Goal: Task Accomplishment & Management: Use online tool/utility

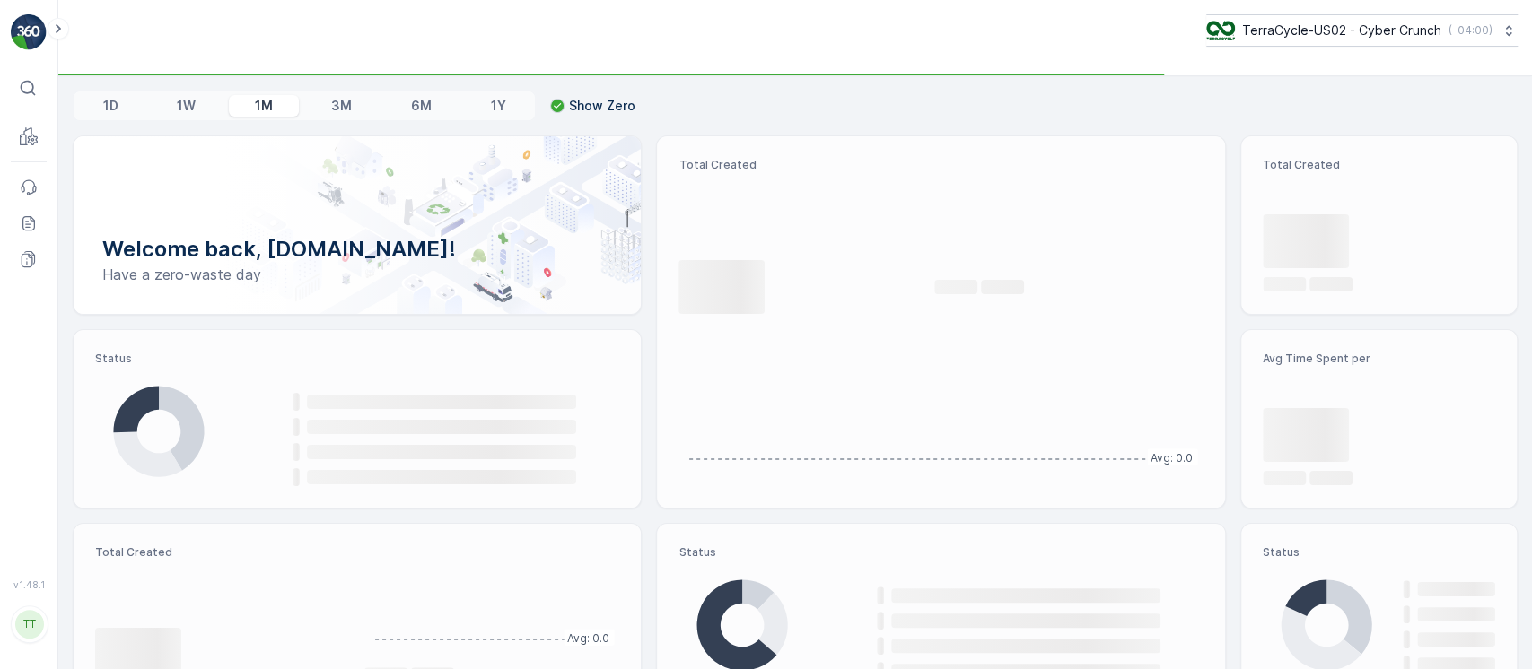
click at [1448, 35] on p "( -04:00 )" at bounding box center [1470, 30] width 44 height 14
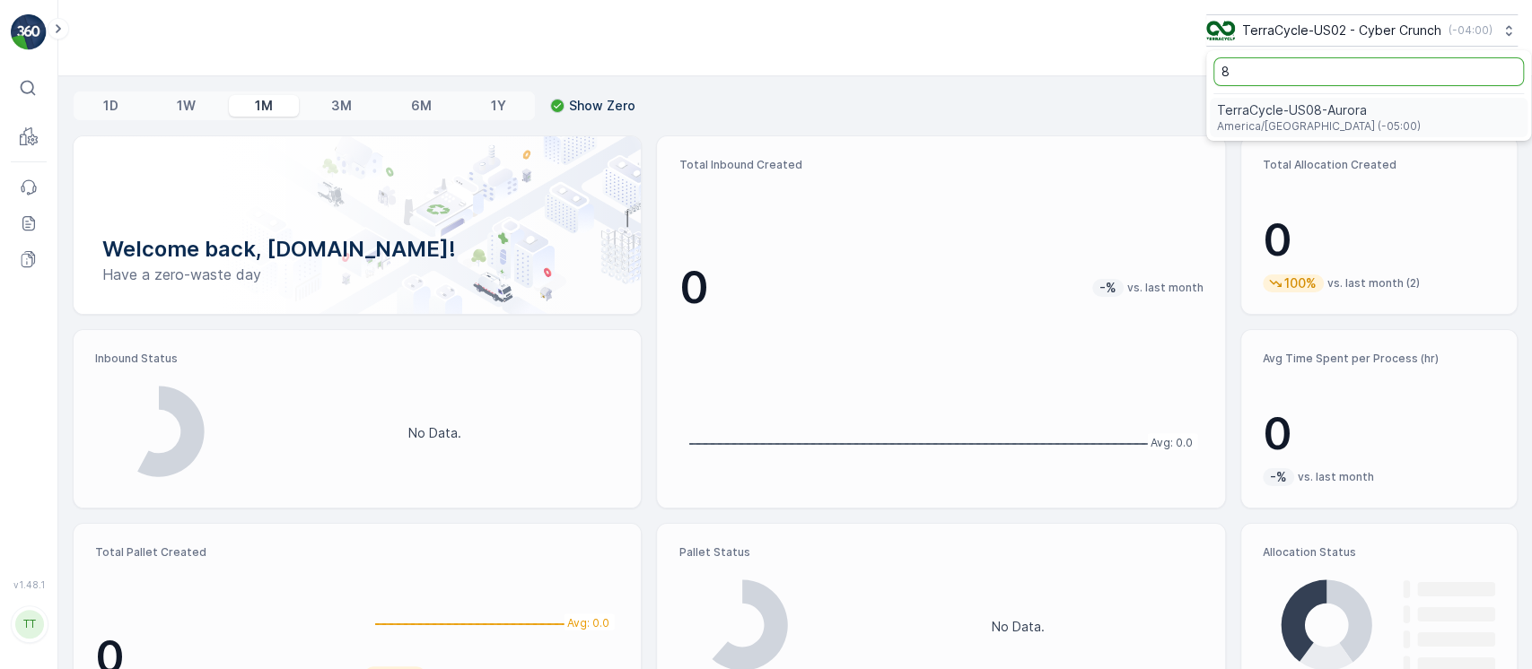
type input "8"
click at [1408, 104] on div "TerraCycle-US08-Aurora America/Chicago (-05:00)" at bounding box center [1369, 117] width 318 height 39
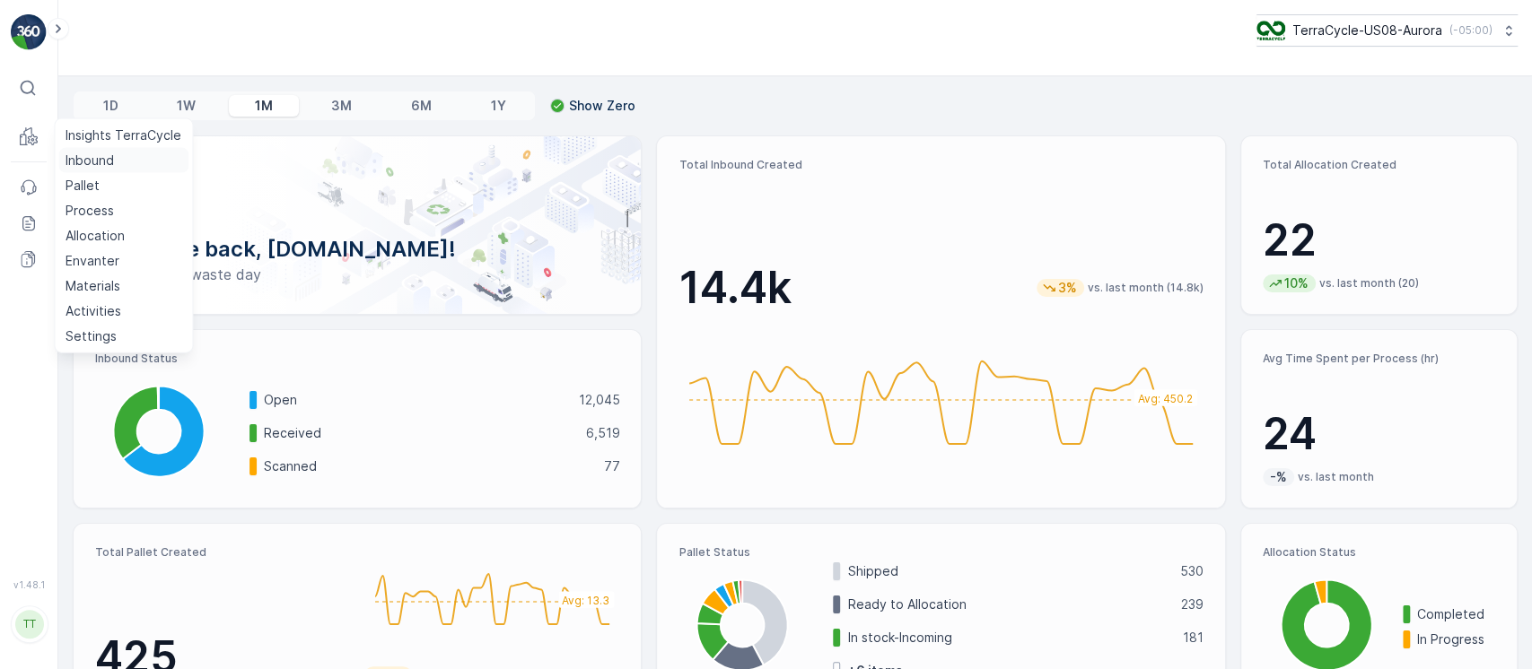
click at [79, 160] on p "Inbound" at bounding box center [90, 161] width 48 height 18
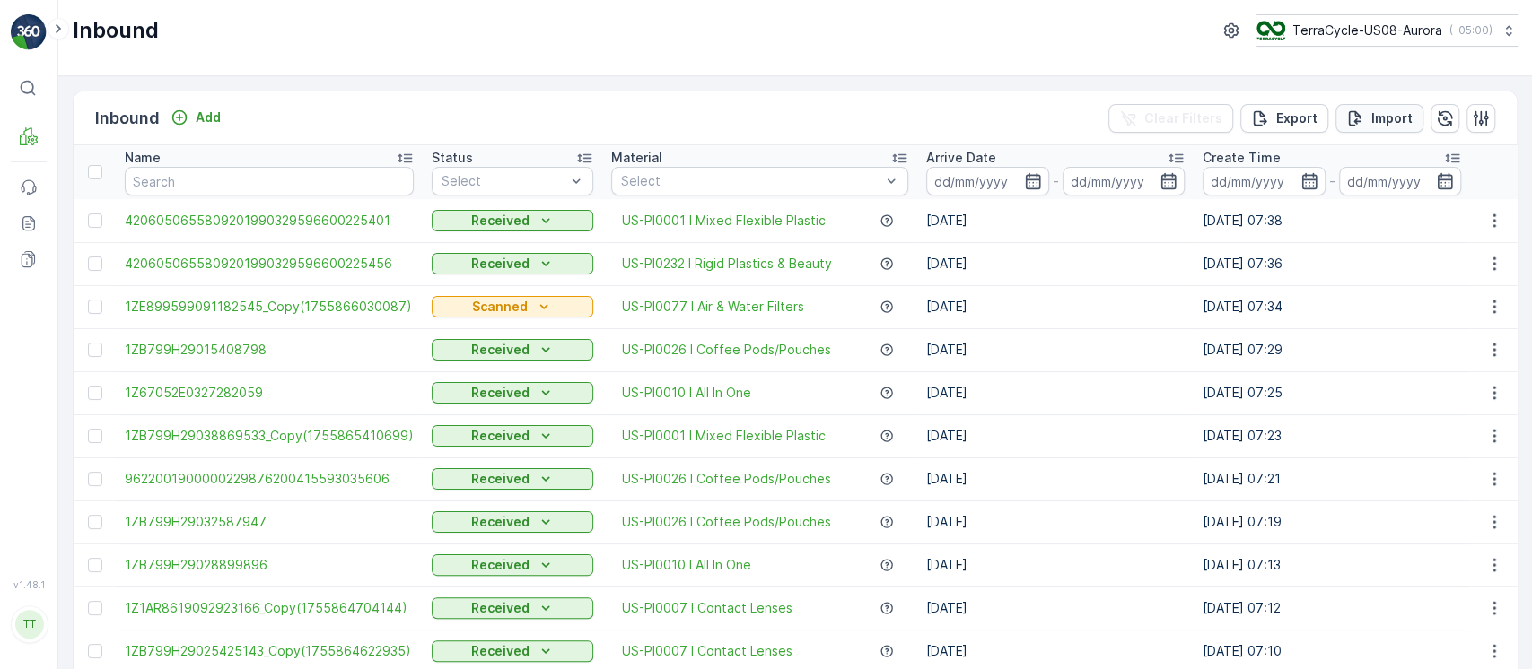
click at [1414, 129] on button "Import" at bounding box center [1379, 118] width 88 height 29
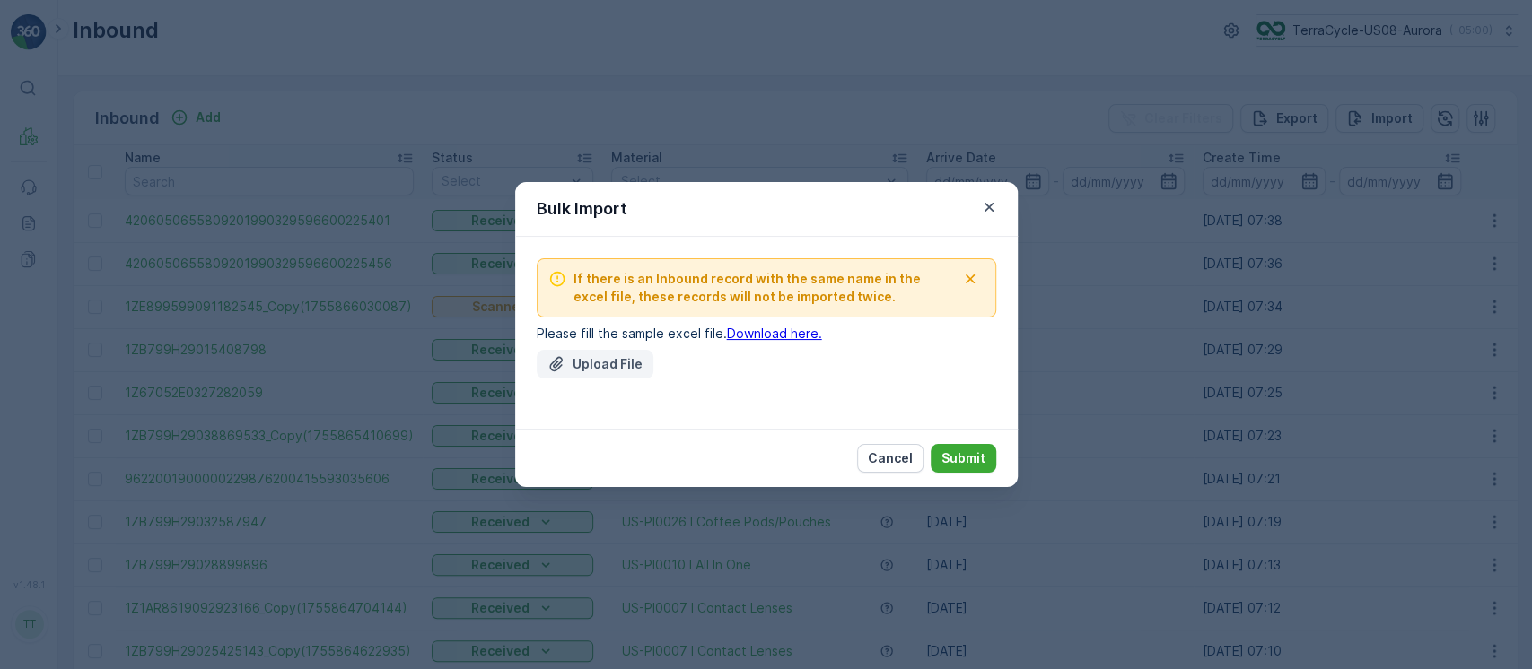
click at [615, 364] on p "Upload File" at bounding box center [607, 364] width 70 height 18
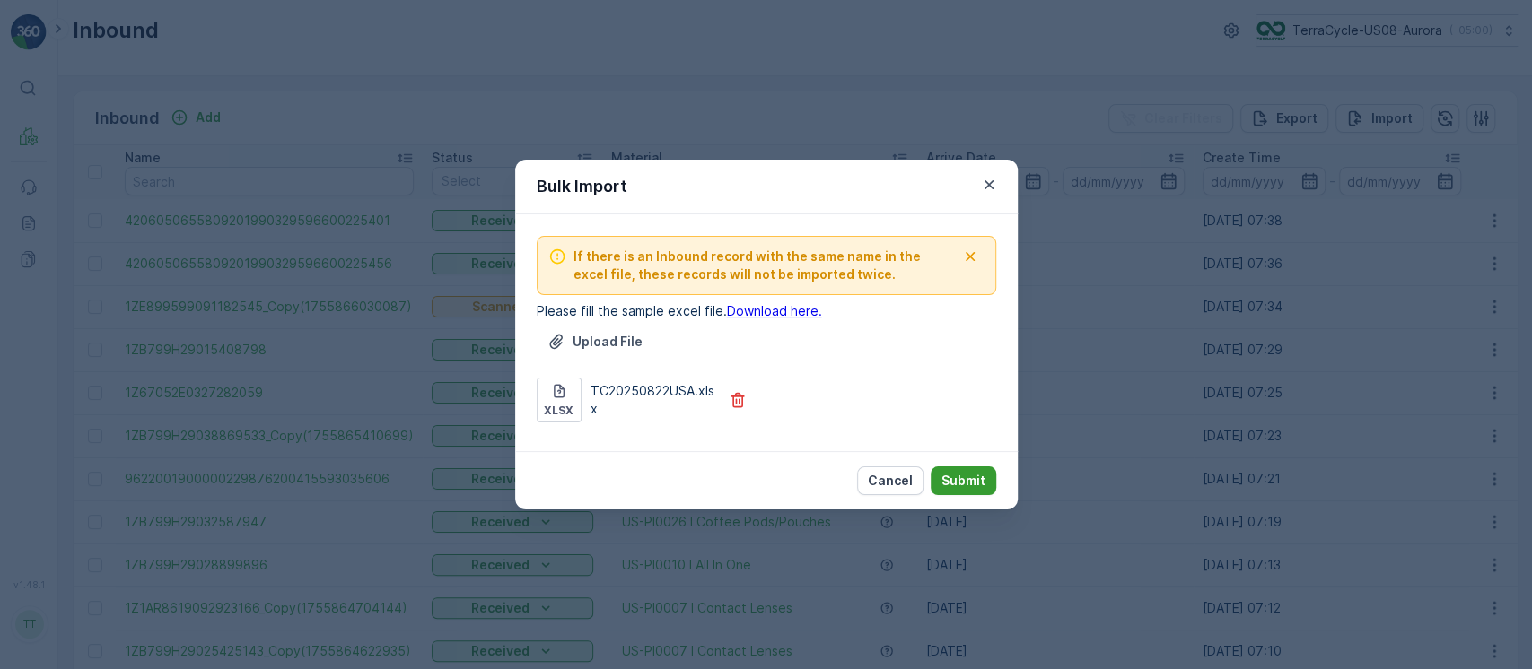
click at [960, 477] on p "Submit" at bounding box center [963, 481] width 44 height 18
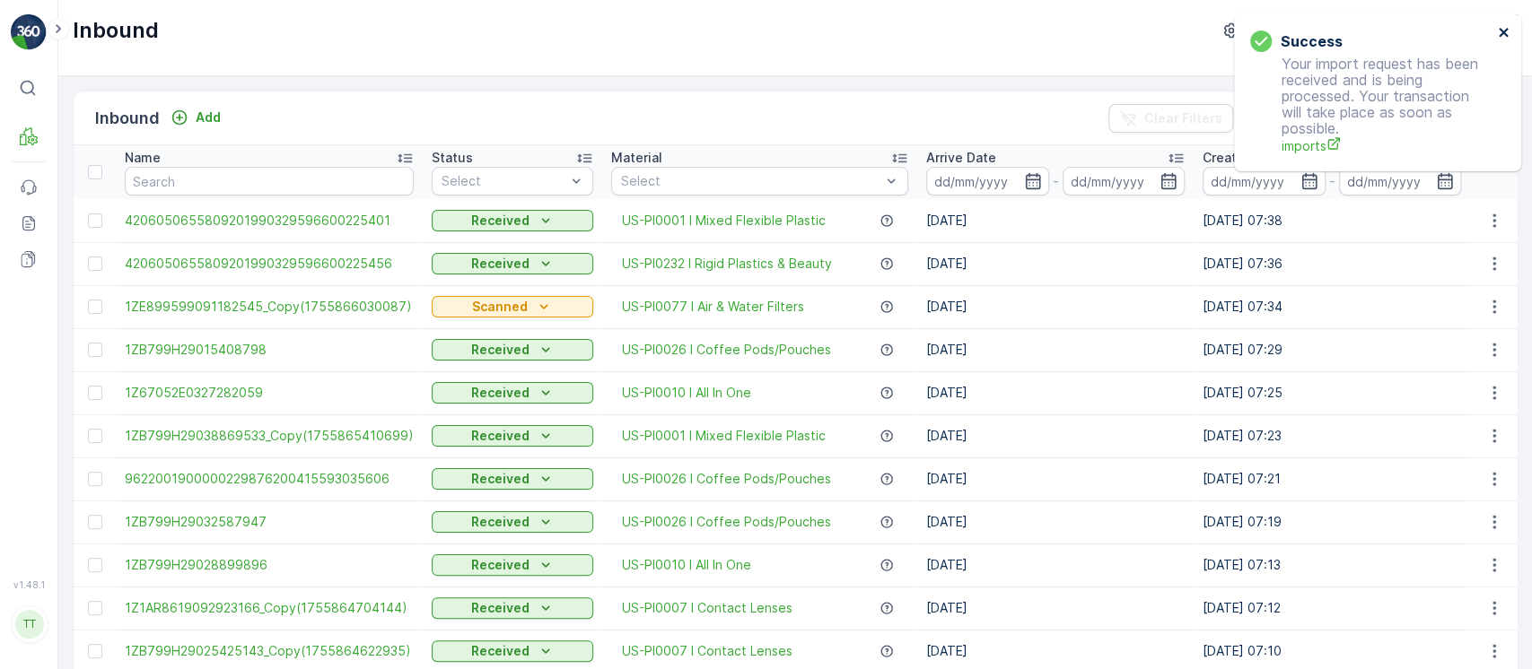
click at [1503, 37] on icon "close" at bounding box center [1504, 32] width 13 height 14
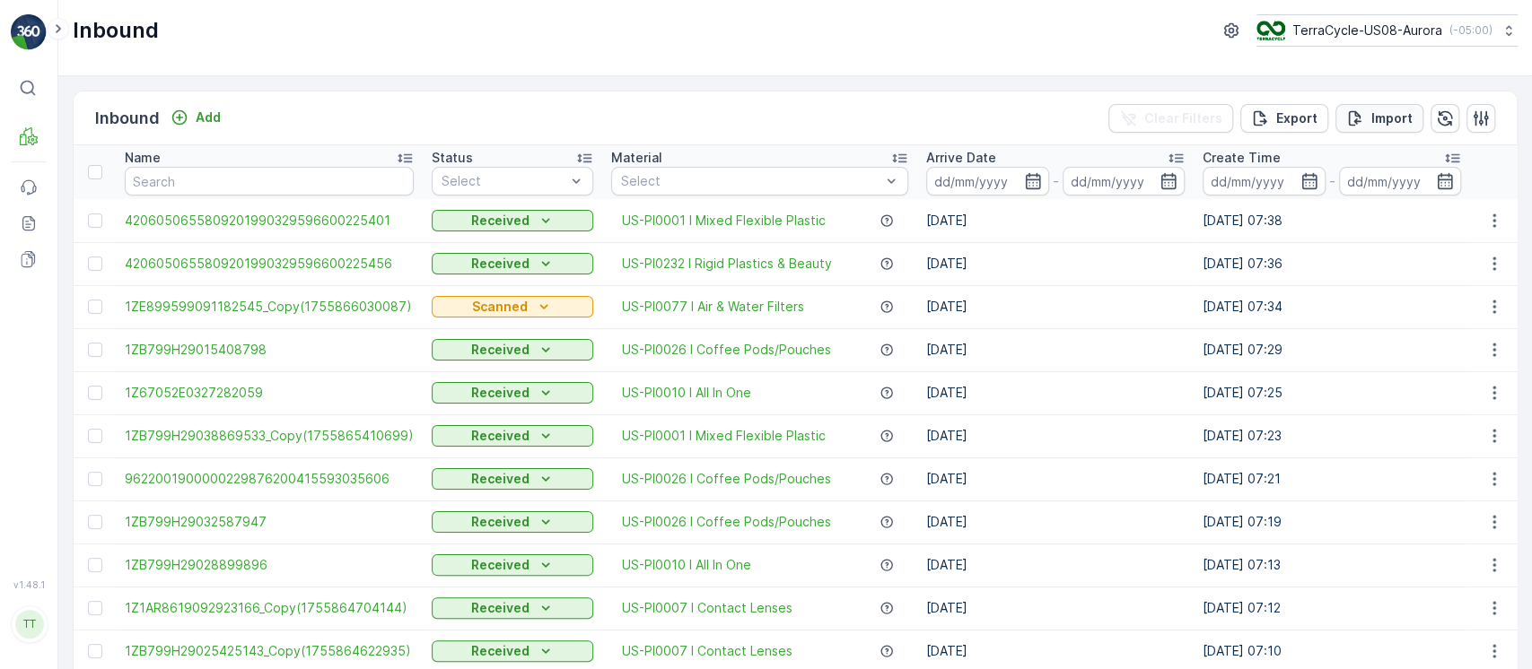
click at [1382, 118] on p "Import" at bounding box center [1391, 118] width 41 height 18
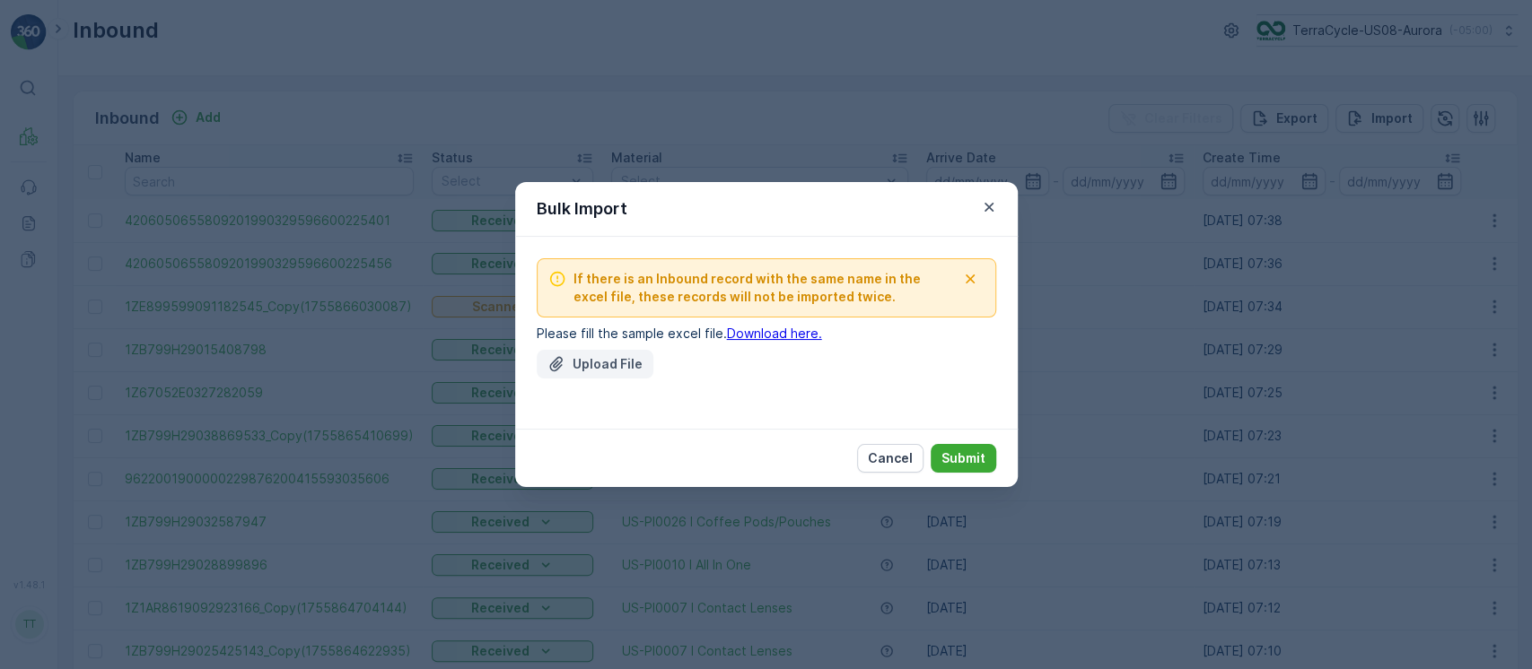
click at [602, 370] on p "Upload File" at bounding box center [607, 364] width 70 height 18
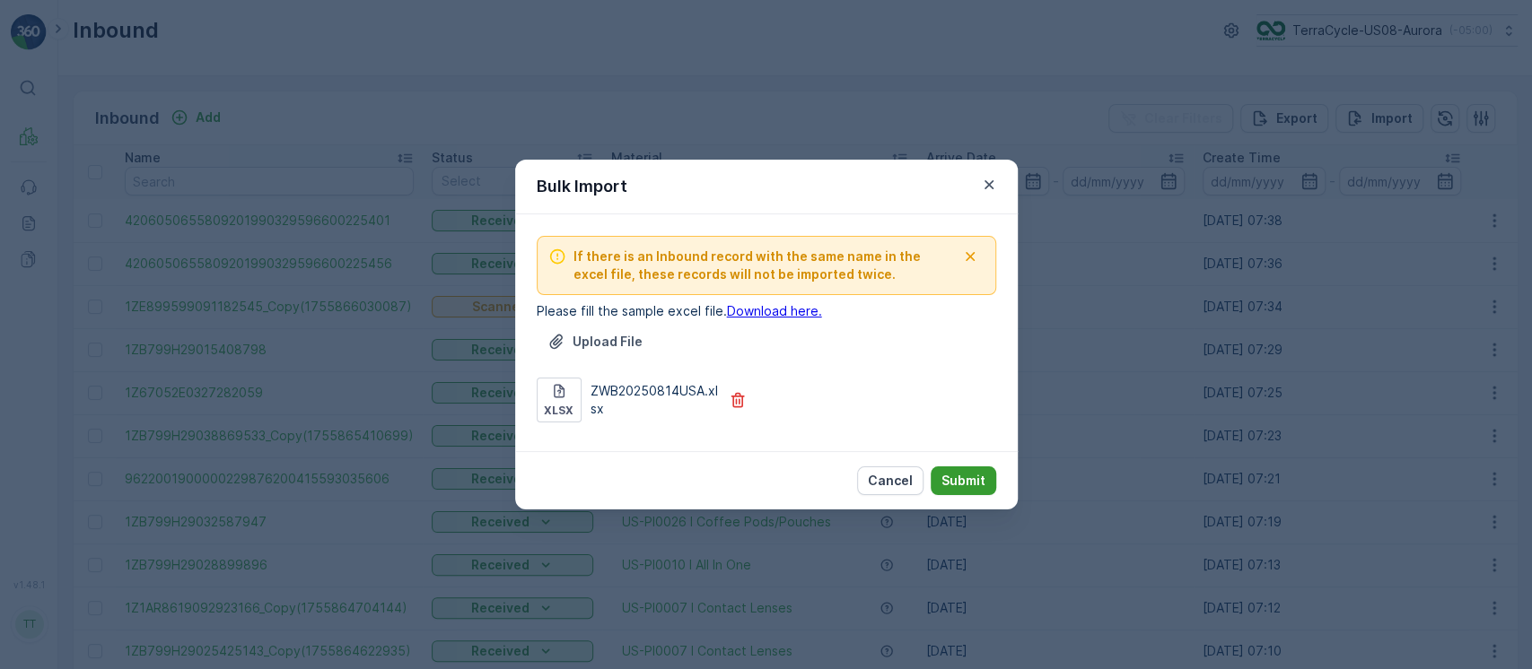
click at [979, 478] on p "Submit" at bounding box center [963, 481] width 44 height 18
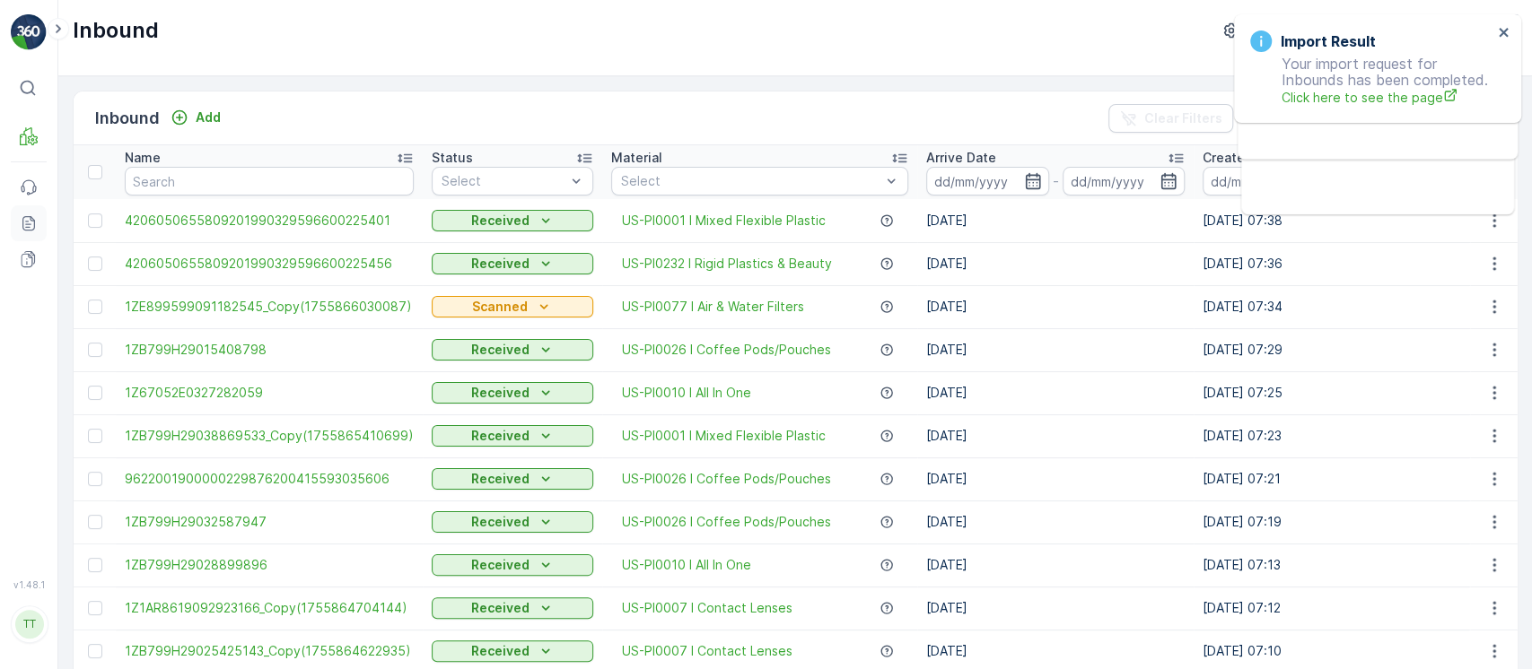
click at [30, 225] on icon at bounding box center [29, 223] width 18 height 18
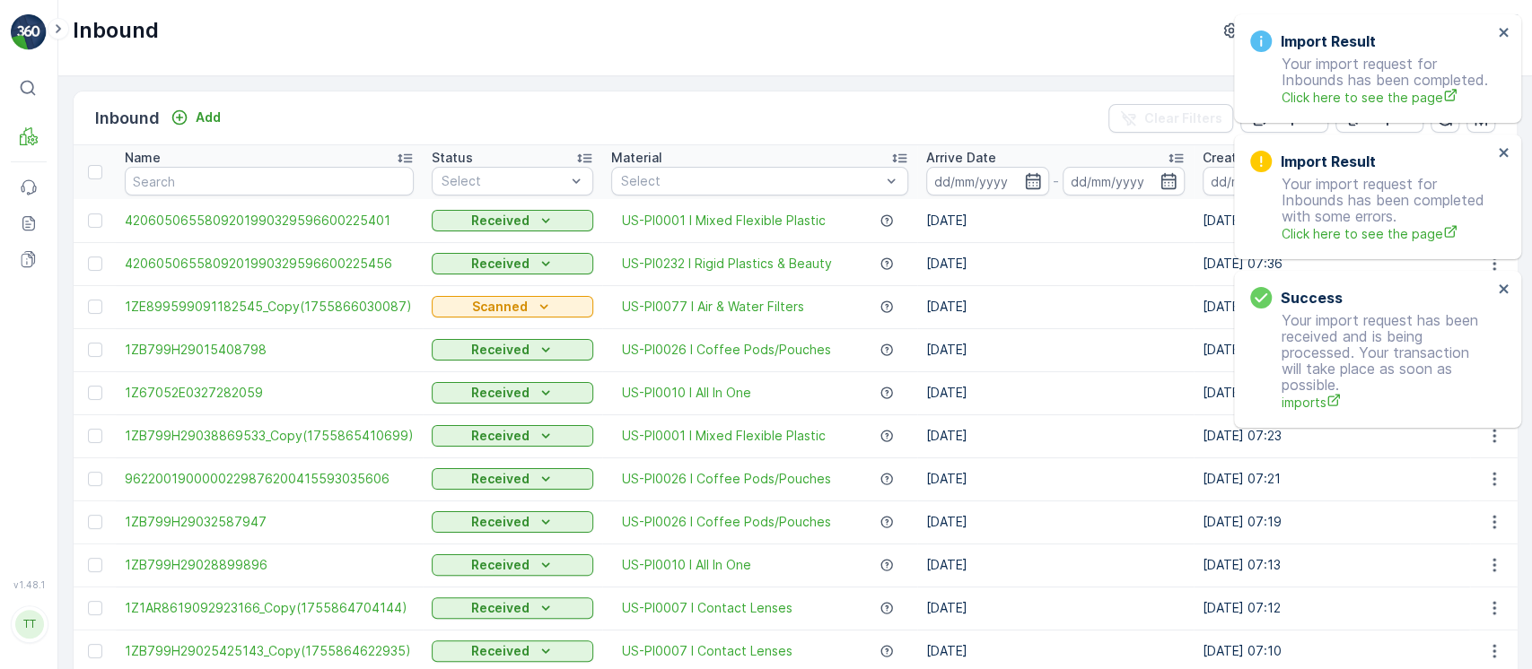
click at [1509, 36] on div "Import Result Your import request for Inbounds has been completed. Click here t…" at bounding box center [1377, 68] width 287 height 109
click at [1501, 35] on icon "close" at bounding box center [1504, 32] width 13 height 14
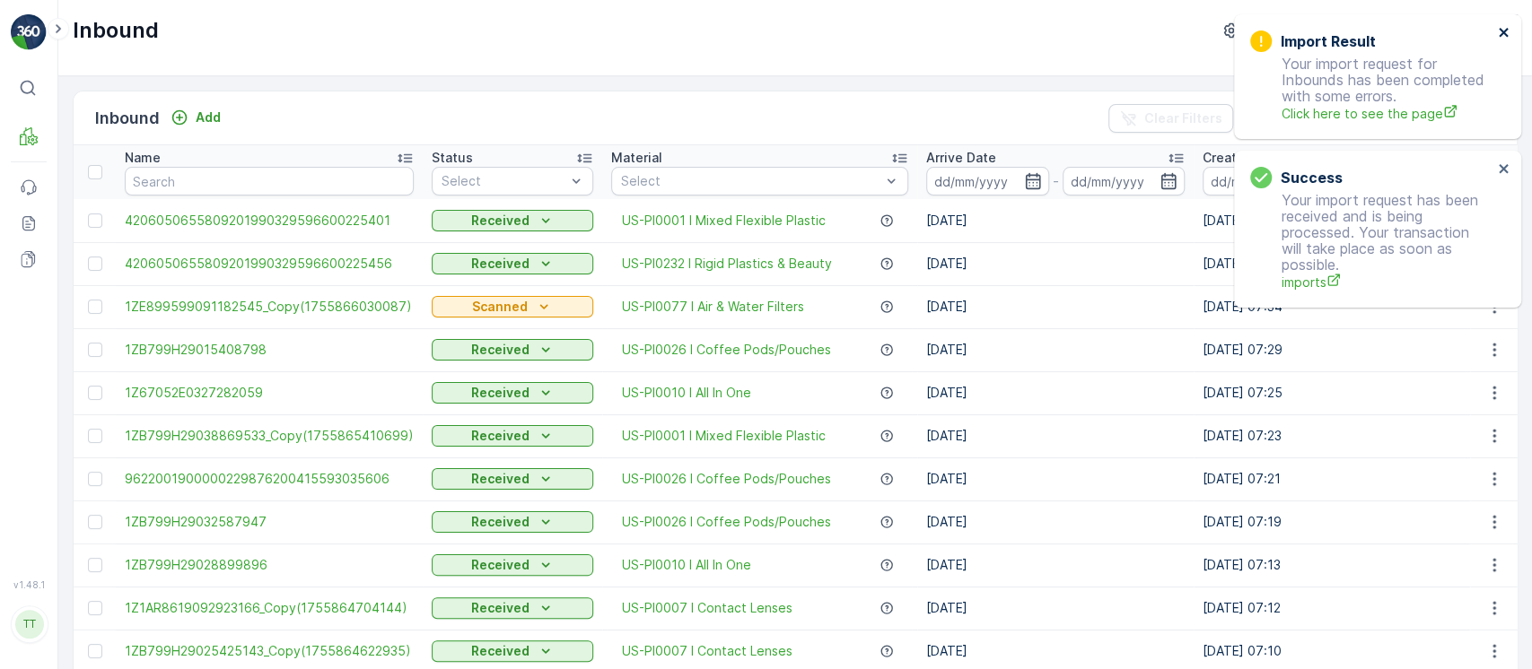
click at [1501, 35] on icon "close" at bounding box center [1504, 32] width 13 height 14
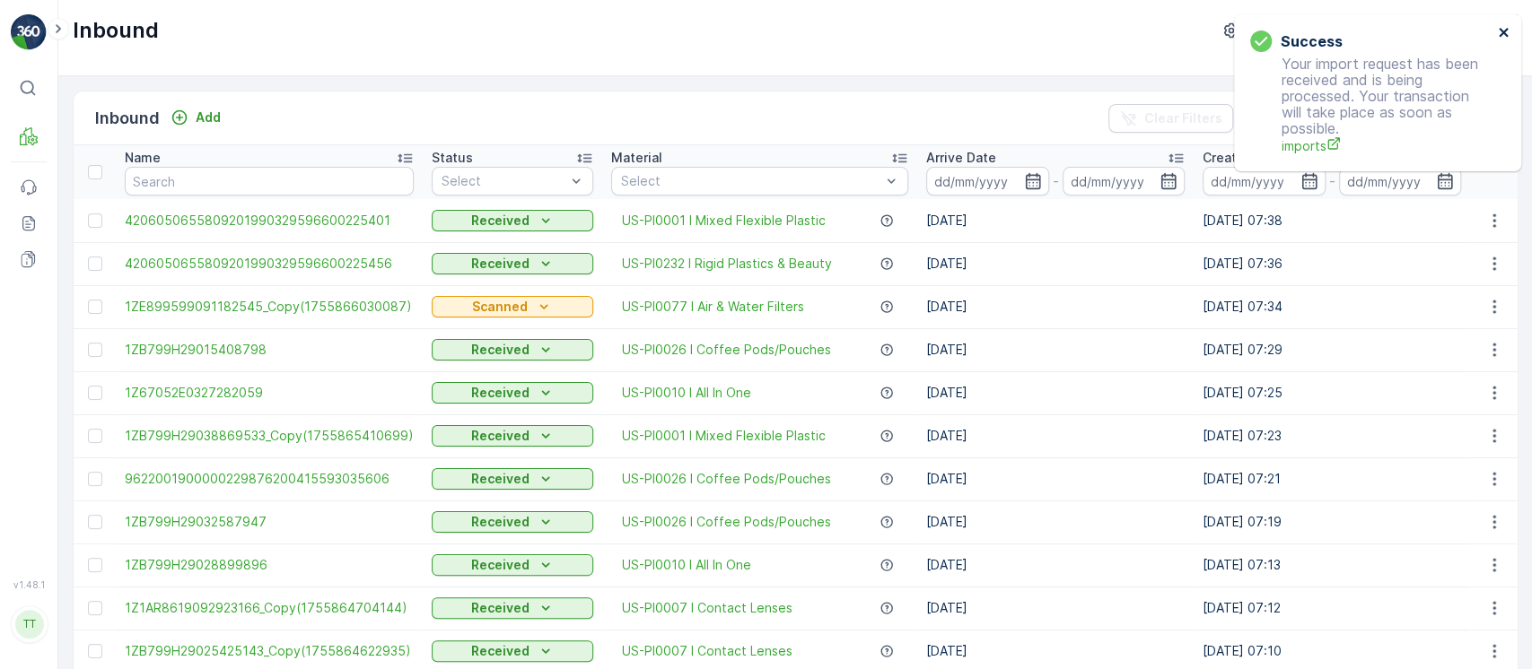
click at [1501, 35] on icon "close" at bounding box center [1504, 32] width 13 height 14
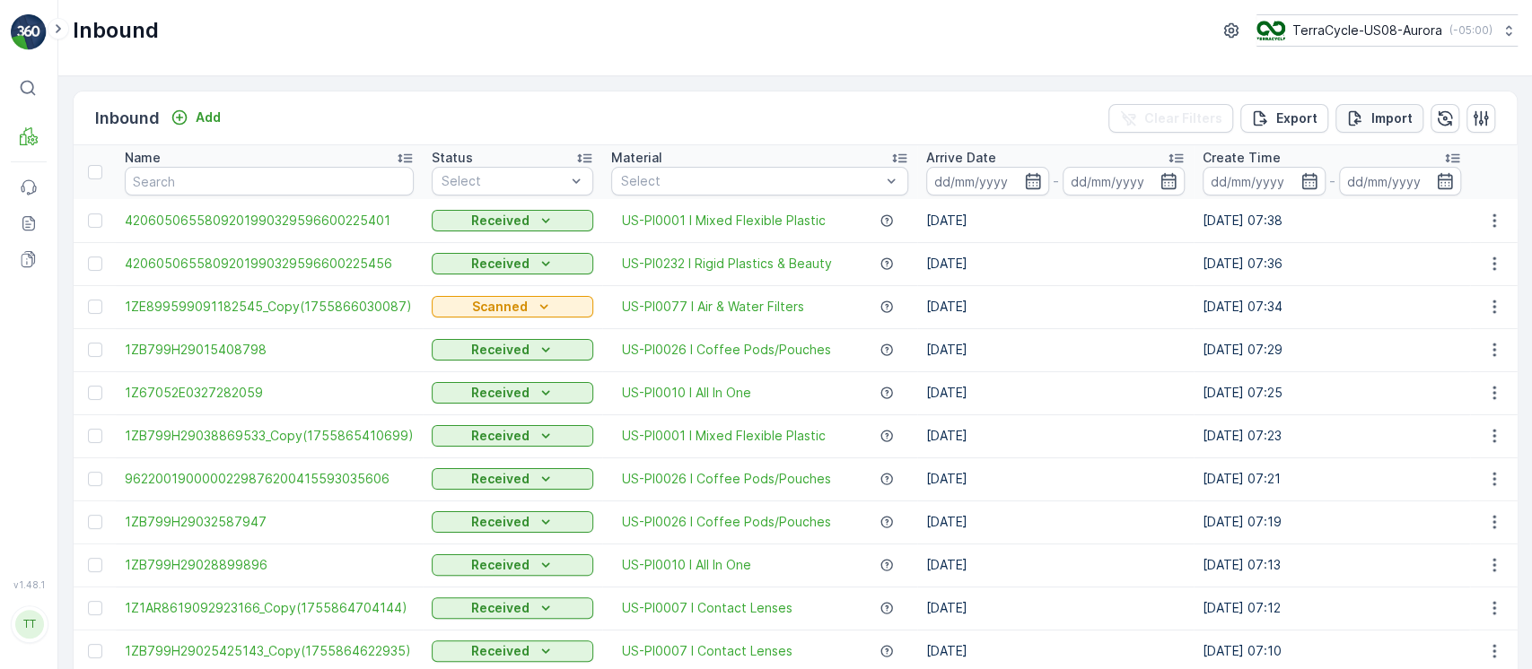
click at [1408, 126] on button "Import" at bounding box center [1379, 118] width 88 height 29
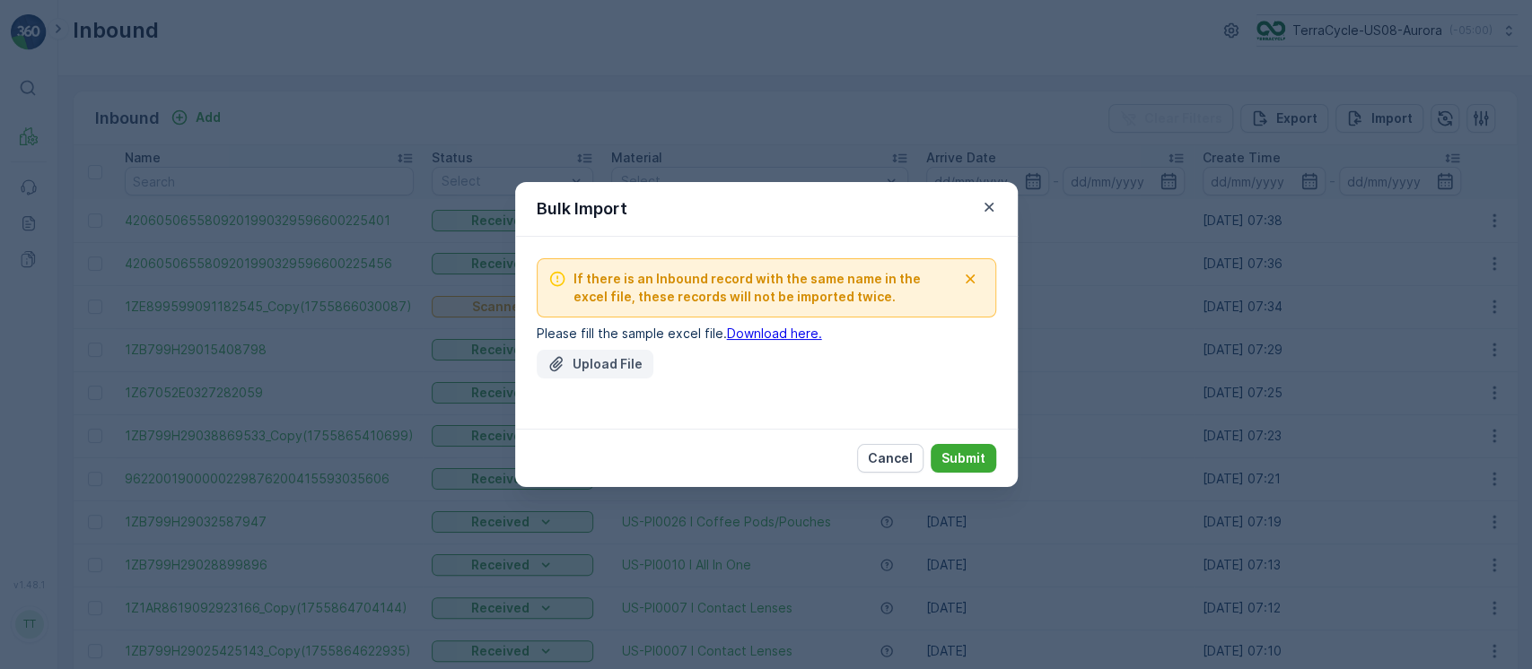
click at [578, 355] on p "Upload File" at bounding box center [607, 364] width 70 height 18
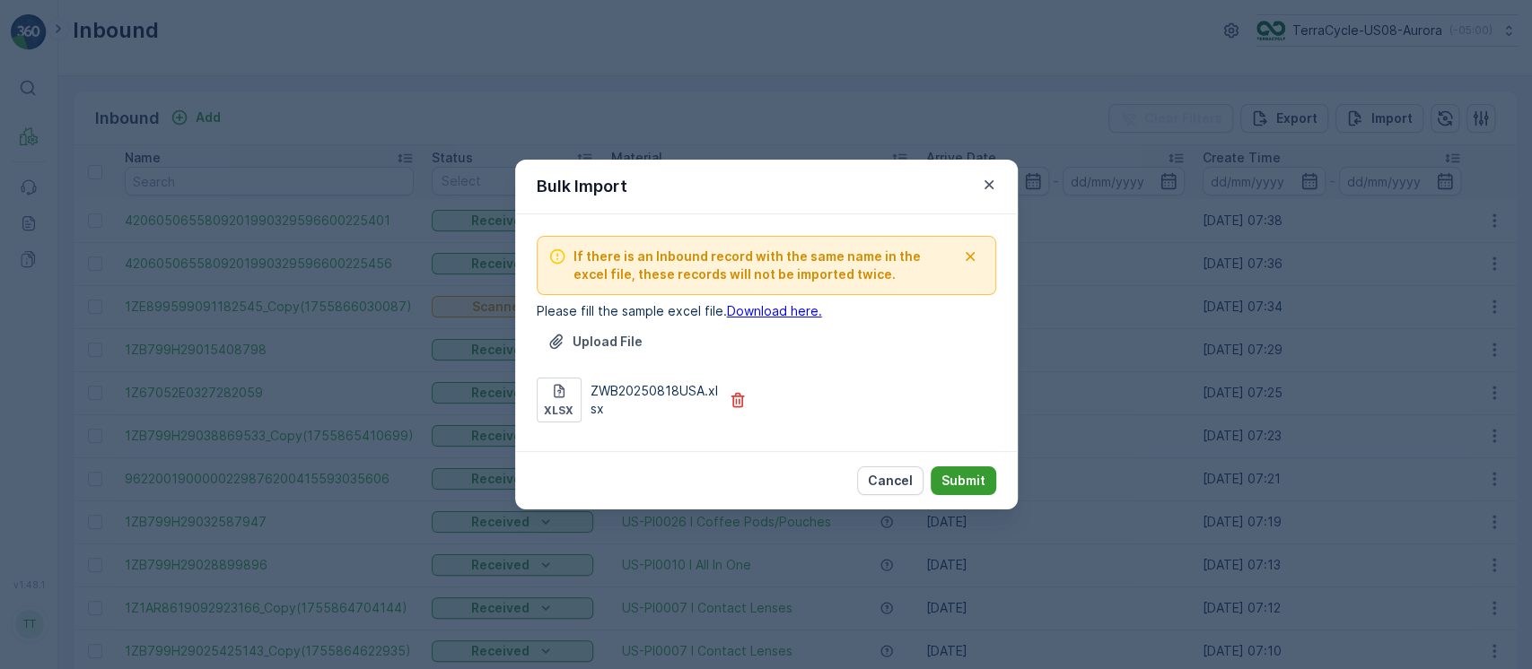
click at [958, 477] on p "Submit" at bounding box center [963, 481] width 44 height 18
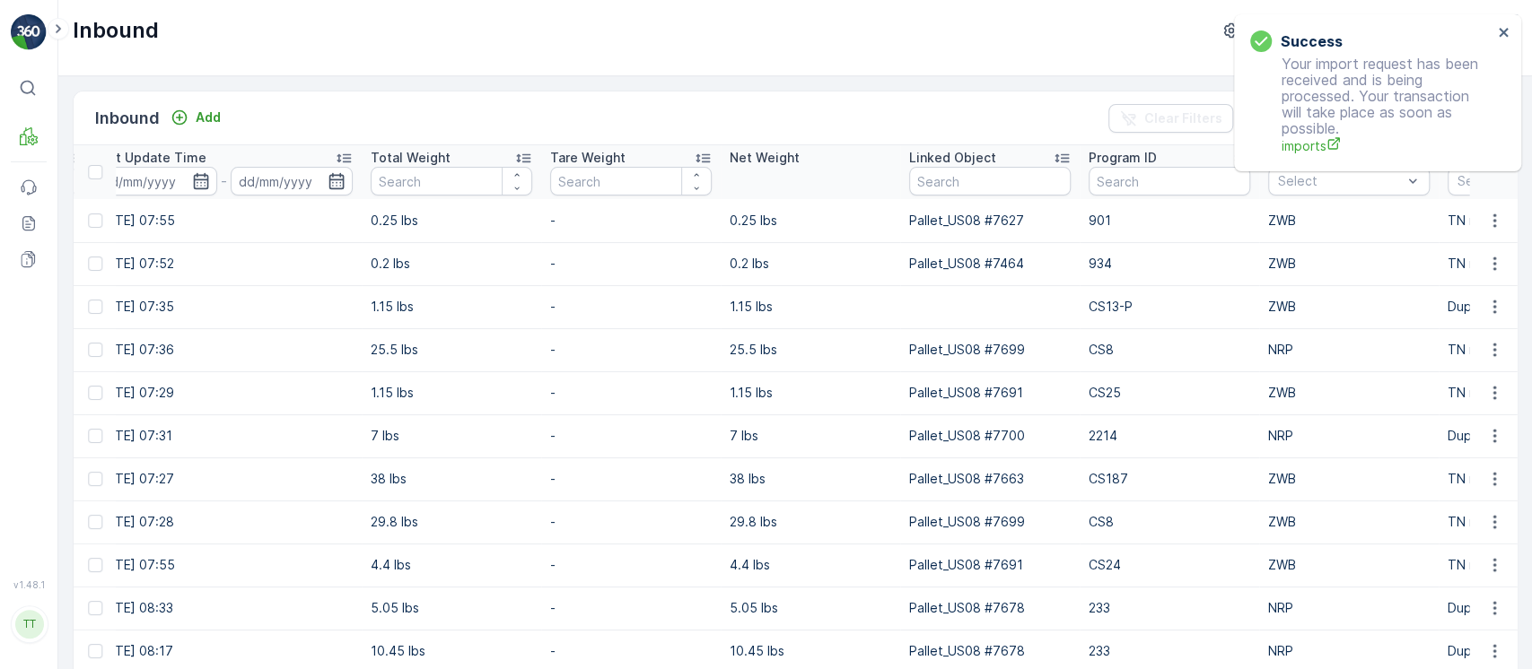
scroll to position [0, 1708]
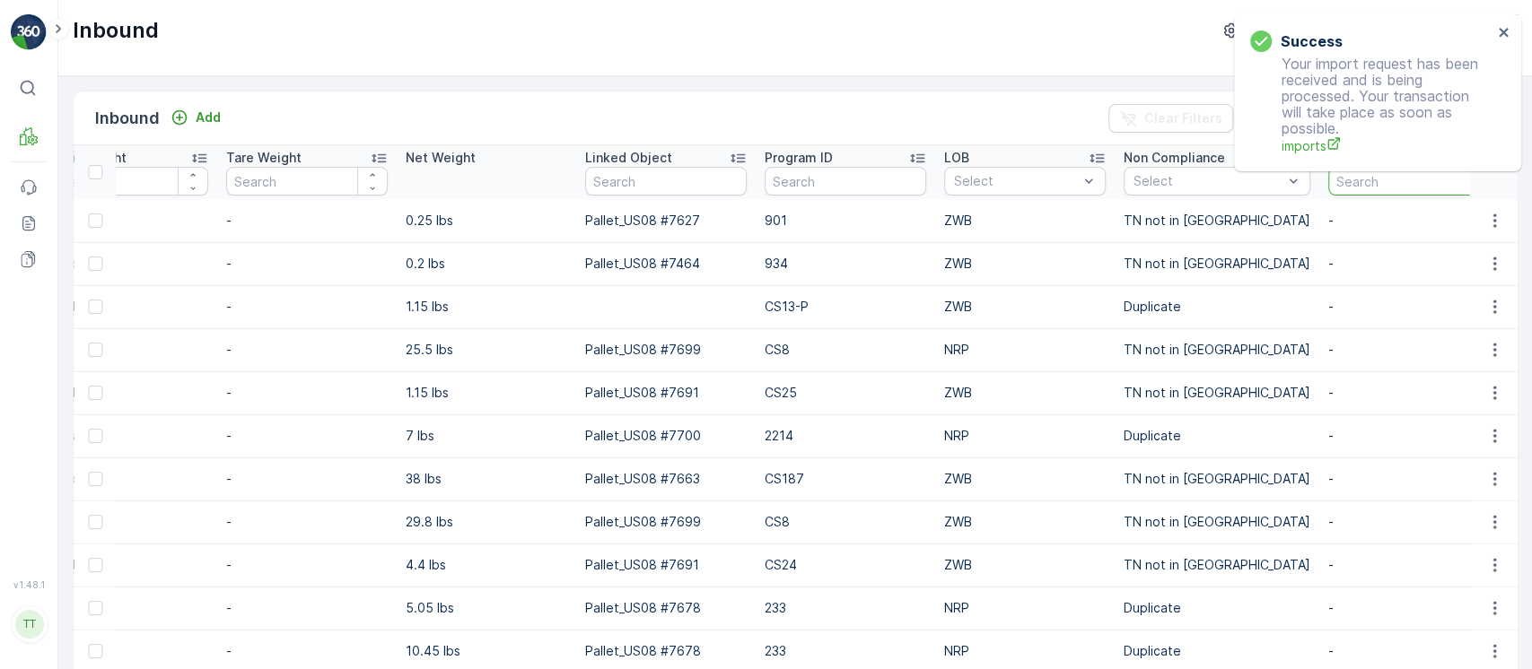
click at [1341, 182] on input "text" at bounding box center [1409, 181] width 162 height 29
type input "spree"
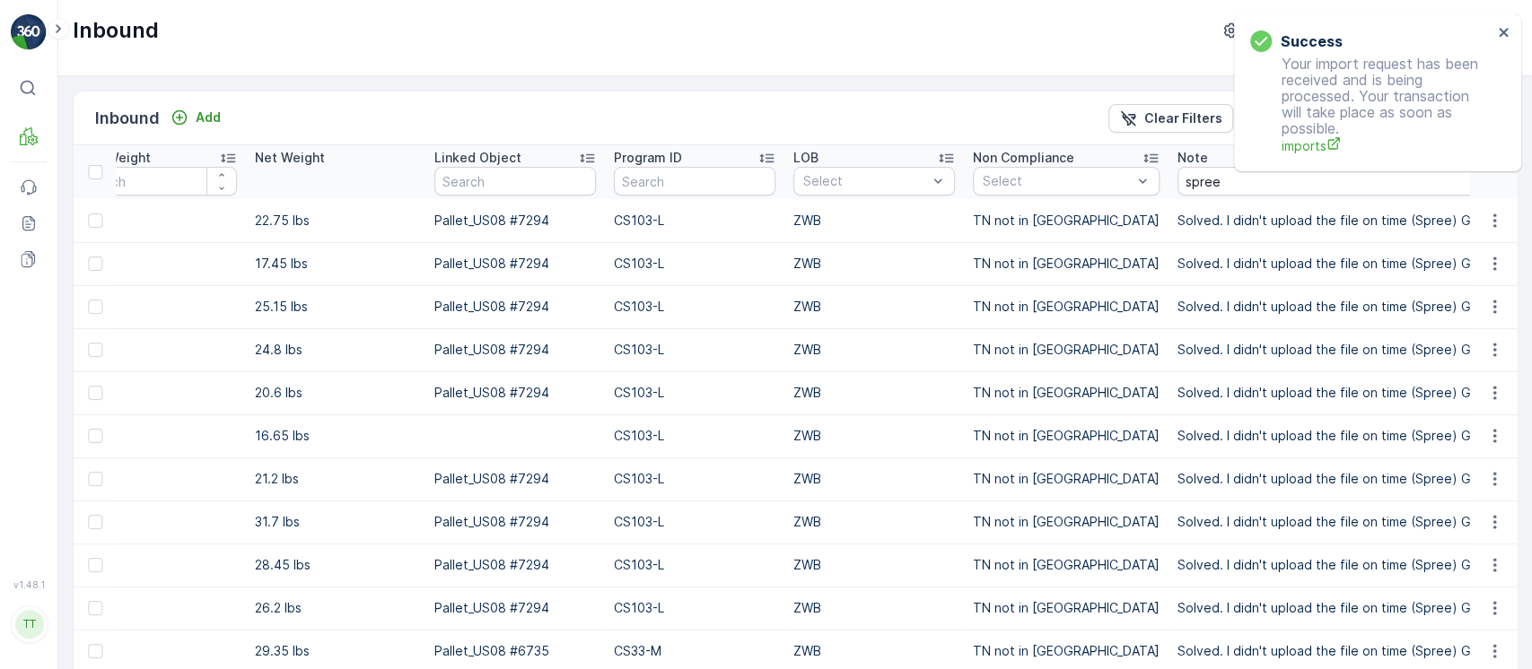
click at [1256, 231] on td "Solved. I didn't upload the file on time (Spree) GV Aug 13, 2025" at bounding box center [1350, 220] width 364 height 43
copy tbody "Solved. I didn't upload the file on time (Spree) GV Aug 13, 2025"
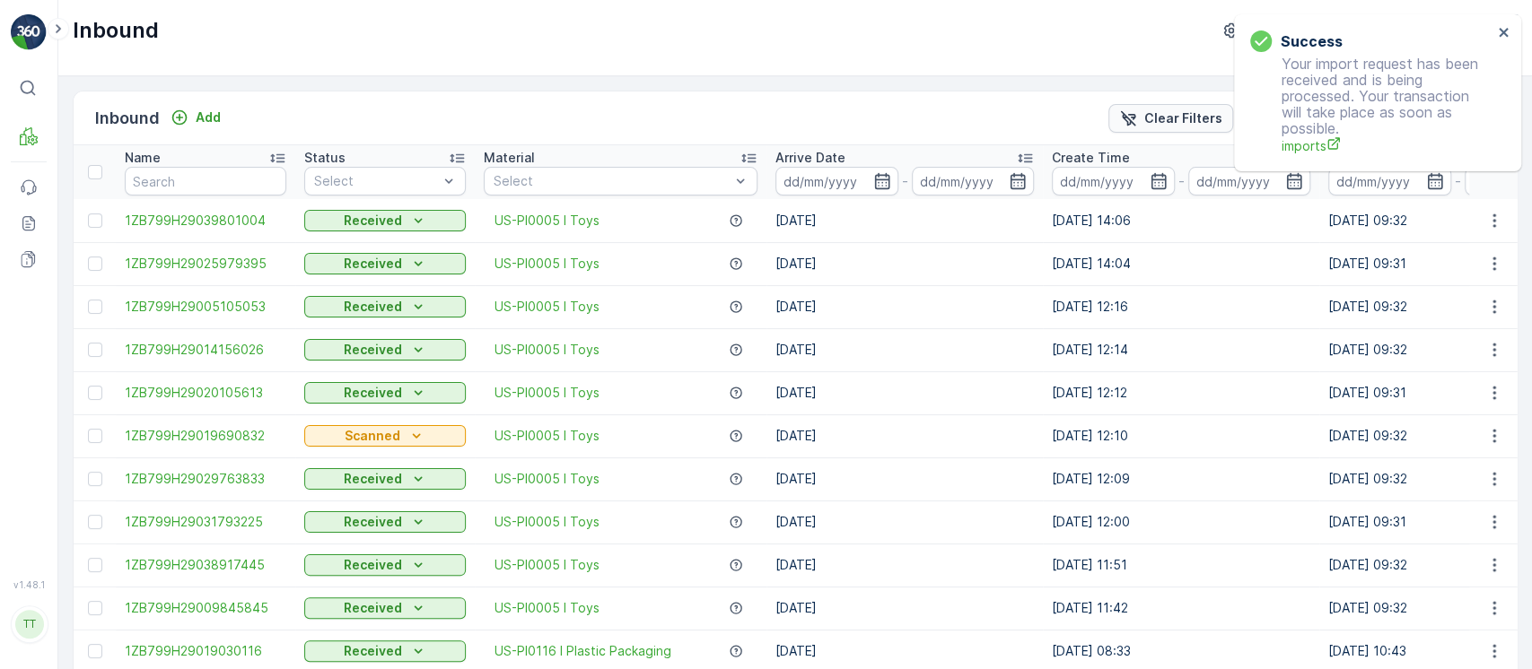
click at [1161, 116] on p "Clear Filters" at bounding box center [1183, 118] width 78 height 18
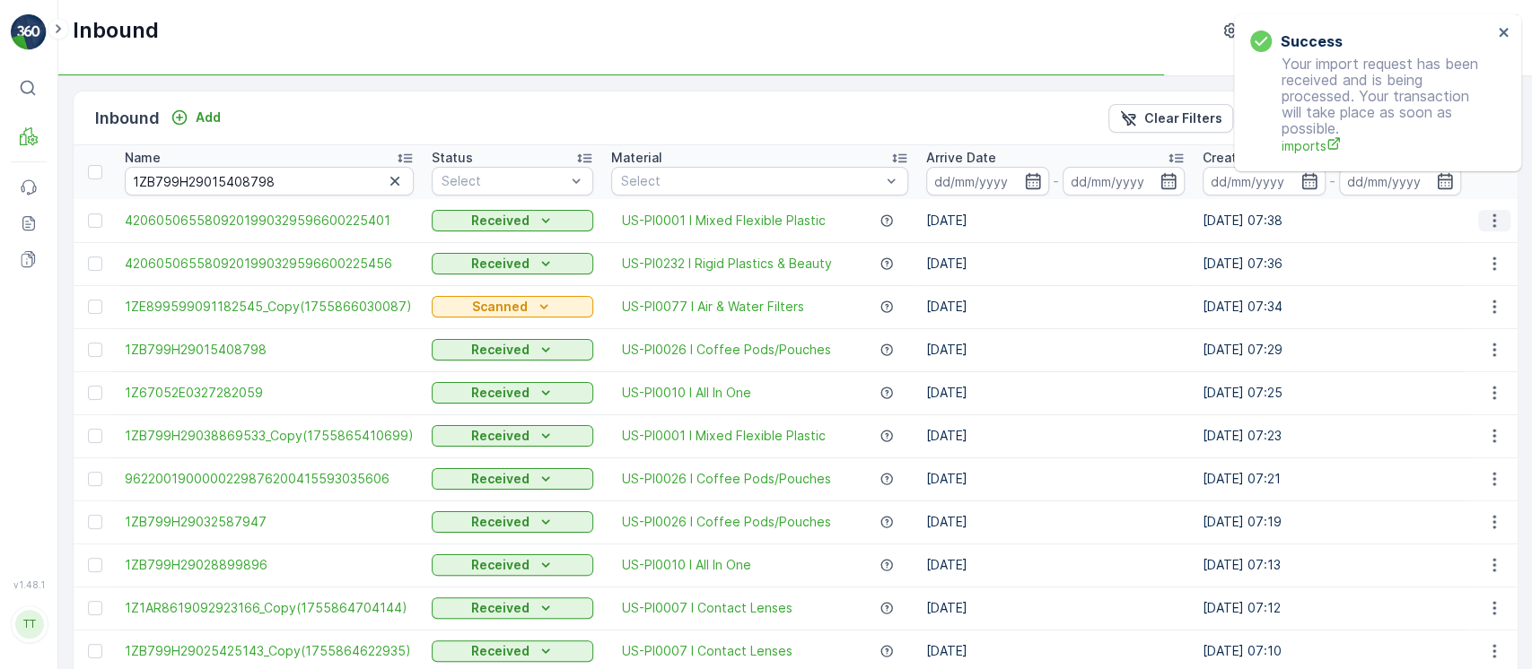
click at [1493, 222] on icon "button" at bounding box center [1494, 221] width 18 height 18
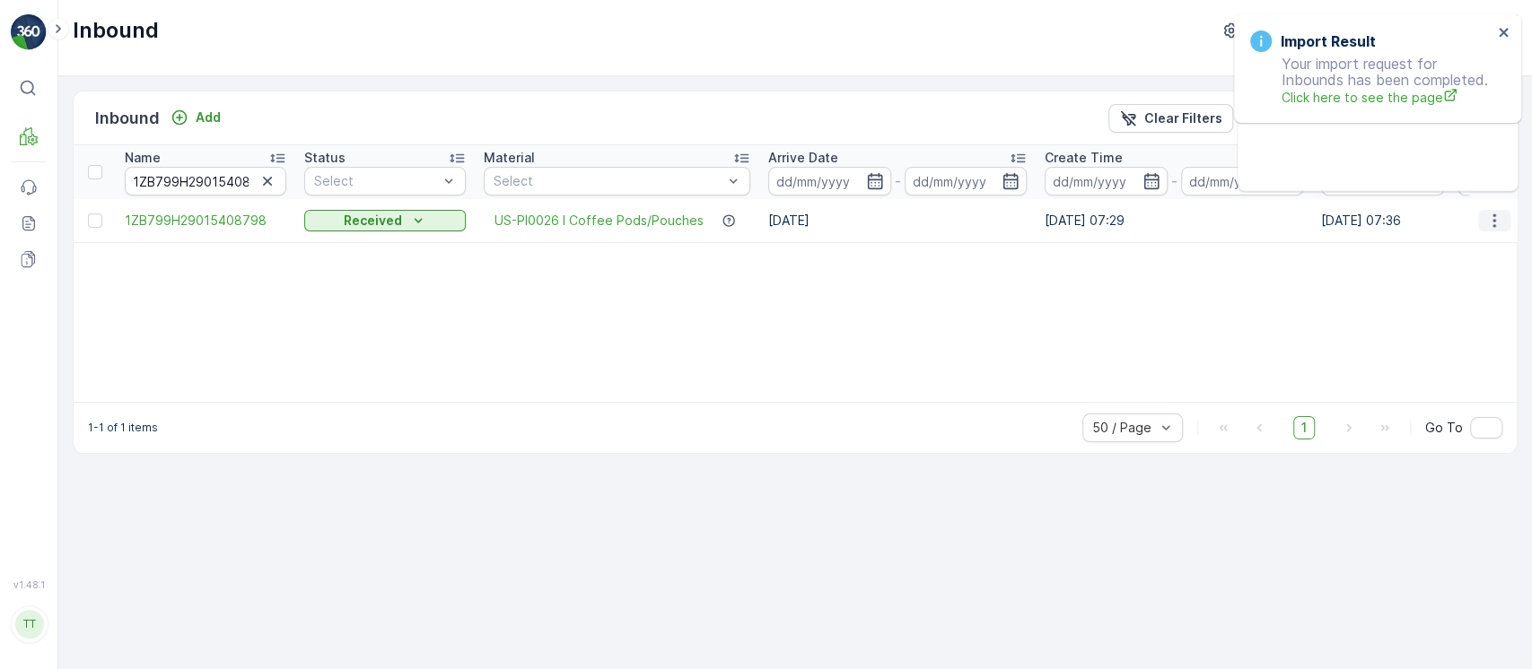
click at [1494, 223] on icon "button" at bounding box center [1494, 221] width 18 height 18
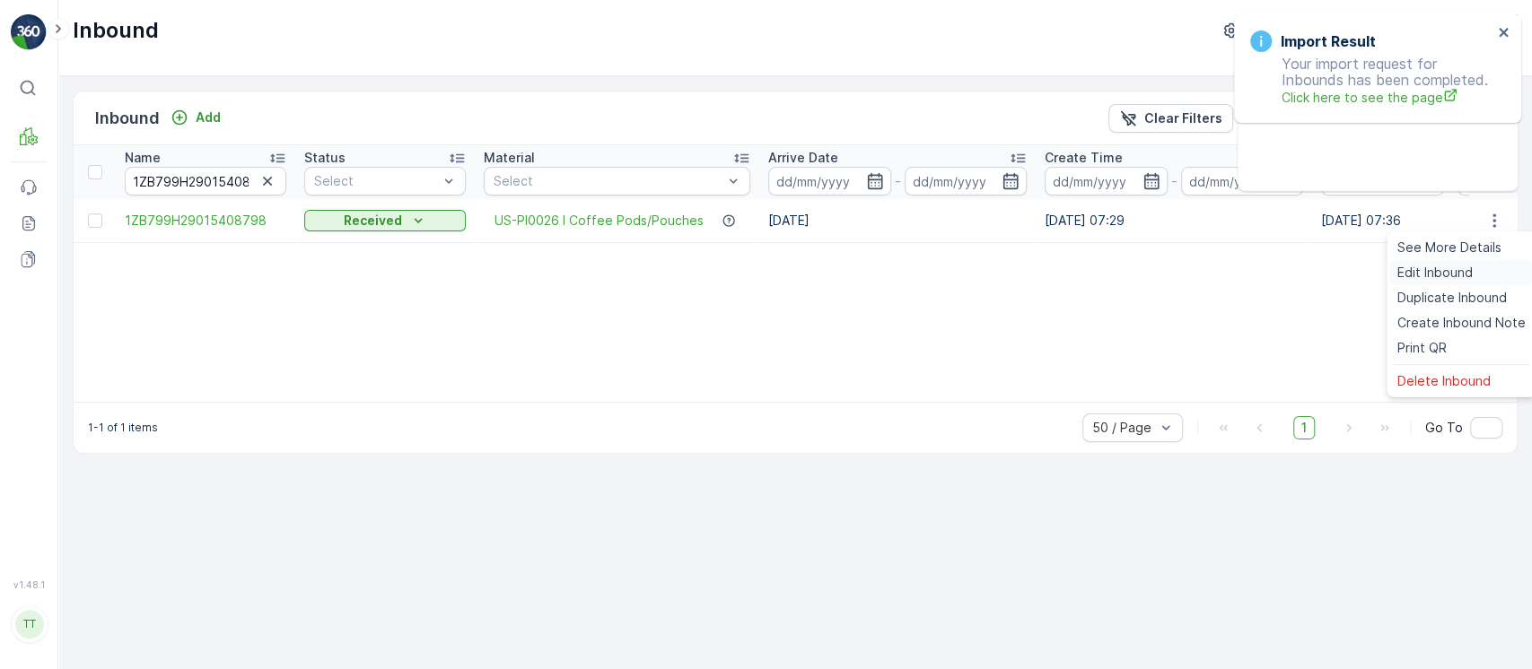
click at [1490, 275] on div "Edit Inbound" at bounding box center [1461, 272] width 143 height 25
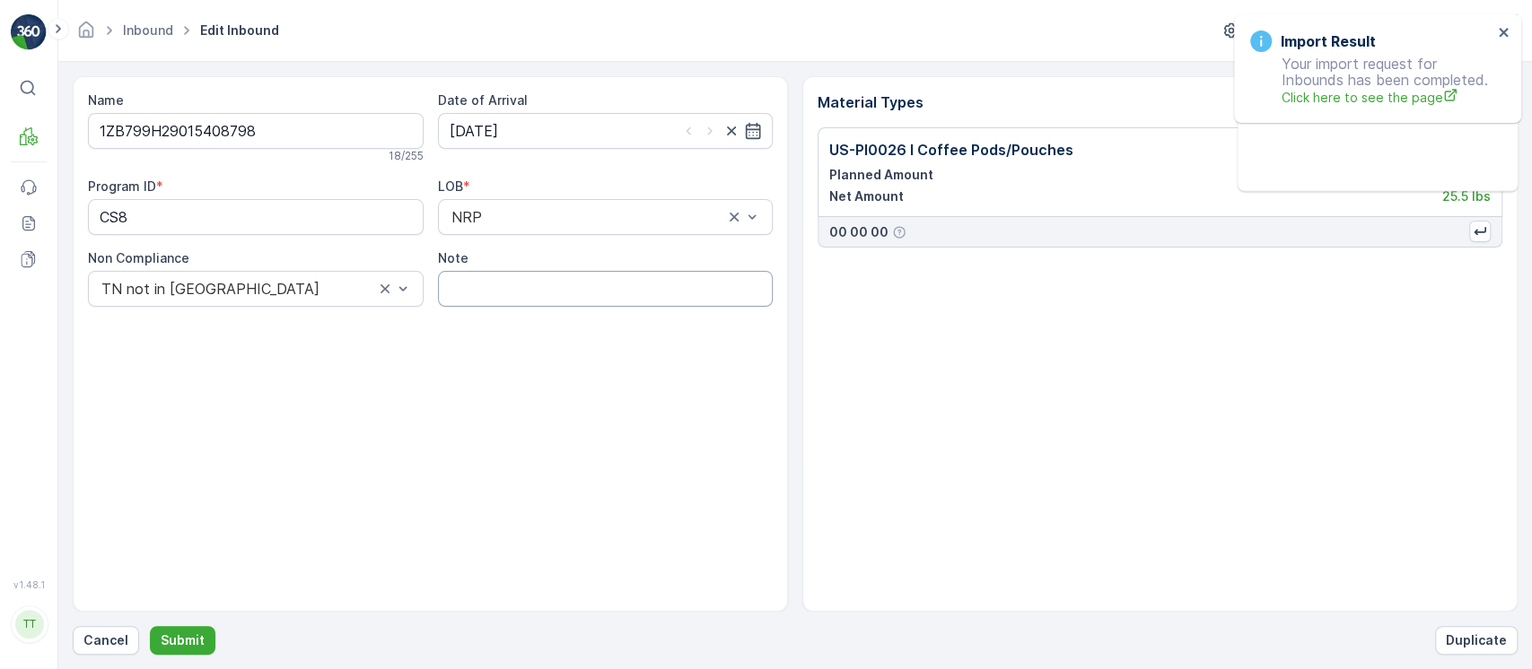
click at [620, 301] on input "Note" at bounding box center [606, 289] width 336 height 36
paste input "Solved. I didn't upload the file on time (Spree) GV Aug 24, 2025"
type input "Solved. I didn't upload the file on time (Spree) GV Aug 24, 2025"
click at [150, 626] on button "Submit" at bounding box center [183, 640] width 66 height 29
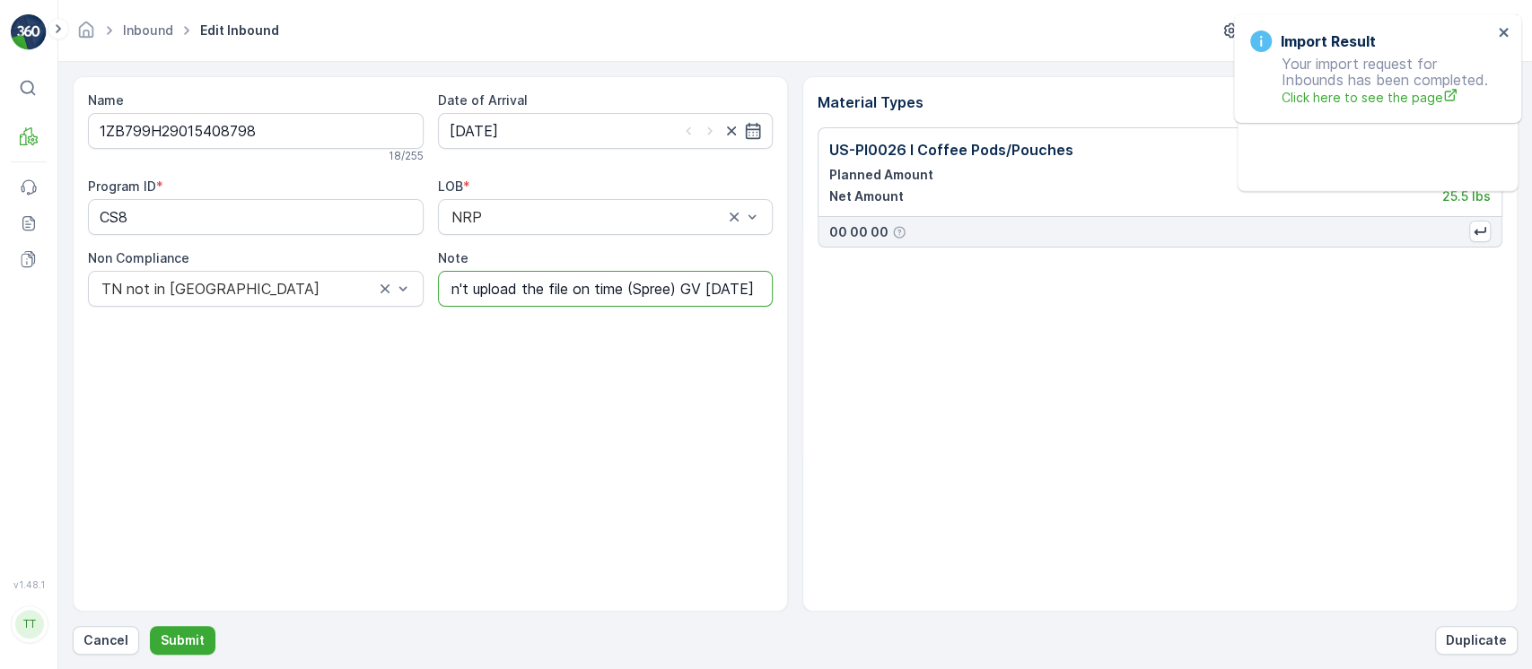
scroll to position [0, 0]
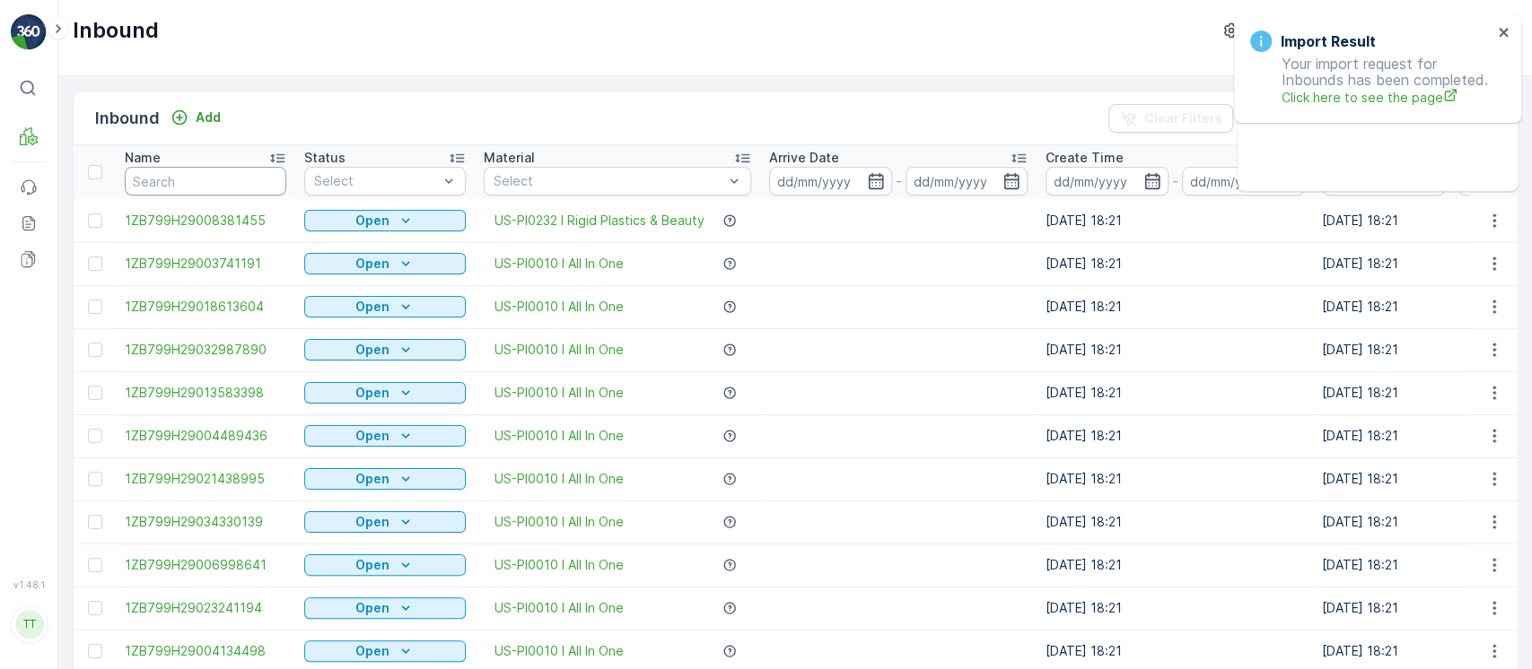
click at [205, 177] on input "text" at bounding box center [206, 181] width 162 height 29
paste input "1ZB799H29032587947"
type input "1ZB799H29032587947"
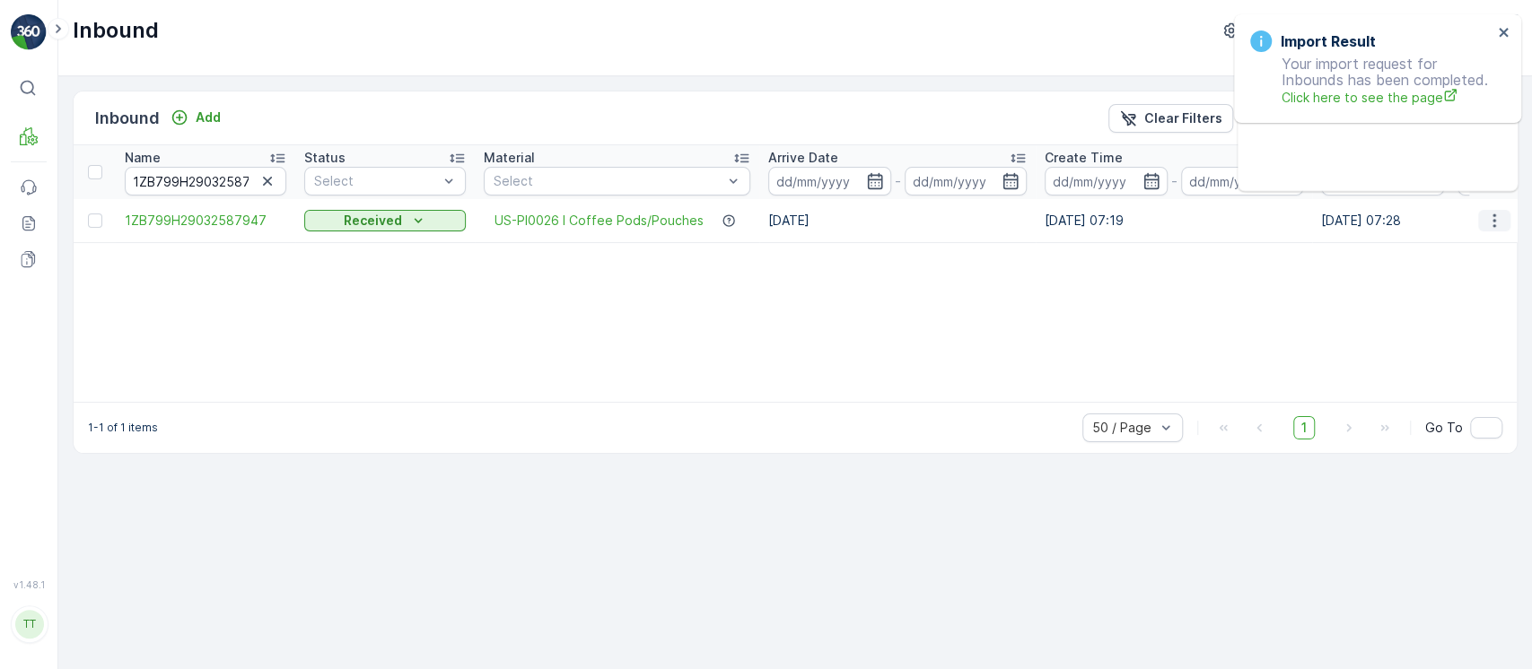
click at [1501, 218] on icon "button" at bounding box center [1494, 221] width 18 height 18
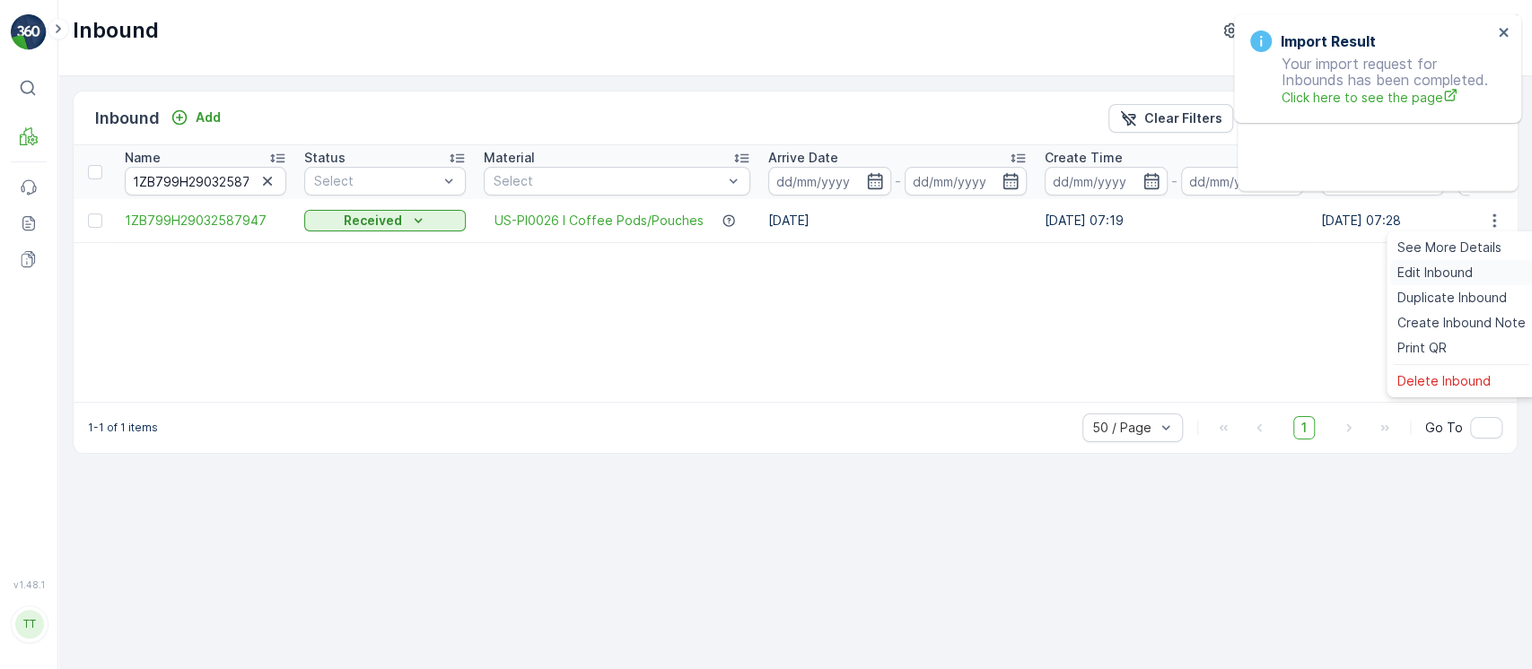
click at [1495, 276] on div "Edit Inbound" at bounding box center [1461, 272] width 143 height 25
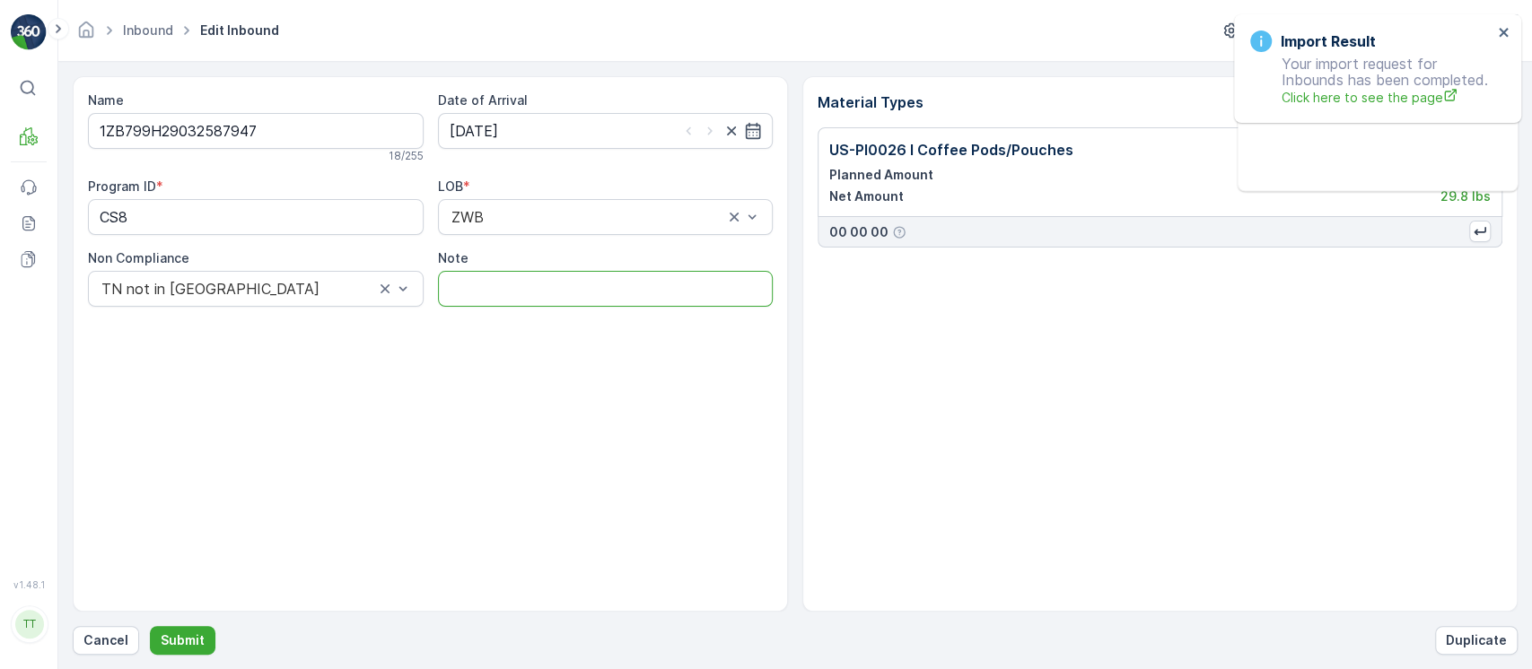
click at [679, 296] on input "Note" at bounding box center [606, 289] width 336 height 36
paste input "Solved. I didn't upload the file on time (Spree) GV Aug 24, 2025"
type input "Solved. I didn't upload the file on time (Spree) GV Aug 24, 2025"
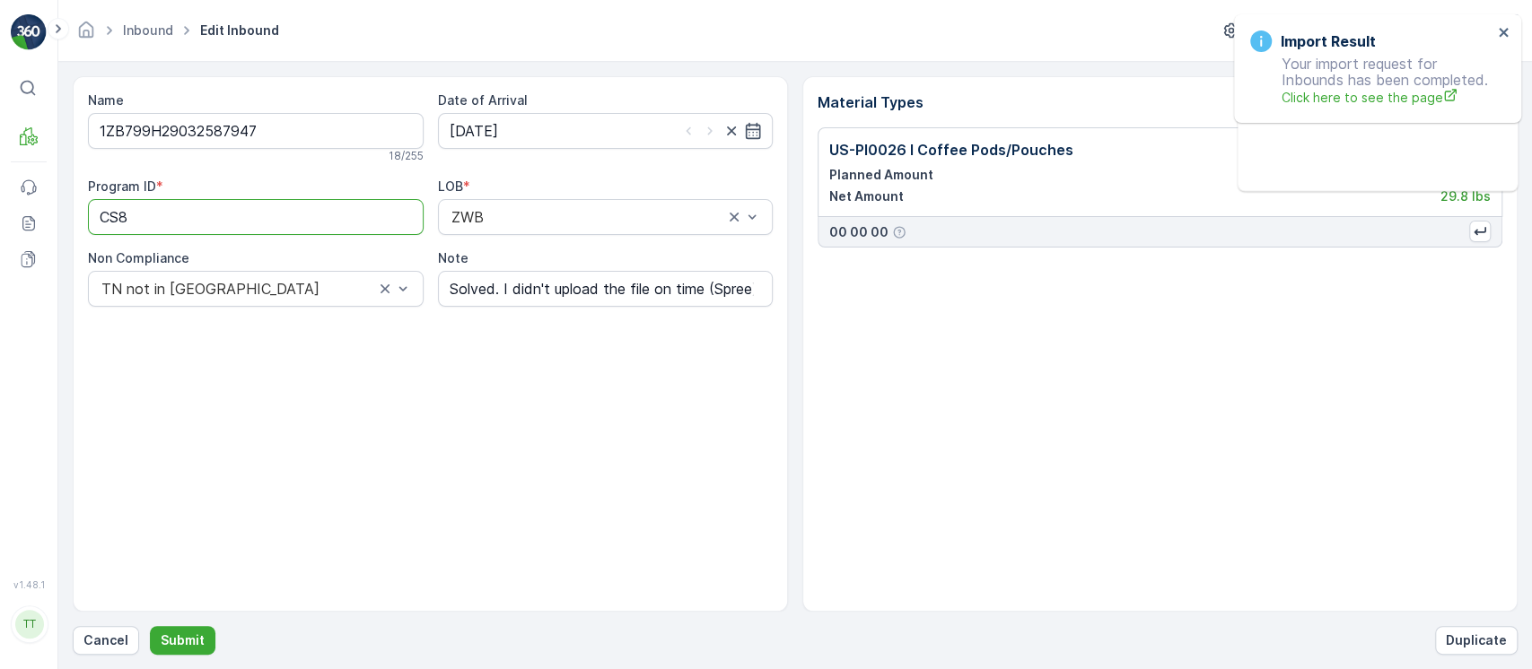
drag, startPoint x: 271, startPoint y: 226, endPoint x: 0, endPoint y: 239, distance: 271.3
click at [0, 239] on div "⌘B MRF Events Reports Documents v 1.48.1 TT TC.GLOBAL clemence.vasseur@terracyc…" at bounding box center [766, 334] width 1532 height 669
paste ID "-M"
type ID "CS8-M"
click at [150, 626] on button "Submit" at bounding box center [183, 640] width 66 height 29
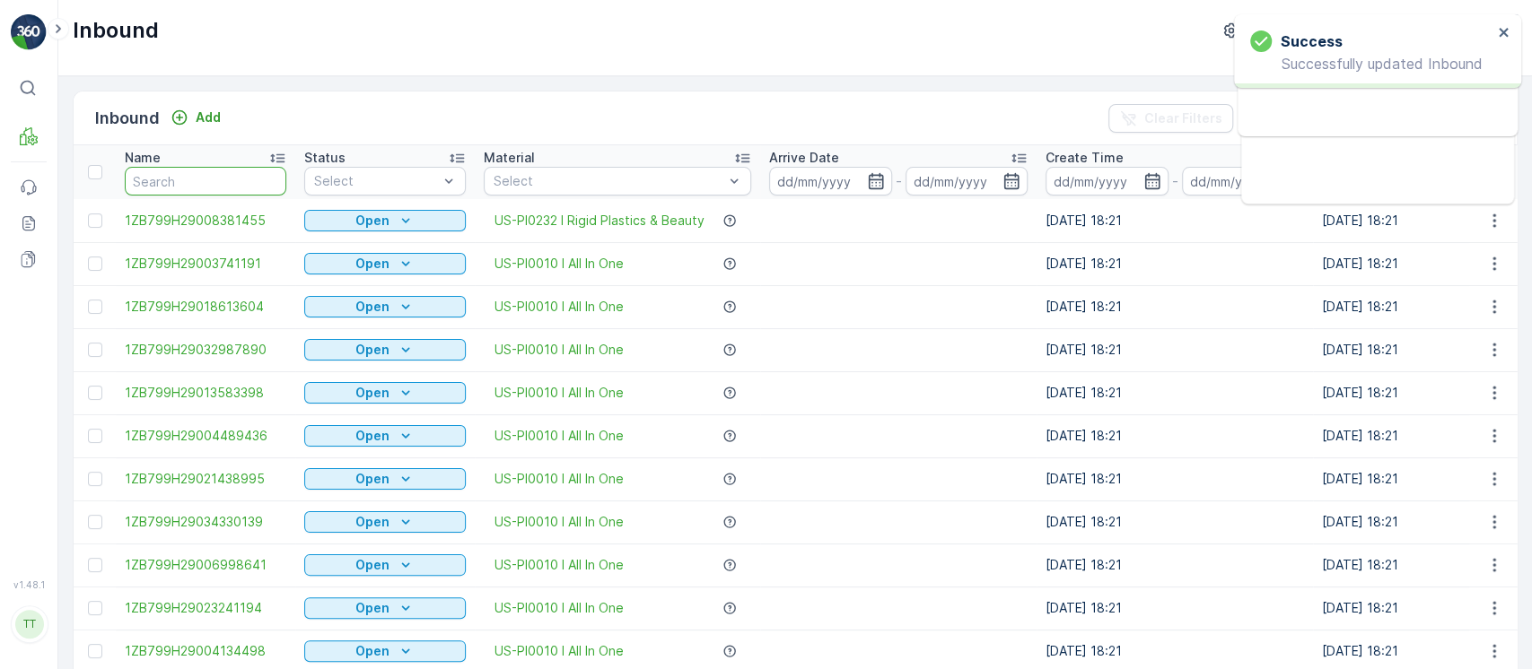
type input "1ZB799H29025640428"
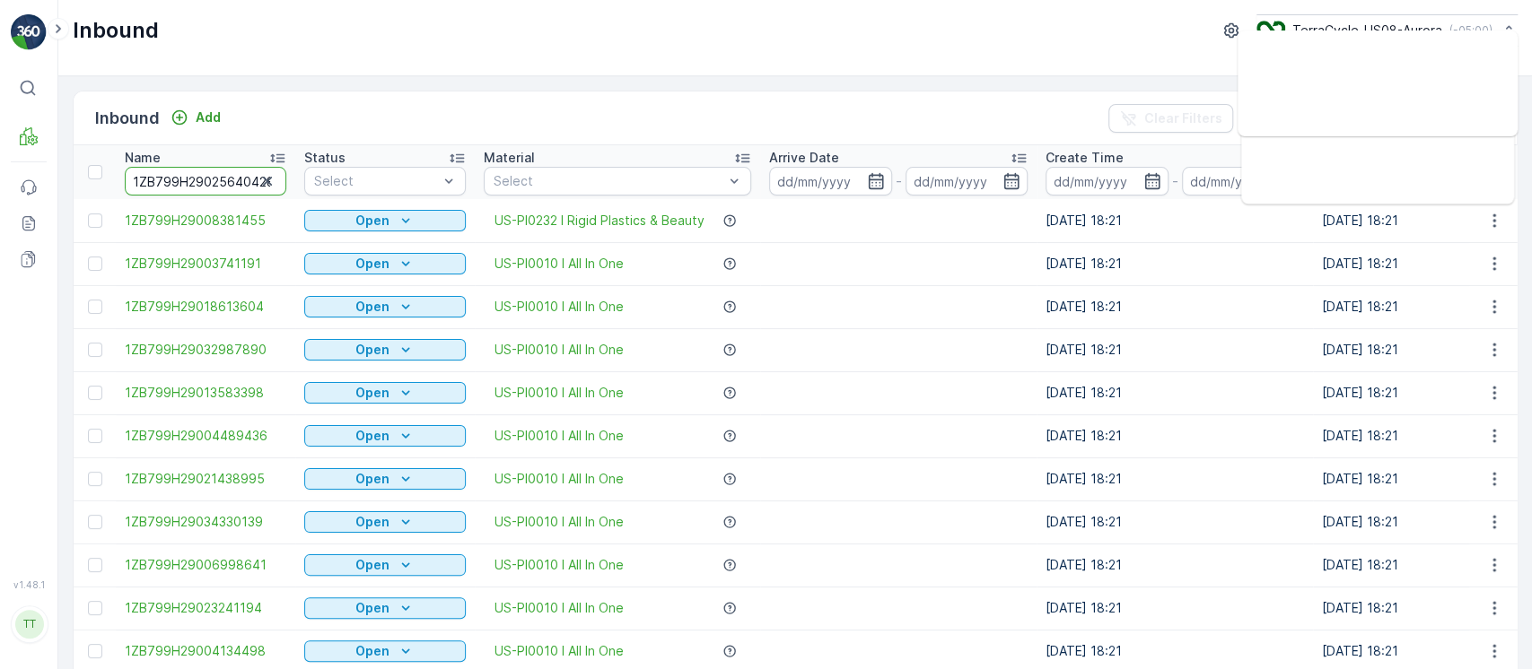
scroll to position [0, 1]
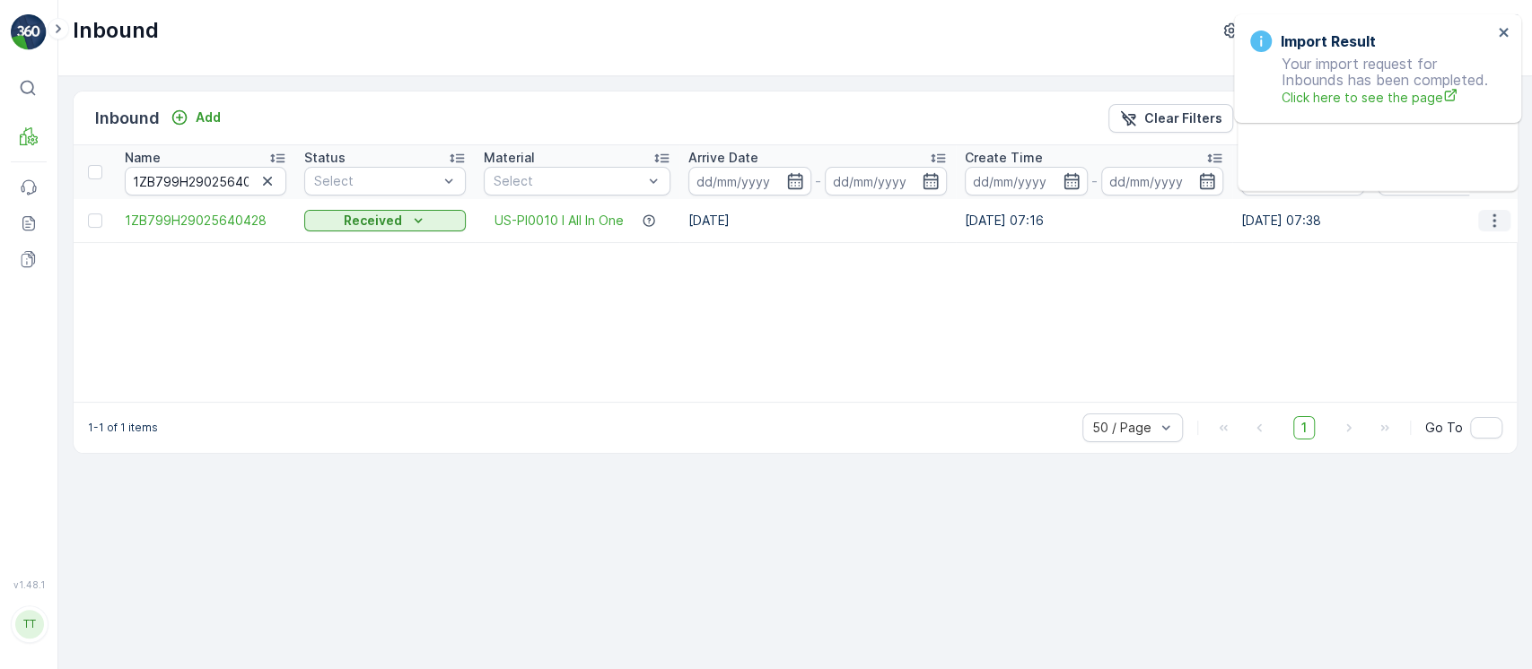
click at [1479, 220] on button "button" at bounding box center [1494, 221] width 32 height 22
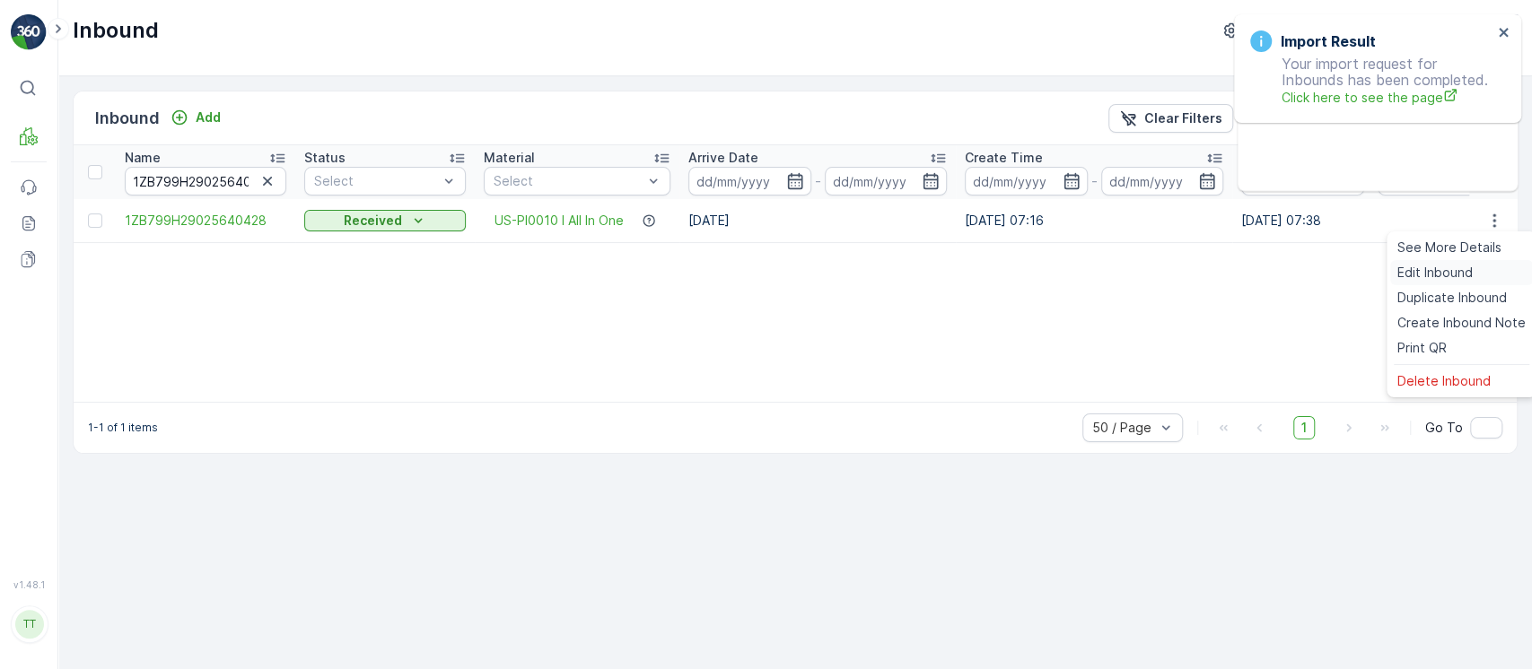
click at [1462, 269] on span "Edit Inbound" at bounding box center [1434, 273] width 75 height 18
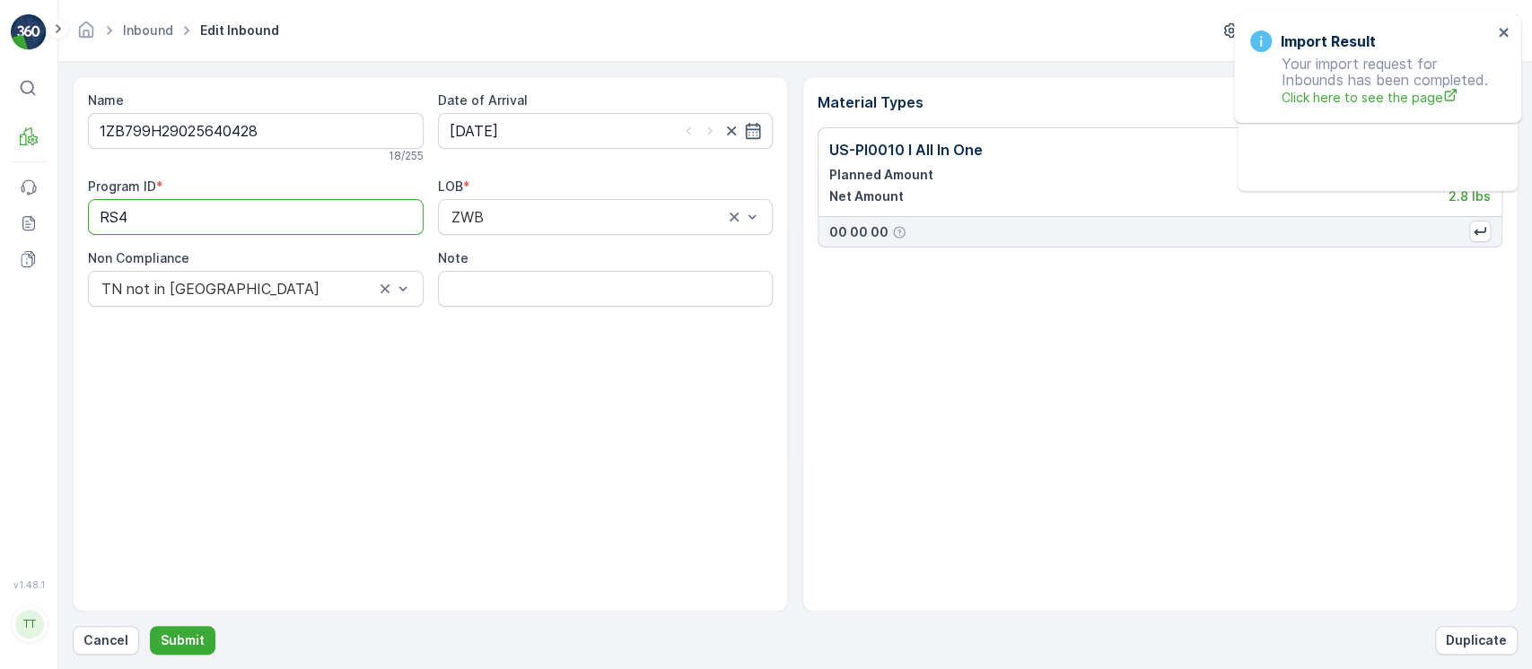
click at [240, 199] on ID "RS4" at bounding box center [256, 217] width 336 height 36
paste ID "-S"
type ID "RS4-S"
click at [553, 298] on input "Note" at bounding box center [606, 289] width 336 height 36
paste input "Solved. I didn't upload the file on time (Spree) GV Aug 24, 2025"
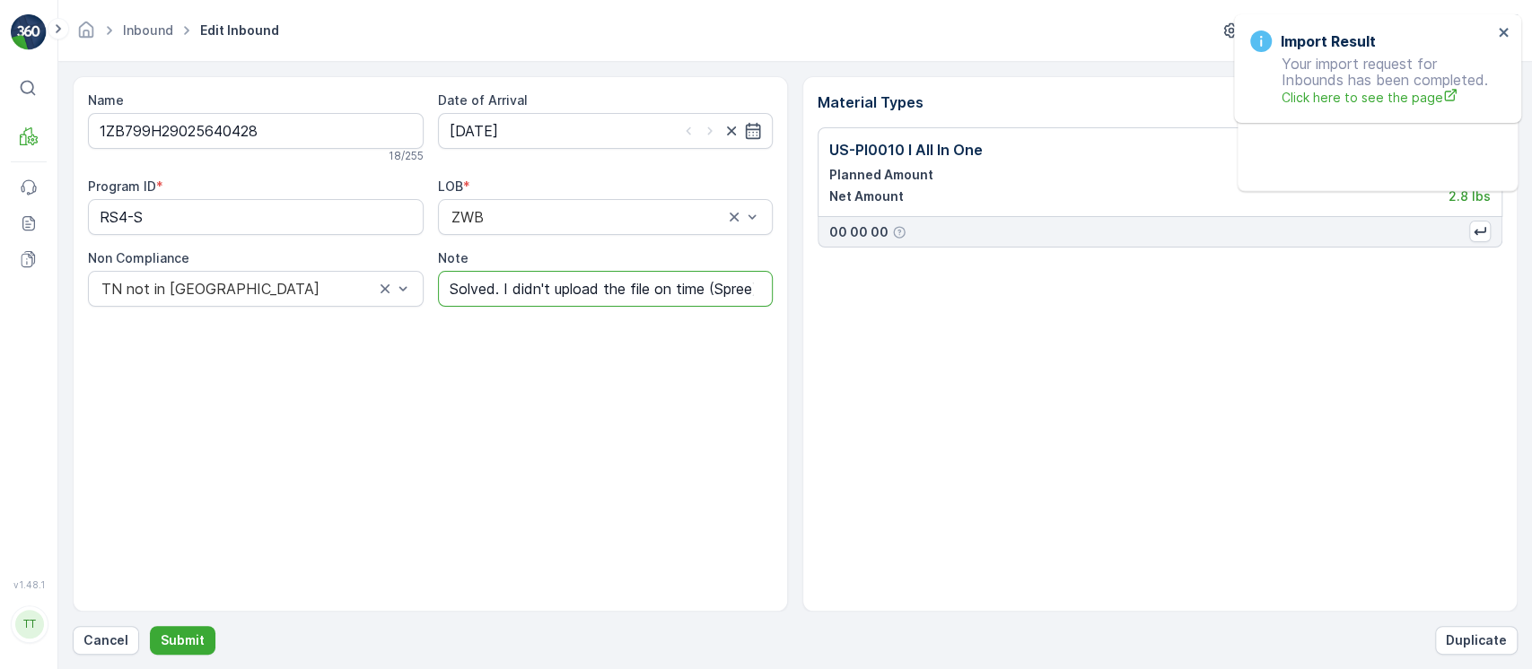
scroll to position [0, 124]
type input "Solved. I didn't upload the file on time (Spree) GV Aug 24, 2025"
click at [150, 626] on button "Submit" at bounding box center [183, 640] width 66 height 29
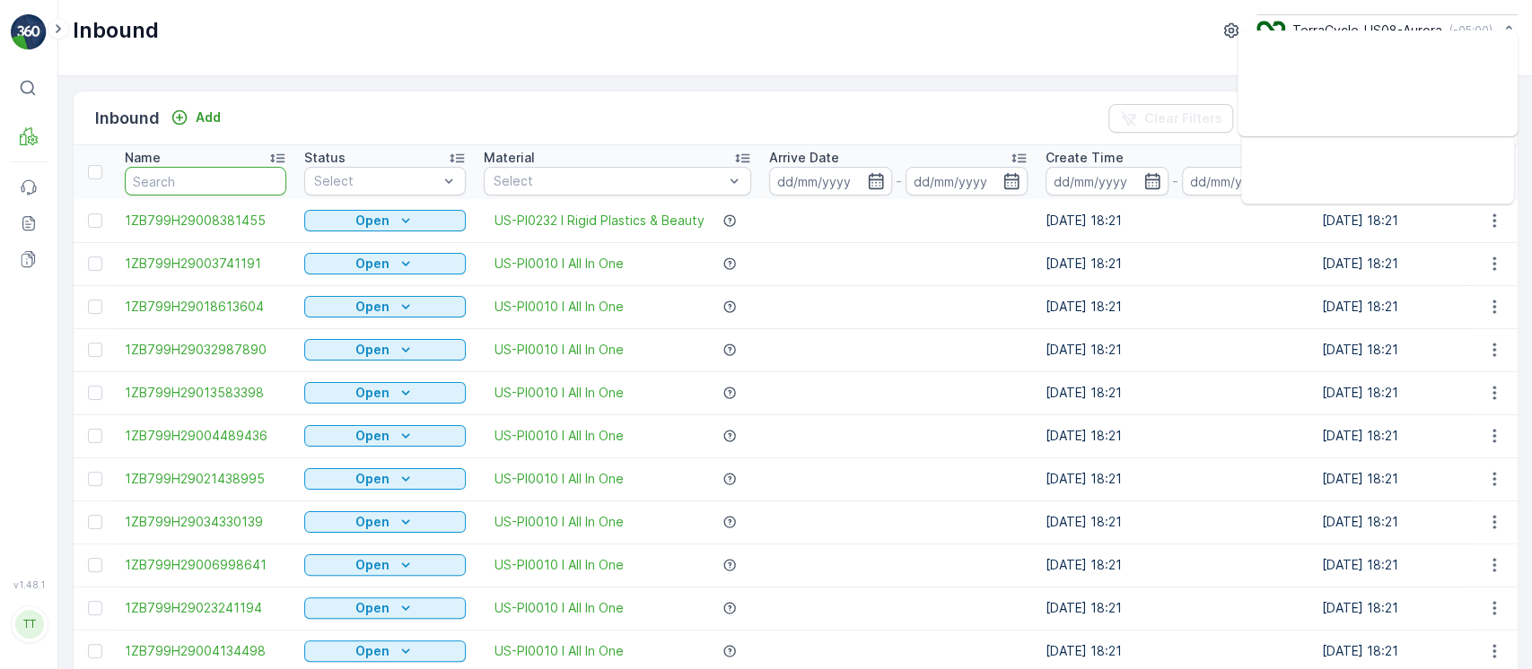
click at [193, 180] on input "text" at bounding box center [206, 181] width 162 height 29
paste input "1ZB799H29028899896"
type input "1ZB799H29028899896"
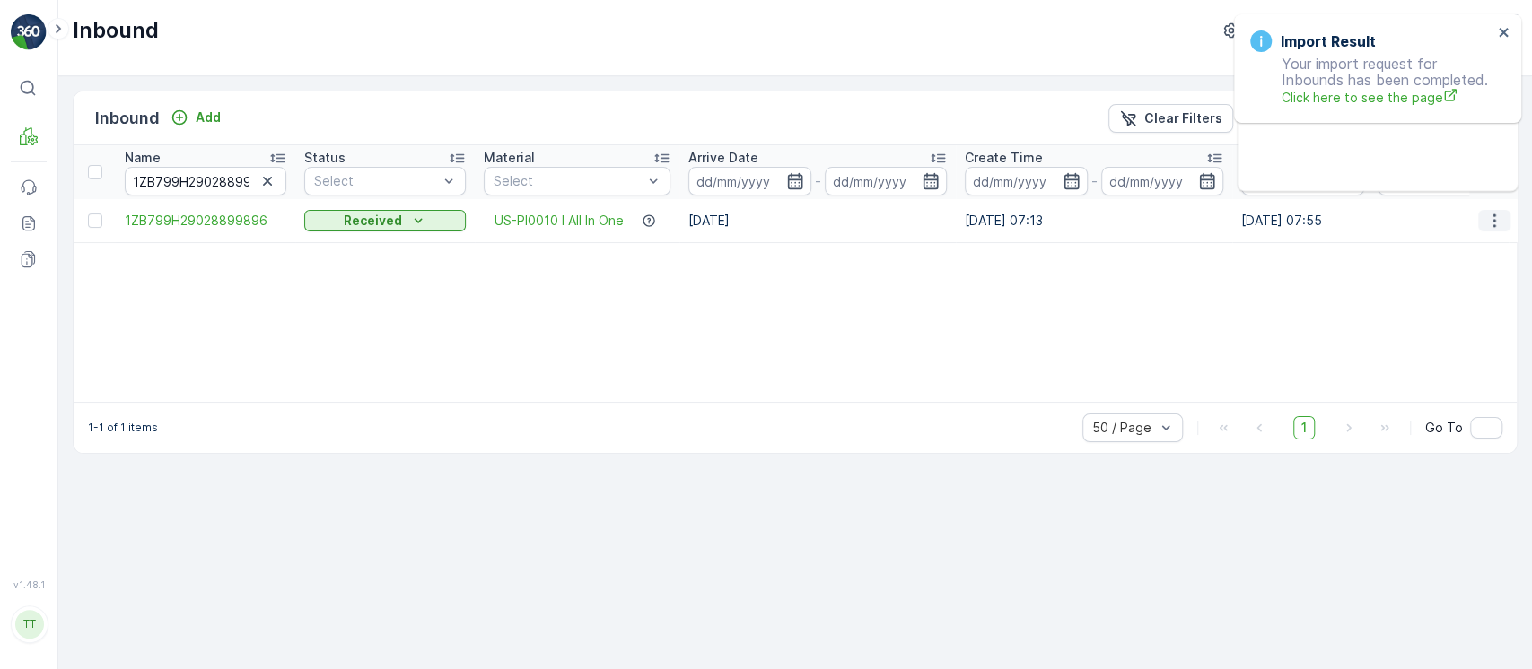
click at [1497, 228] on icon "button" at bounding box center [1494, 221] width 18 height 18
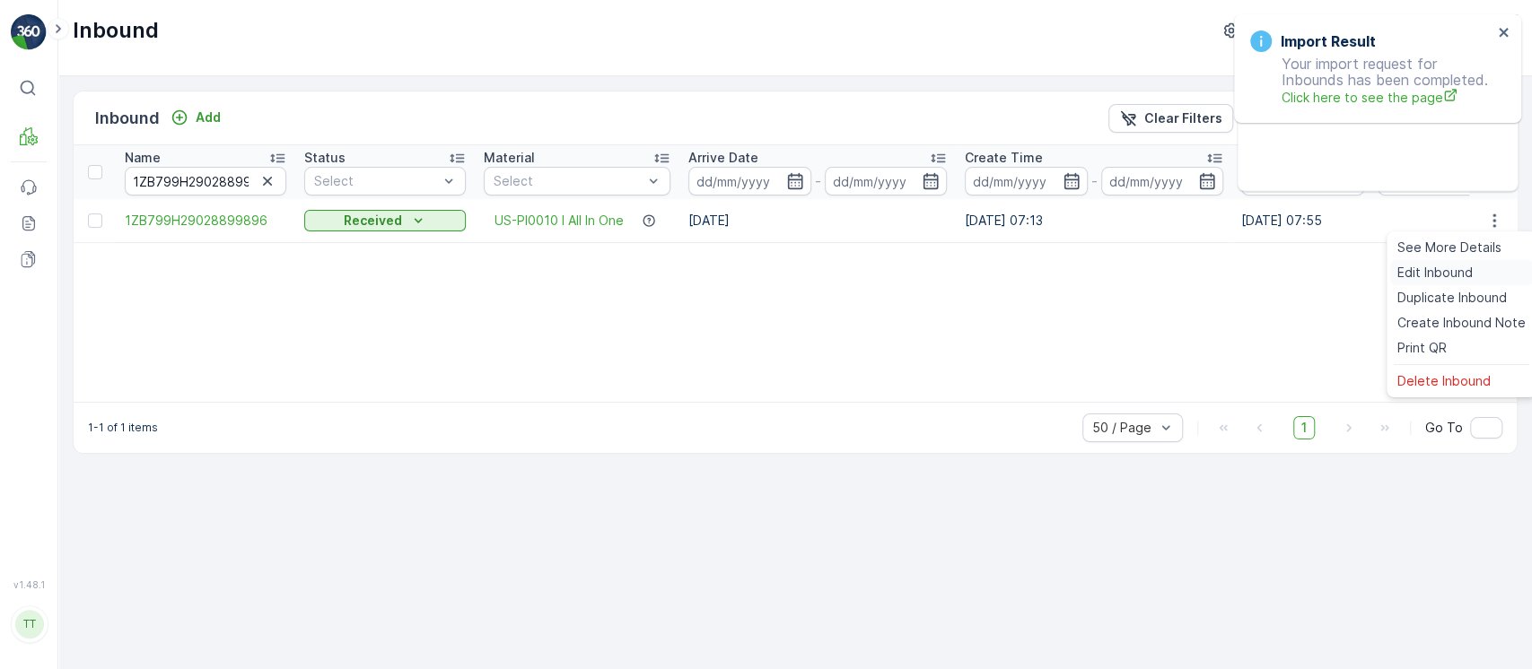
click at [1471, 281] on div "Edit Inbound" at bounding box center [1461, 272] width 143 height 25
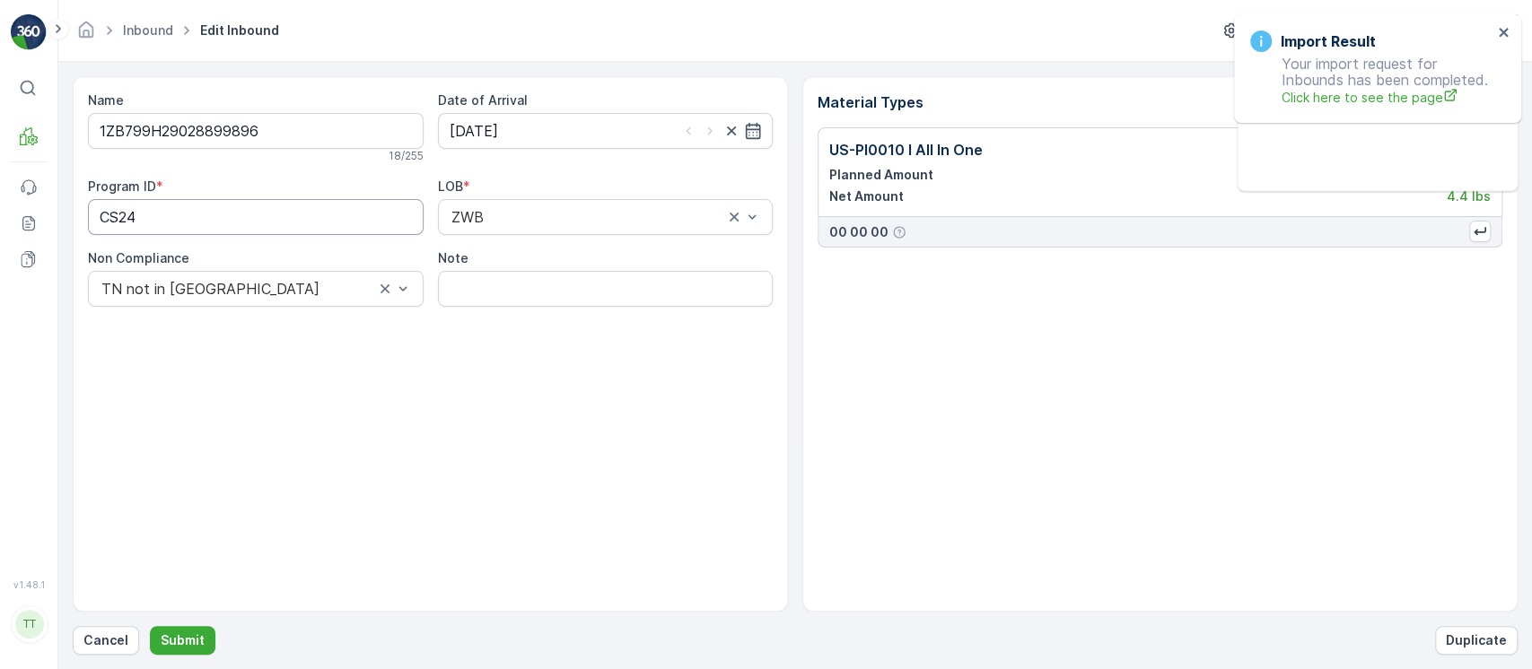
drag, startPoint x: 260, startPoint y: 219, endPoint x: 0, endPoint y: 214, distance: 260.2
click at [0, 214] on div "⌘B MRF Events Reports Documents v 1.48.1 TT TC.GLOBAL clemence.vasseur@terracyc…" at bounding box center [766, 334] width 1532 height 669
paste ID "-S"
type ID "CS24-S"
click at [552, 297] on input "Note" at bounding box center [606, 289] width 336 height 36
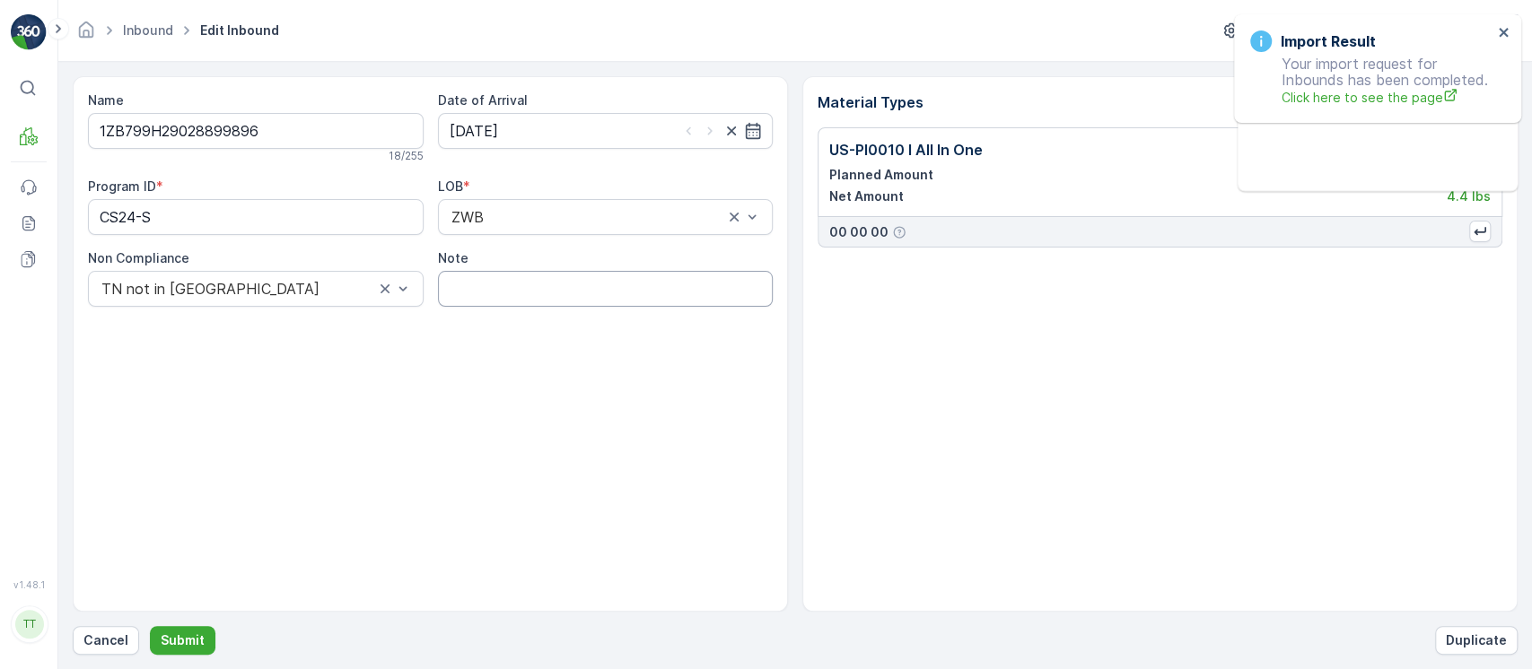
click at [600, 278] on input "Note" at bounding box center [606, 289] width 336 height 36
paste input "Solved. I didn't upload the file on time (Spree) GV Aug 24, 2025"
type input "Solved. I didn't upload the file on time (Spree) GV Aug 24, 2025"
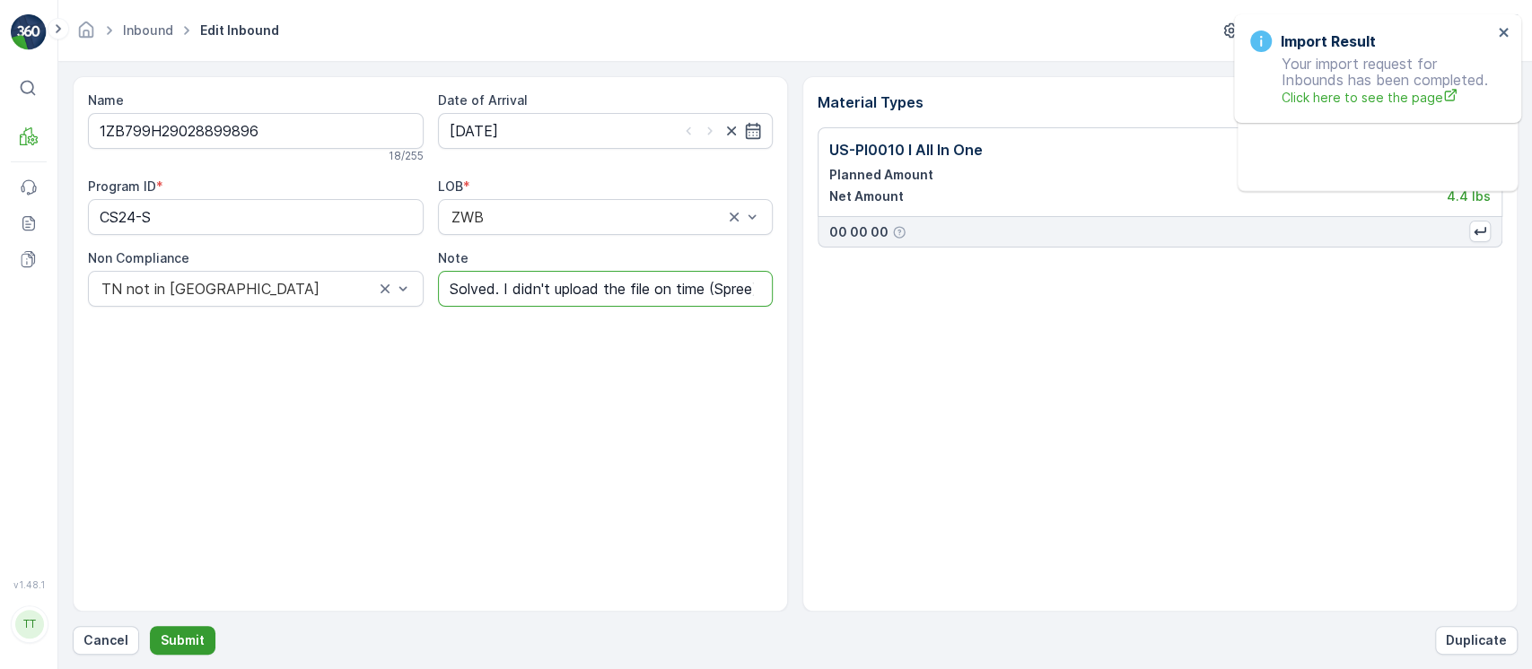
click at [200, 640] on p "Submit" at bounding box center [183, 641] width 44 height 18
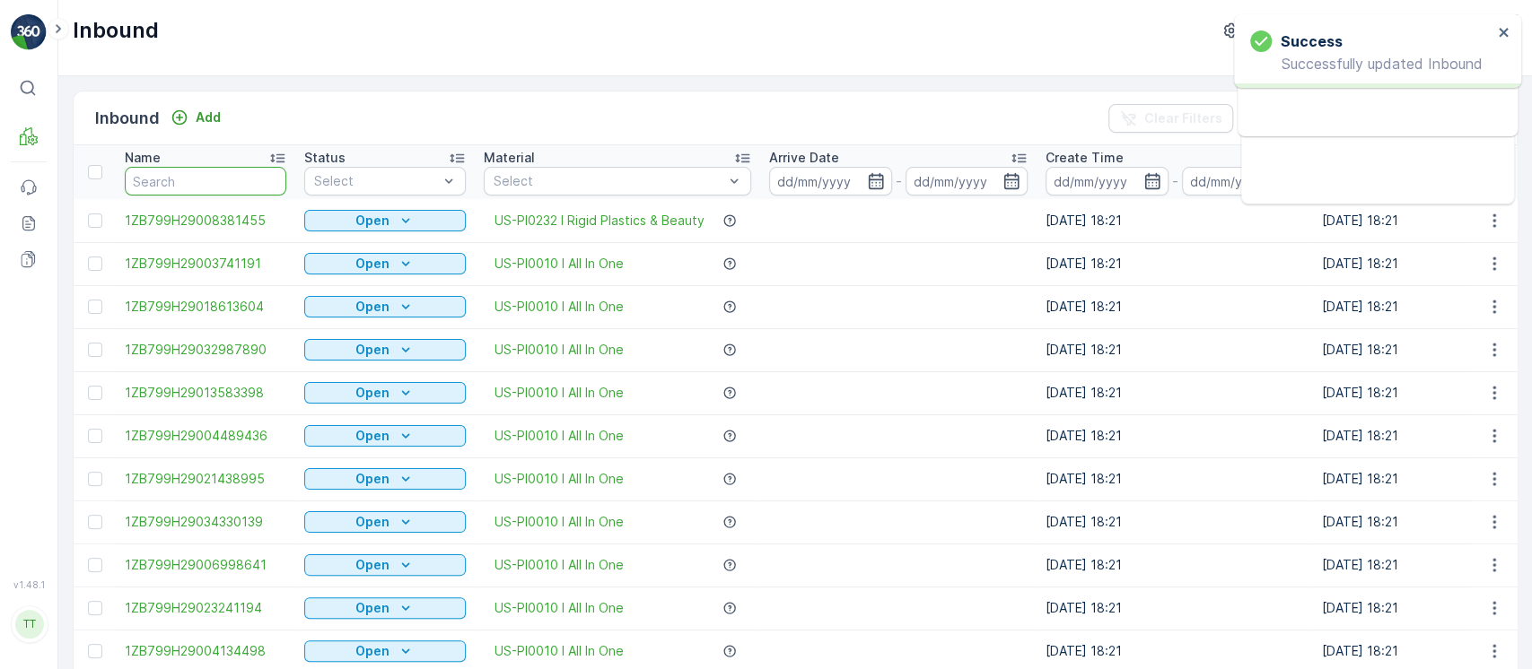
click at [251, 187] on input "text" at bounding box center [206, 181] width 162 height 29
paste input "1ZB799H29017574926"
type input "1ZB799H29017574926"
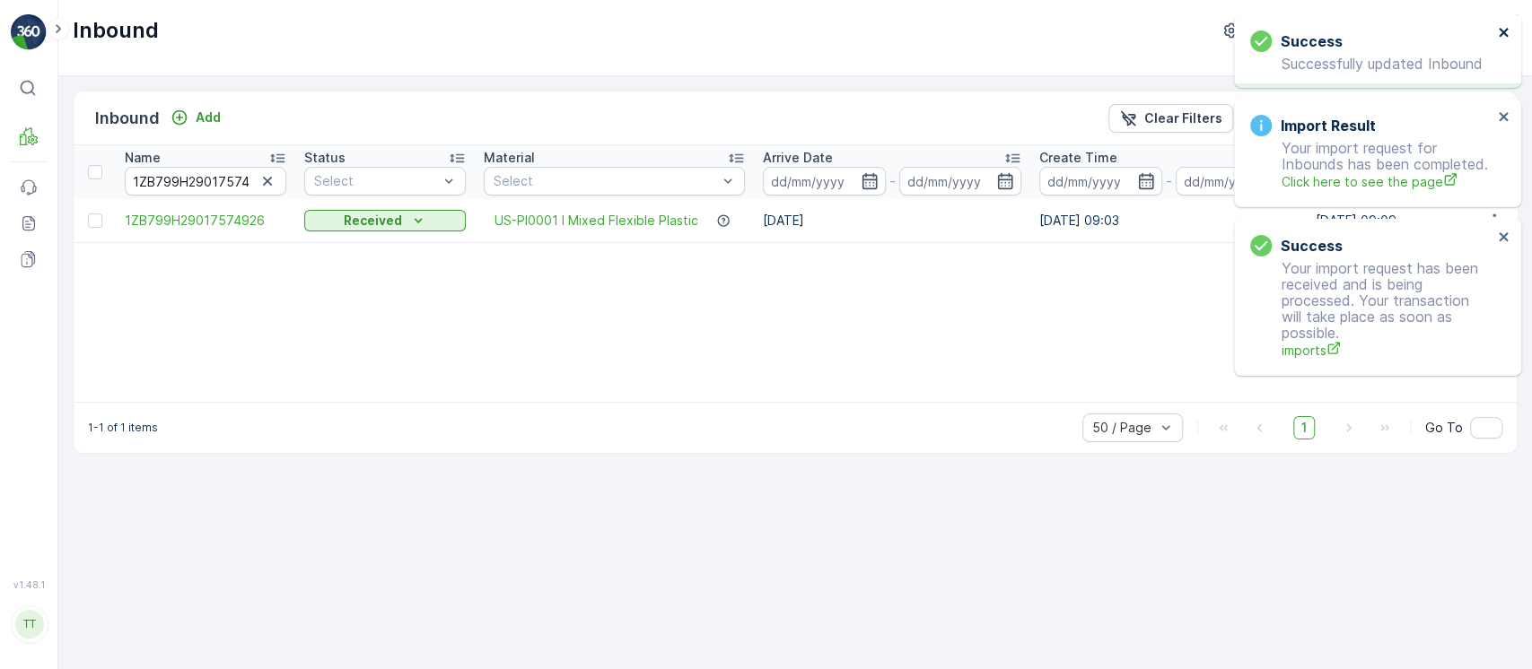
click at [1503, 32] on icon "close" at bounding box center [1502, 32] width 9 height 9
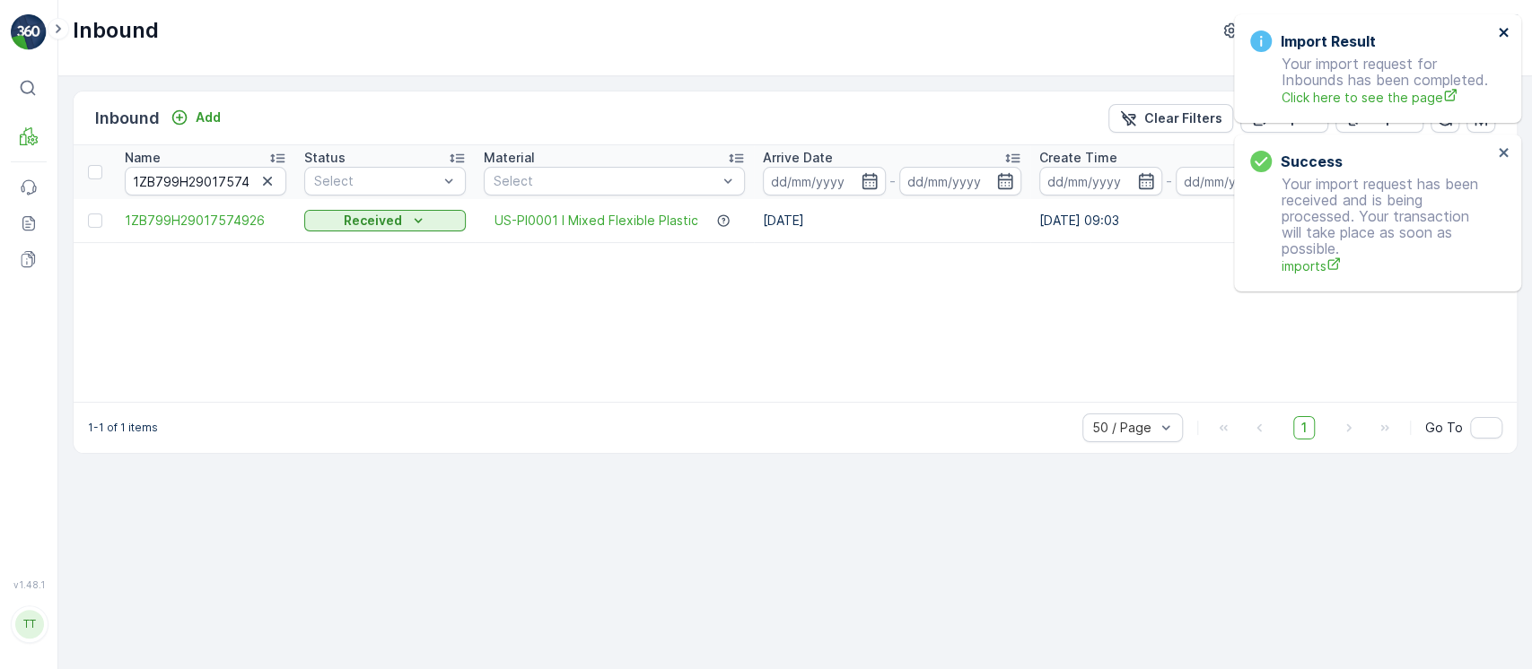
click at [1503, 32] on icon "close" at bounding box center [1502, 32] width 9 height 9
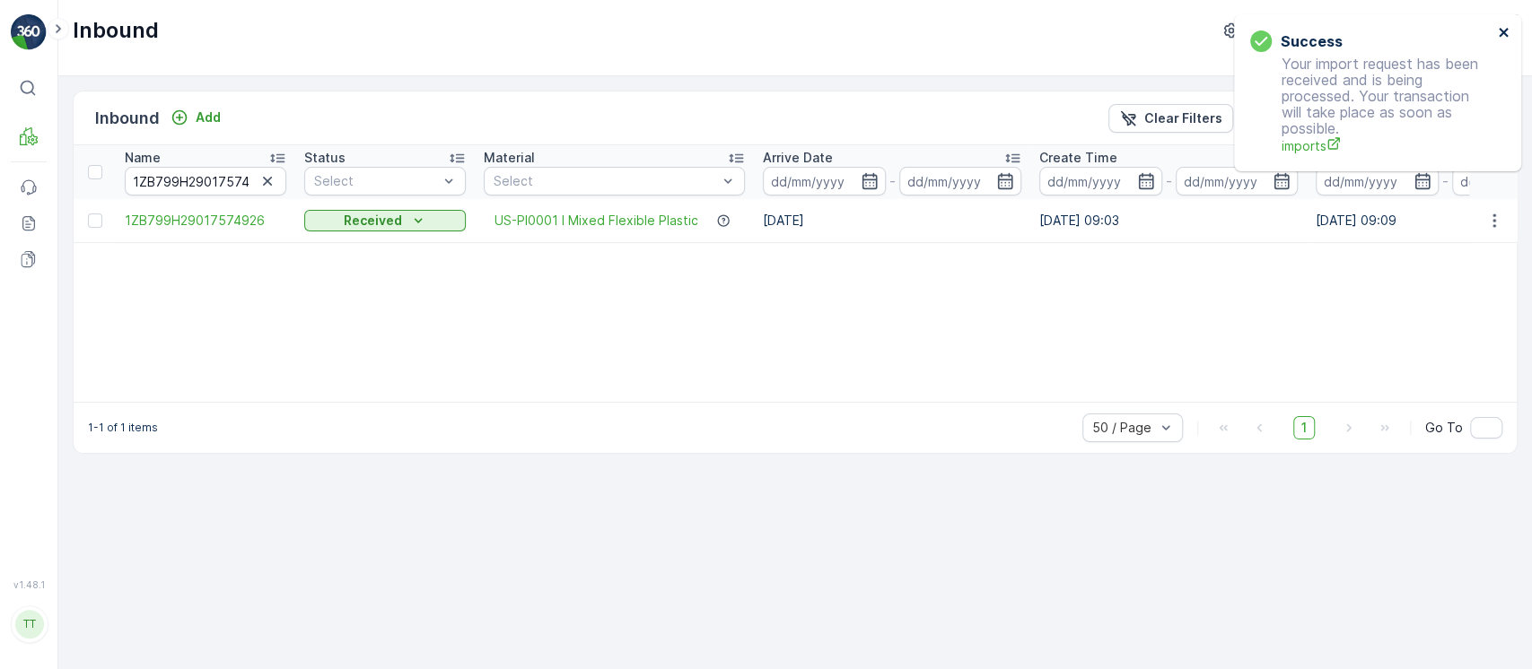
click at [1503, 32] on icon "close" at bounding box center [1502, 32] width 9 height 9
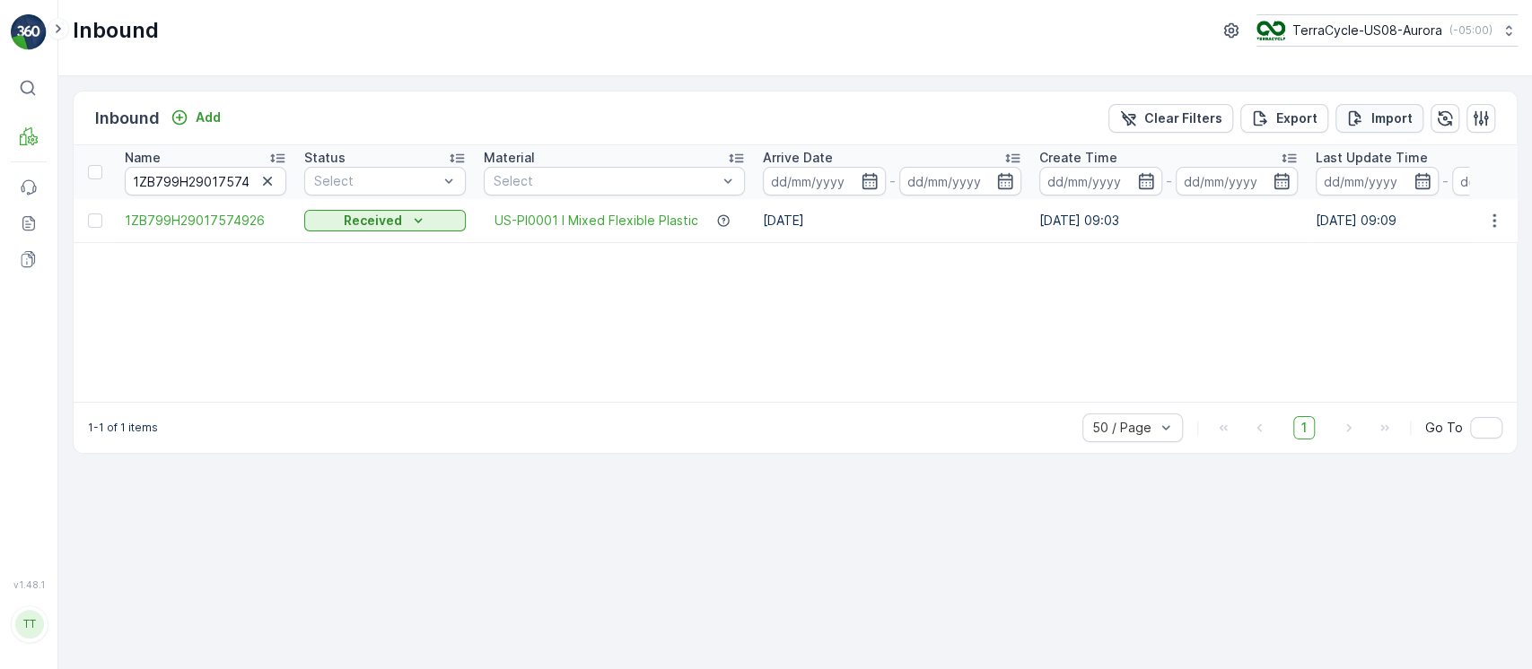
click at [1378, 118] on p "Import" at bounding box center [1391, 118] width 41 height 18
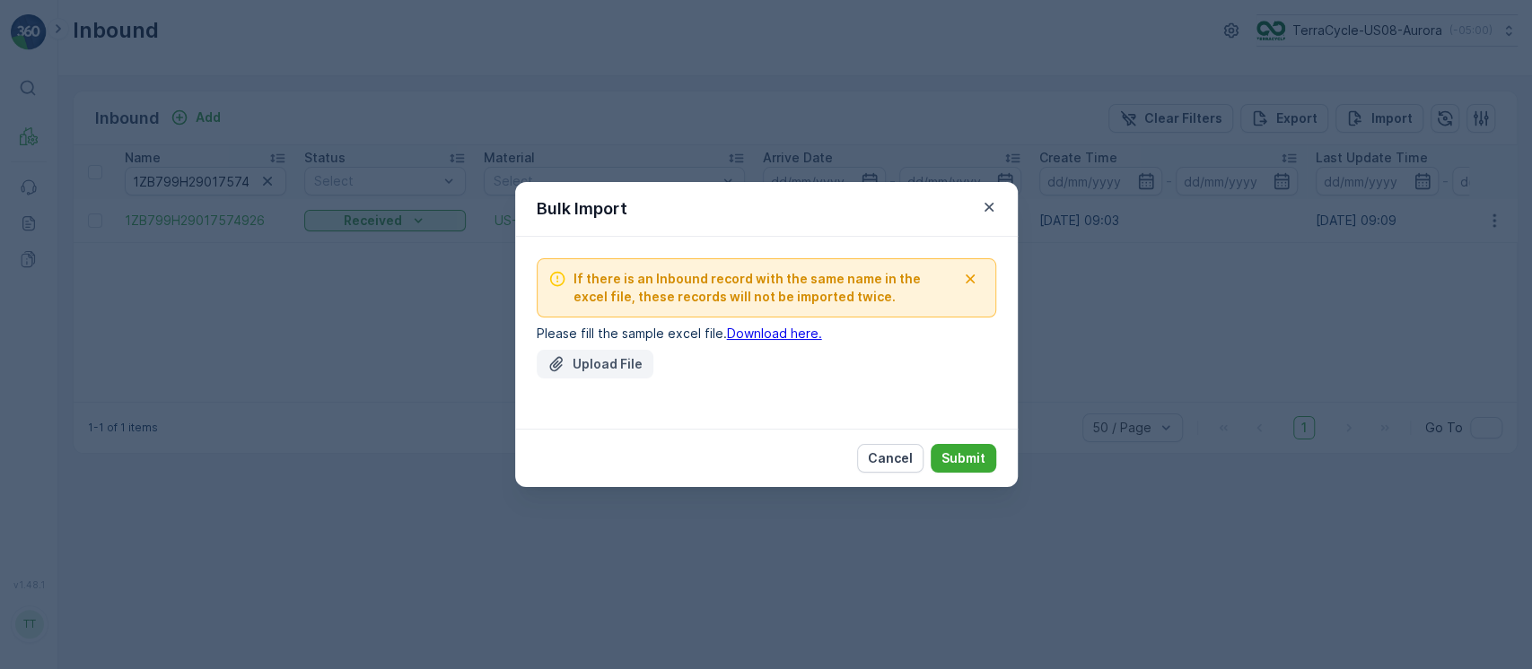
click at [620, 355] on p "Upload File" at bounding box center [607, 364] width 70 height 18
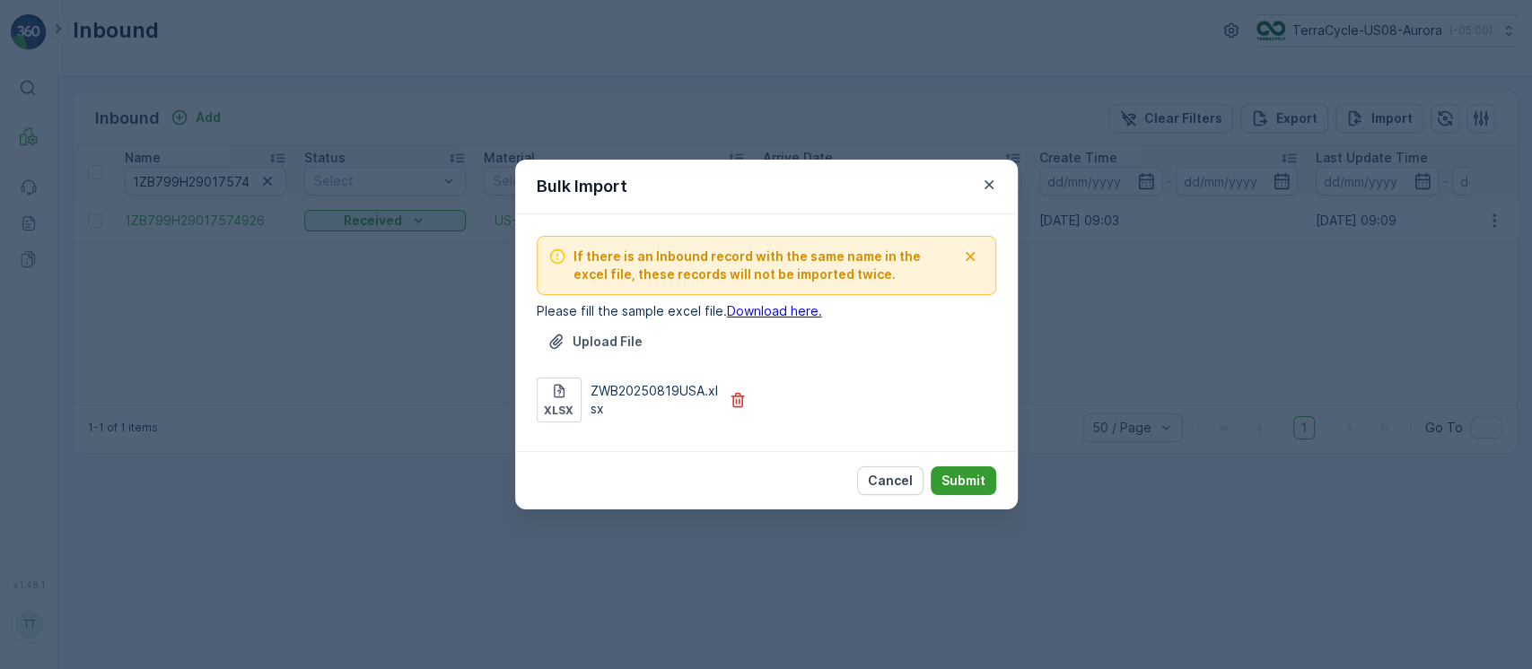
click at [985, 491] on button "Submit" at bounding box center [963, 481] width 66 height 29
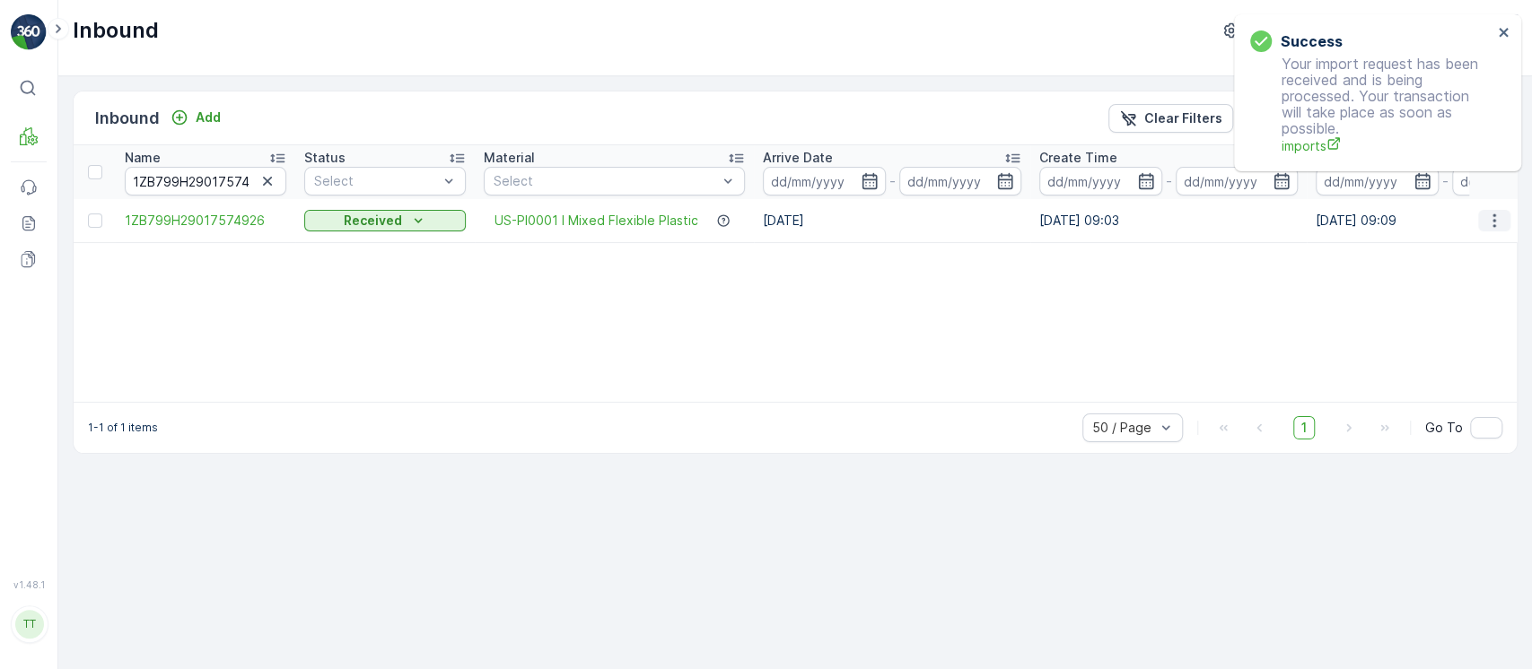
click at [1496, 219] on icon "button" at bounding box center [1494, 221] width 18 height 18
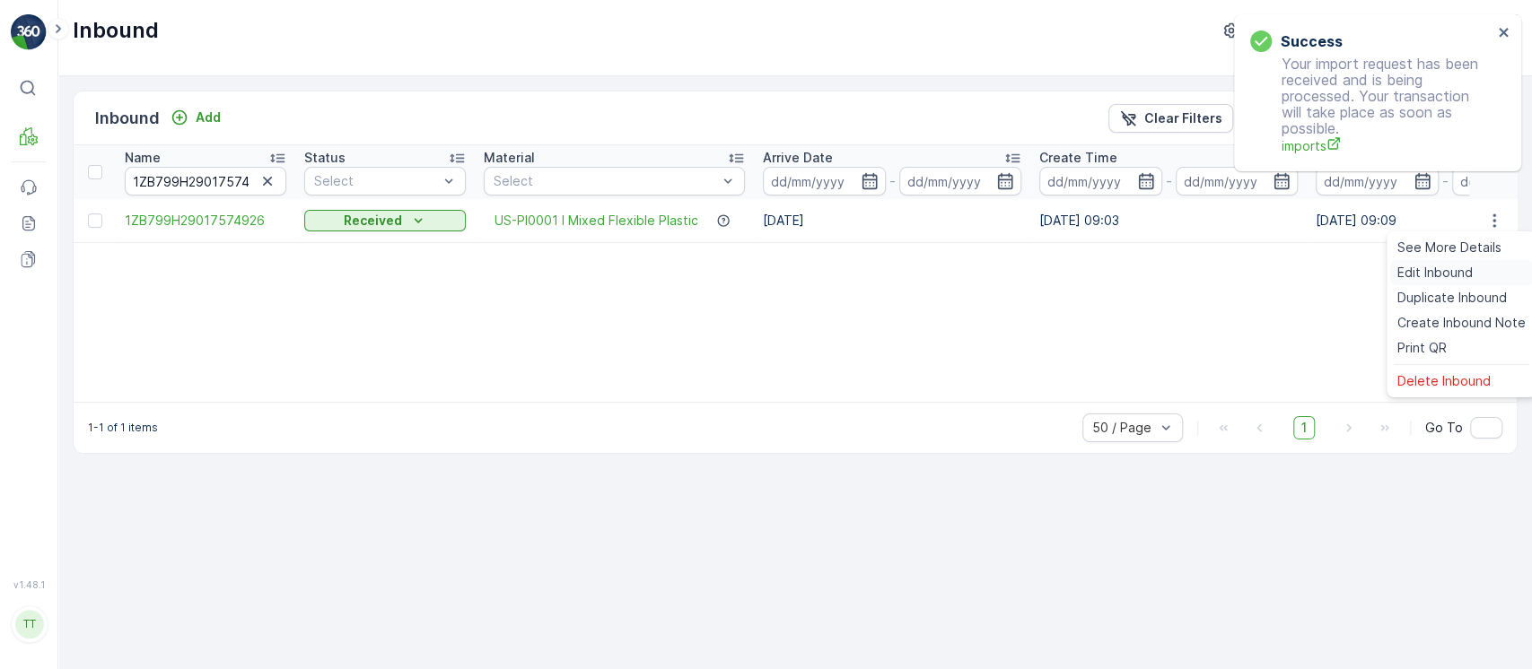
click at [1460, 276] on span "Edit Inbound" at bounding box center [1434, 273] width 75 height 18
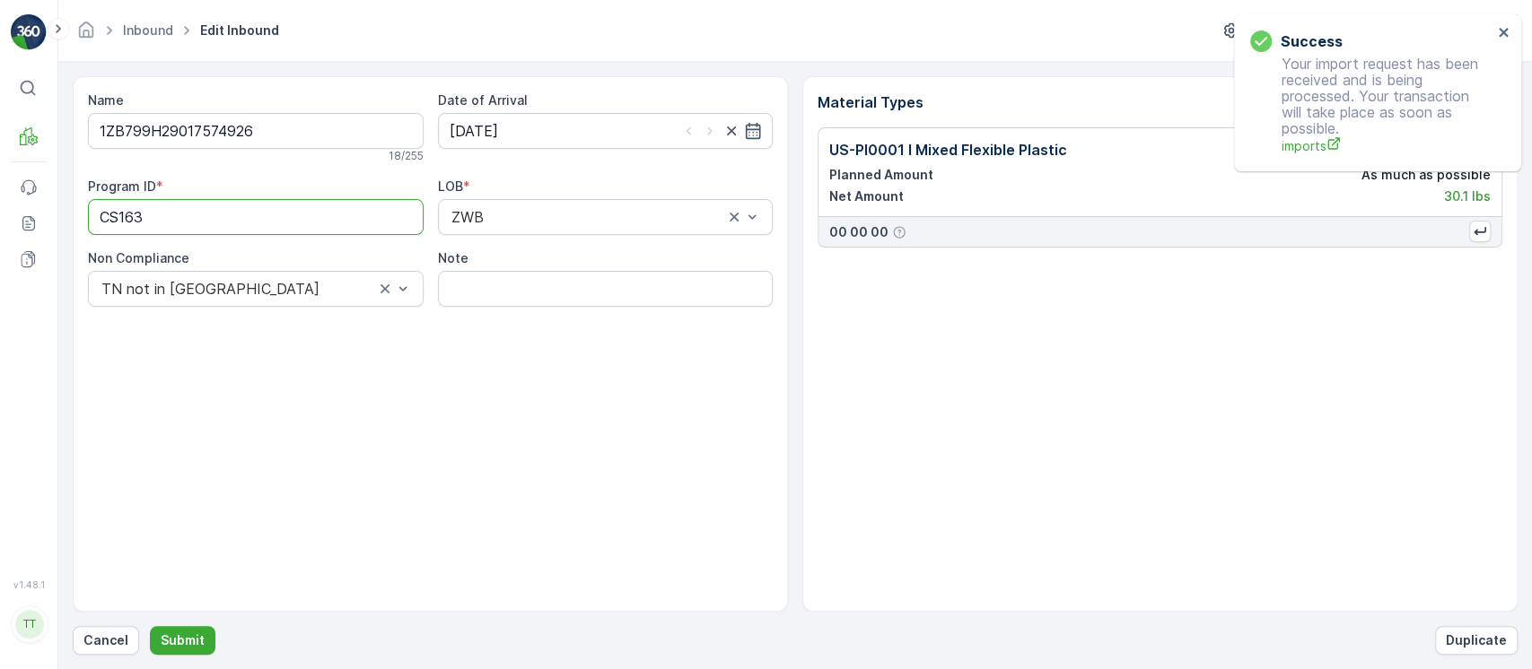
drag, startPoint x: 296, startPoint y: 216, endPoint x: 0, endPoint y: 208, distance: 296.2
click at [0, 208] on div "⌘B MRF Events Reports Documents v 1.48.1 TT TC.GLOBAL clemence.vasseur@terracyc…" at bounding box center [766, 334] width 1532 height 669
paste ID "-L"
type ID "CS163-L"
click at [519, 295] on input "Note" at bounding box center [606, 289] width 336 height 36
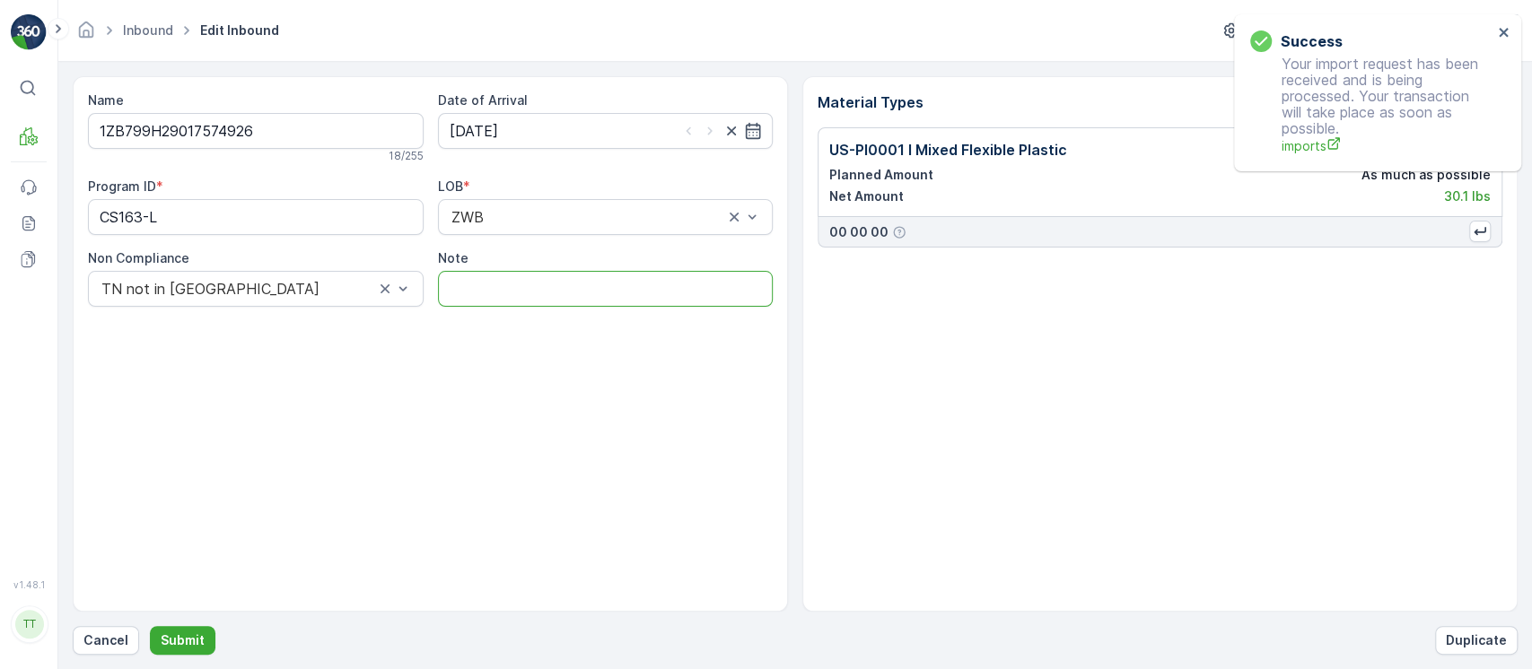
click at [613, 302] on input "Note" at bounding box center [606, 289] width 336 height 36
paste input "Solved. I didn't upload the file on time (Spree) GV Aug 24, 2025"
click at [613, 302] on input "Solved. I didn't upload the file on time (Spree) GV Aug 24, 2025" at bounding box center [606, 289] width 336 height 36
type input "Solved. I didn't upload the file on time (Spree) GV Aug 24, 2025"
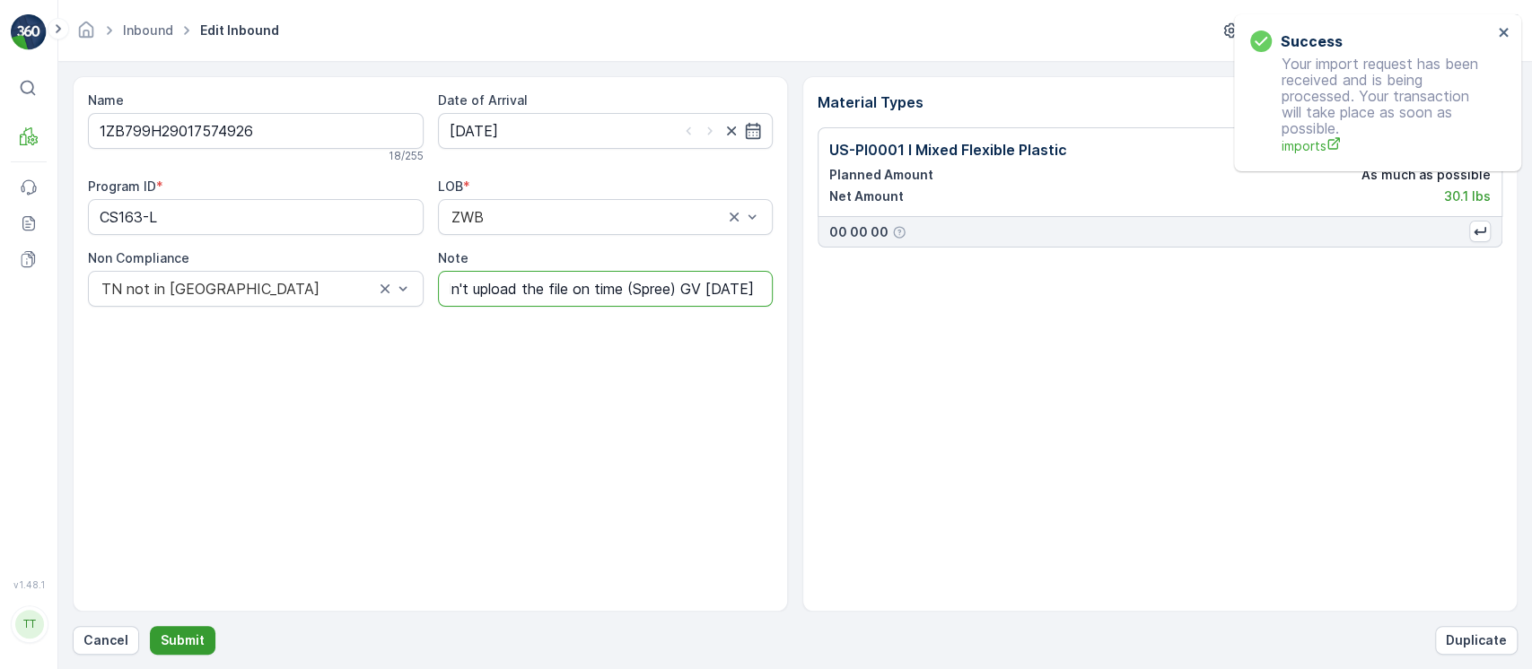
scroll to position [0, 0]
click at [204, 633] on button "Submit" at bounding box center [183, 640] width 66 height 29
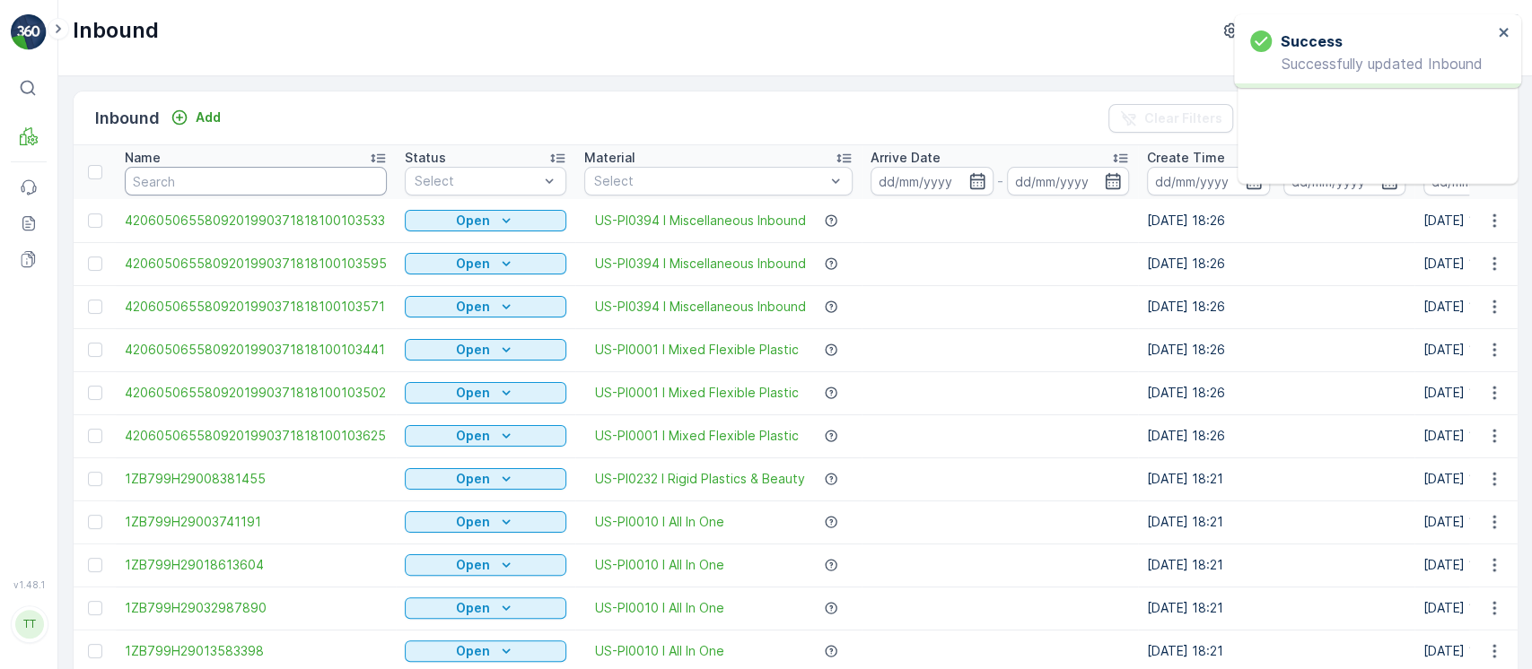
click at [269, 187] on input "text" at bounding box center [256, 181] width 262 height 29
paste input "1ZB799H29014492029"
type input "1ZB799H29014492029"
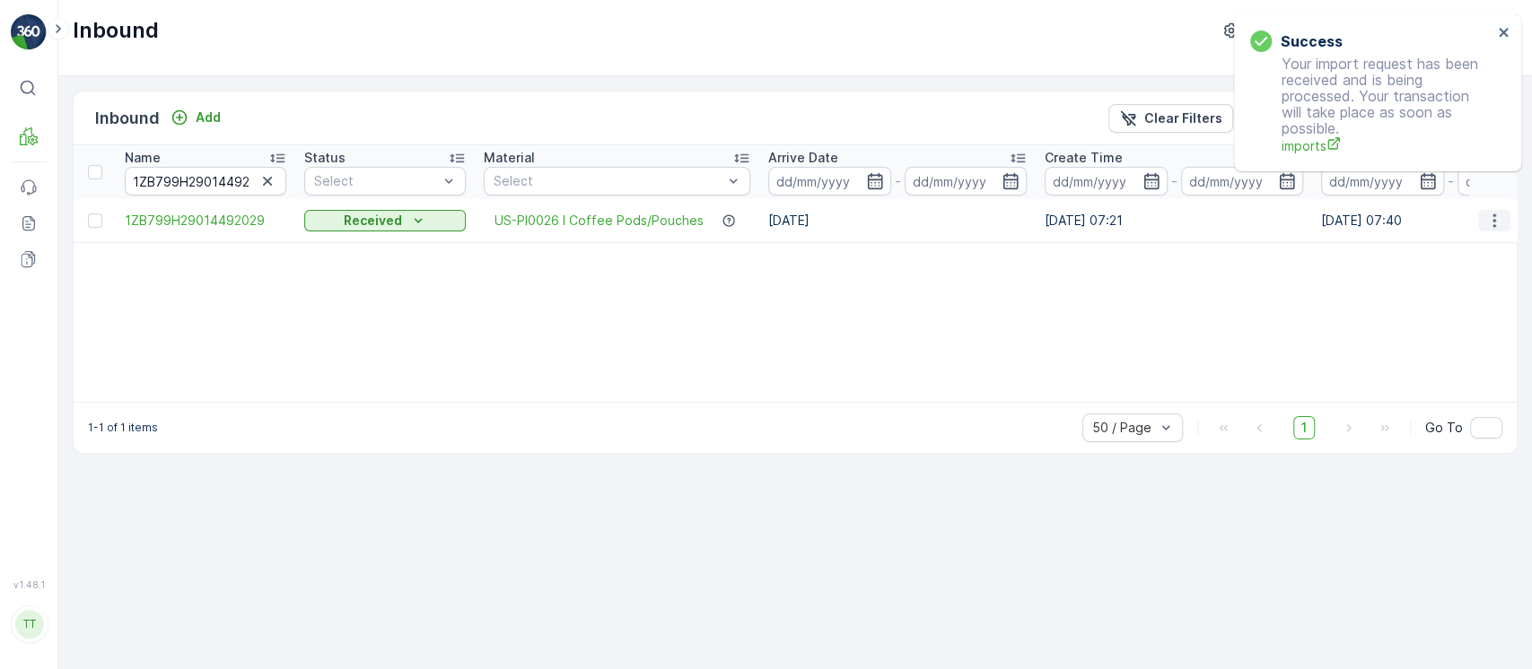
click at [1508, 223] on button "button" at bounding box center [1494, 221] width 32 height 22
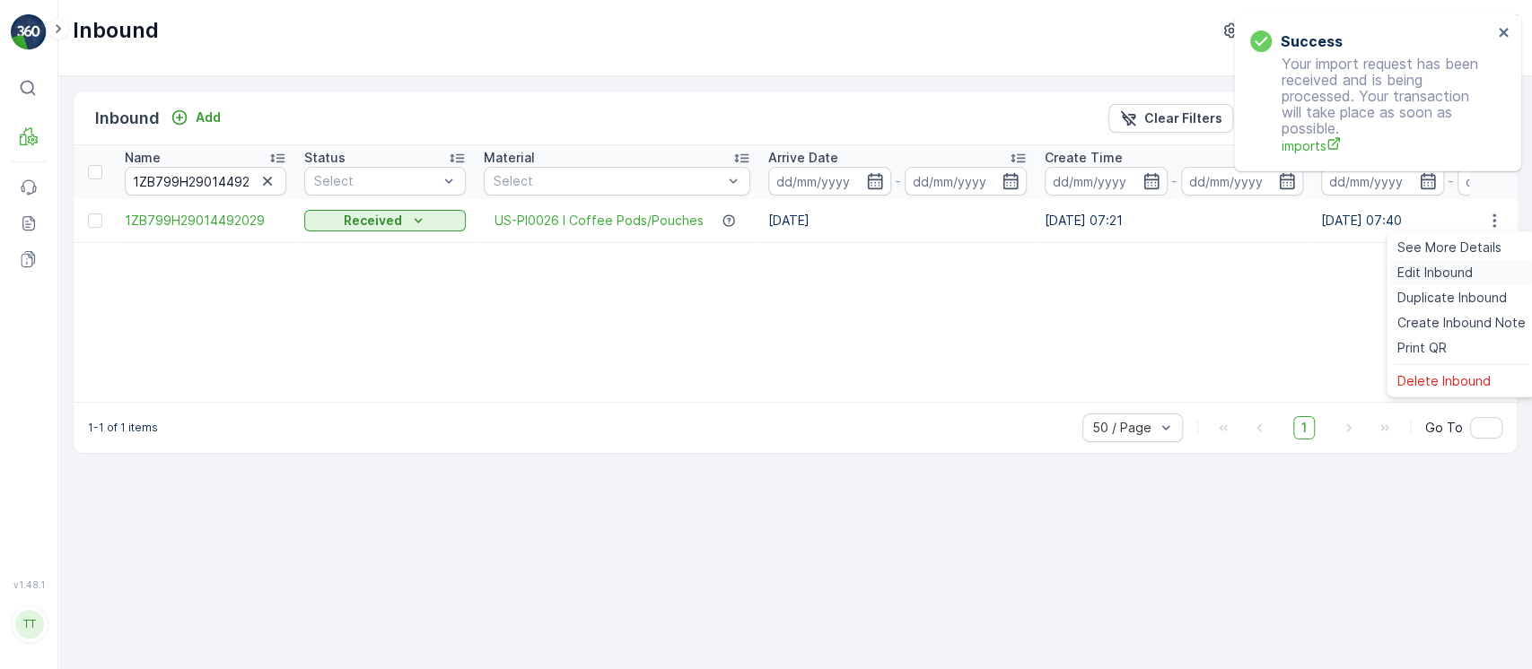
click at [1490, 280] on div "Edit Inbound" at bounding box center [1461, 272] width 143 height 25
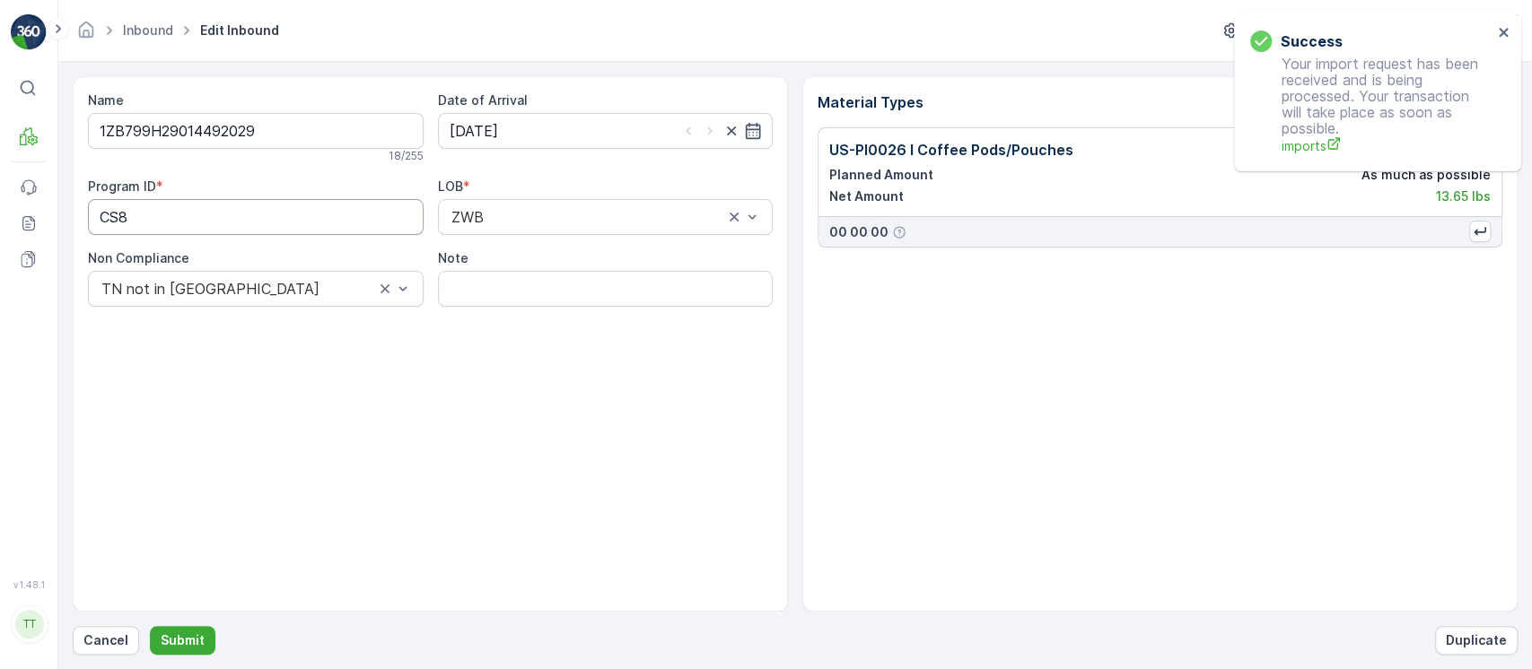
click at [0, 183] on div "⌘B MRF Events Reports Documents v 1.48.1 TT TC.GLOBAL clemence.vasseur@terracyc…" at bounding box center [766, 334] width 1532 height 669
paste ID "-S"
type ID "CS8-S"
click at [611, 288] on input "Note" at bounding box center [606, 289] width 336 height 36
paste input "Solved. I didn't upload the file on time (Spree) GV Aug 24, 2025"
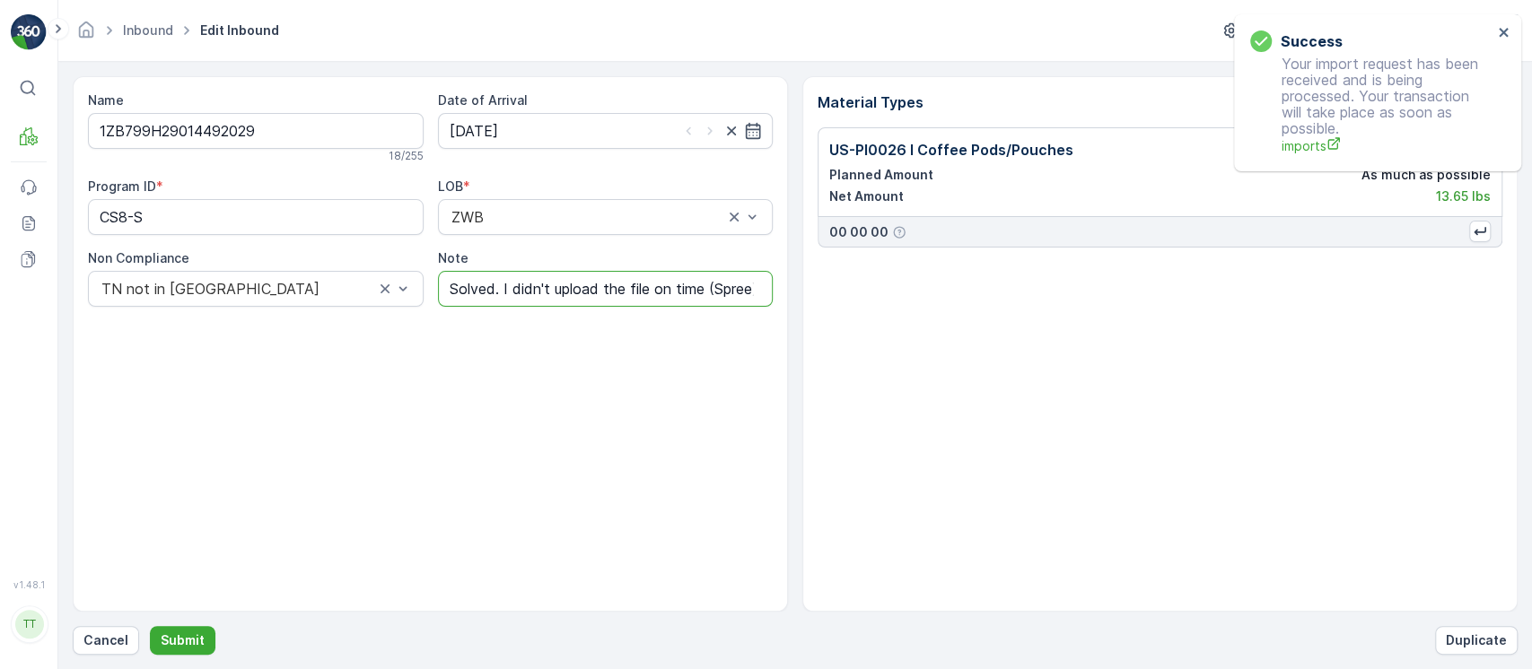
scroll to position [0, 124]
type input "Solved. I didn't upload the file on time (Spree) GV Aug 24, 2025"
click at [150, 626] on button "Submit" at bounding box center [183, 640] width 66 height 29
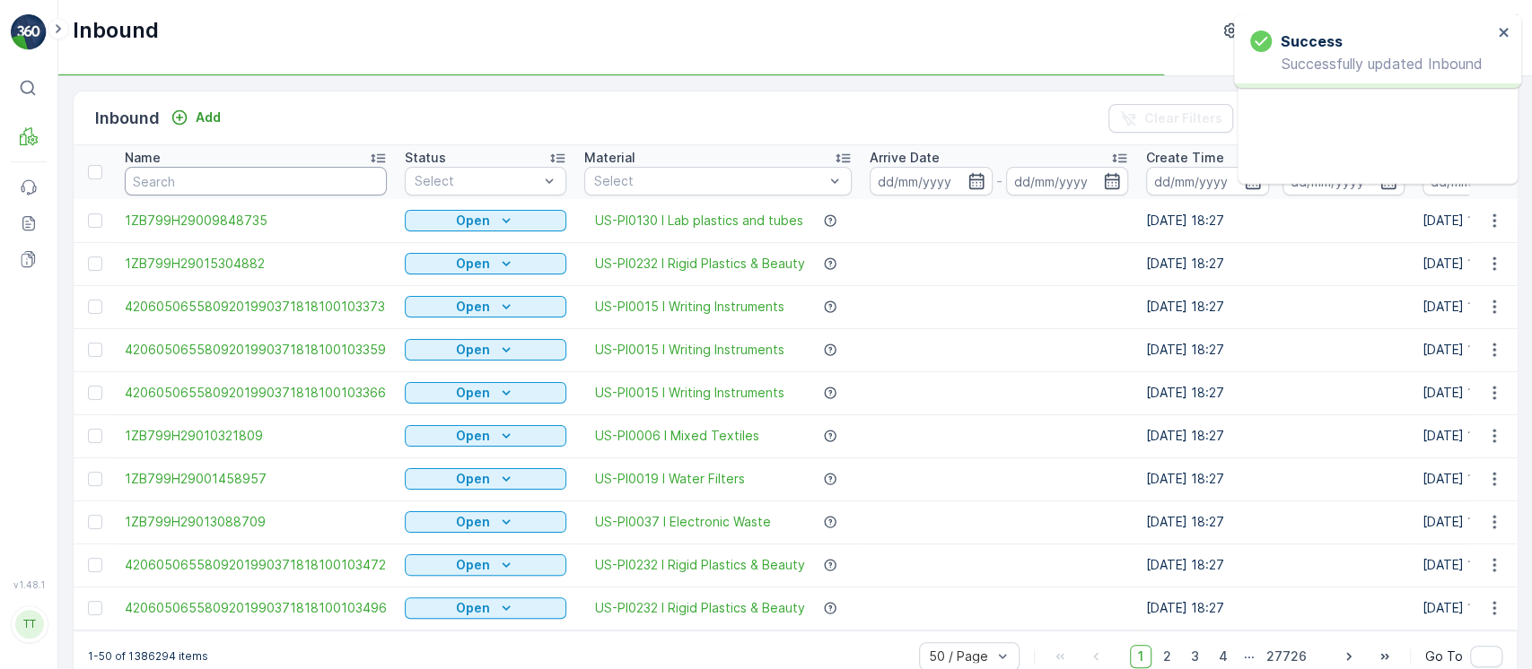
click at [271, 175] on input "text" at bounding box center [256, 181] width 262 height 29
paste input "1ZB799H29021344167"
type input "1ZB799H29021344167"
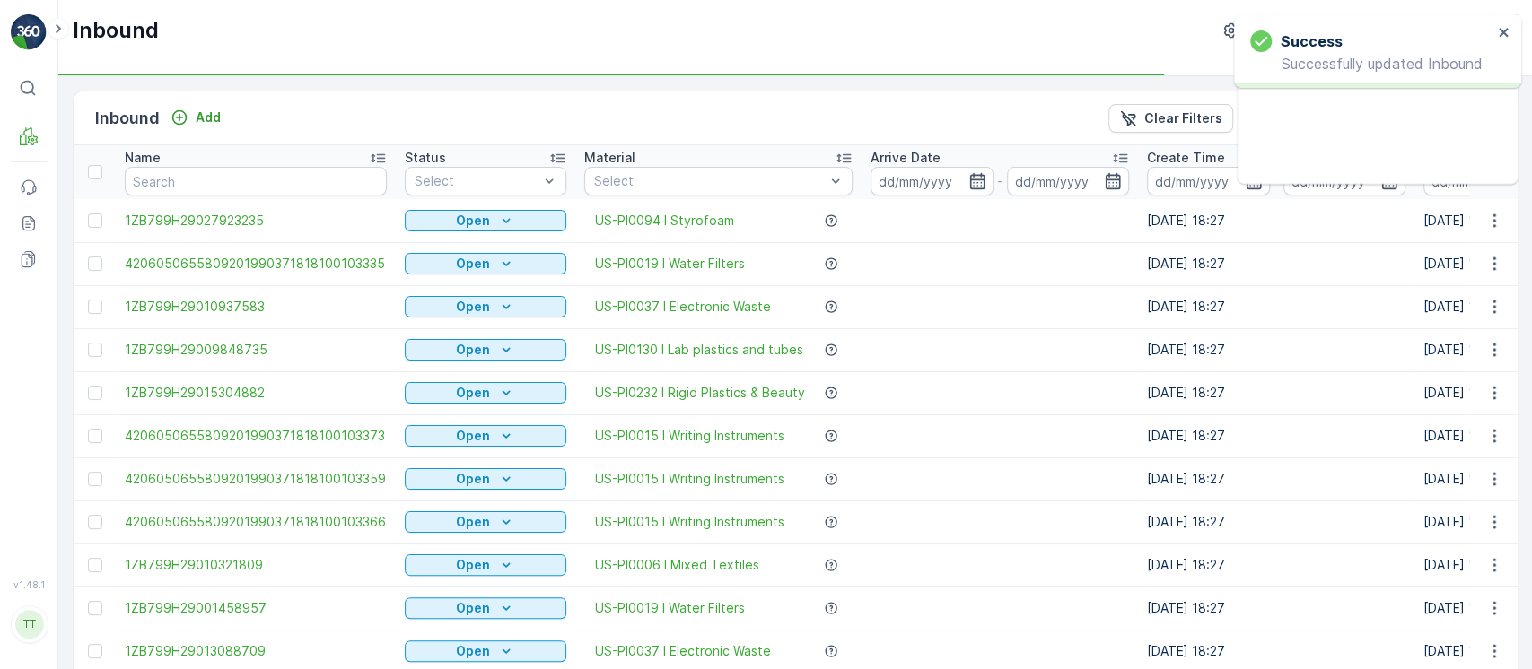
type input "1ZB799H29021344167"
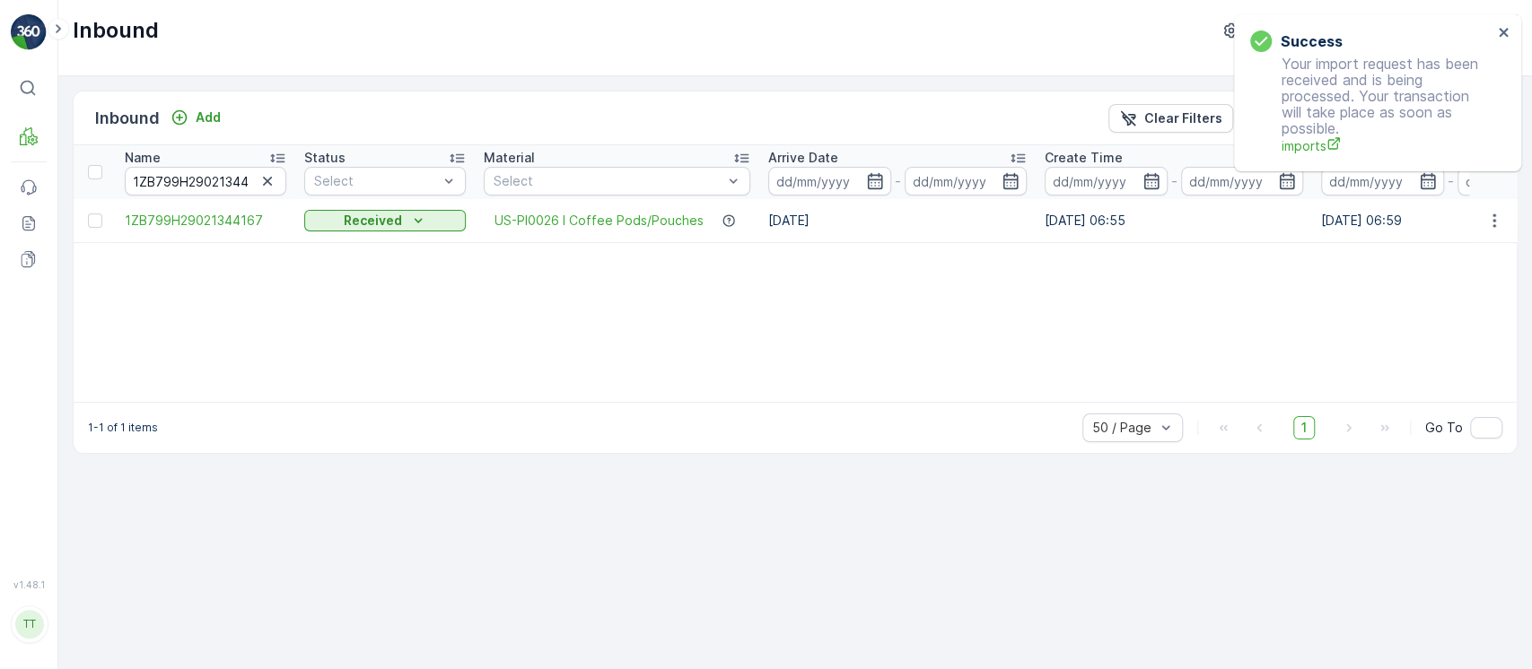
click at [1487, 223] on icon "button" at bounding box center [1494, 221] width 18 height 18
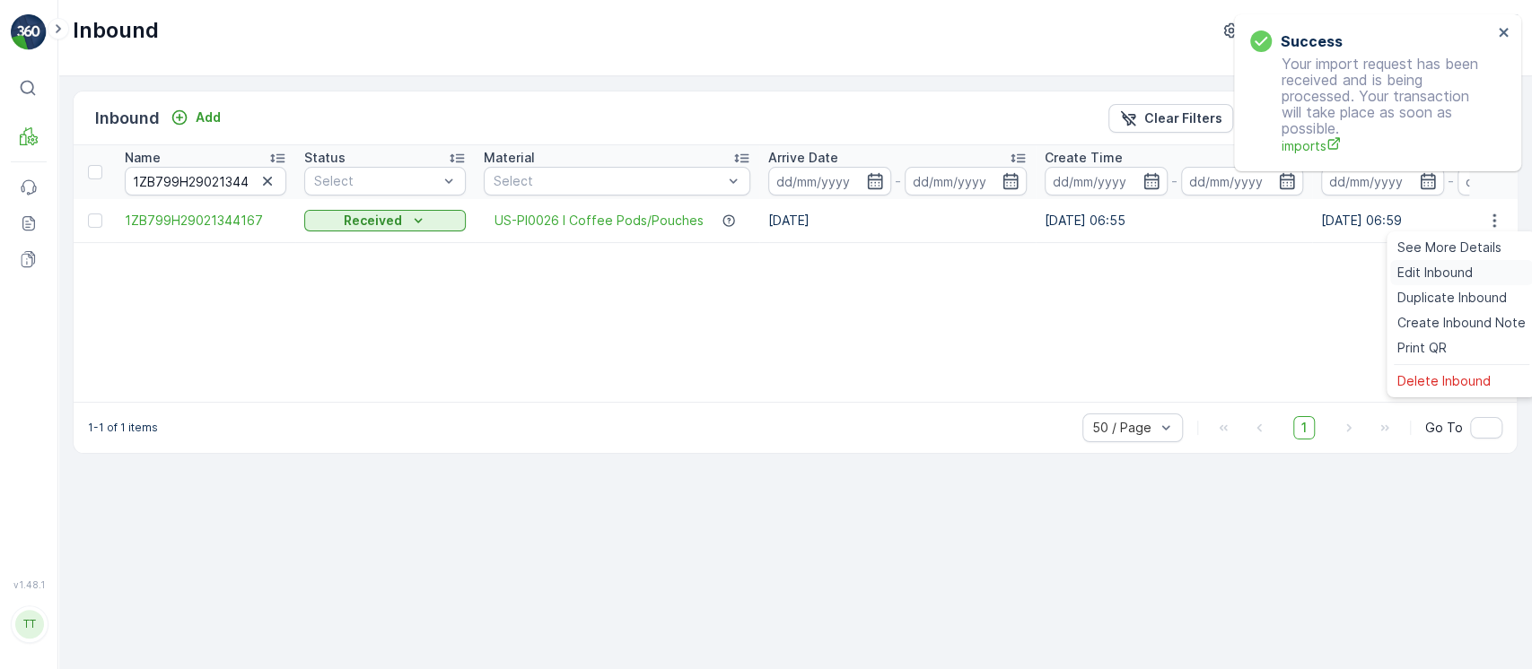
click at [1488, 274] on div "Edit Inbound" at bounding box center [1461, 272] width 143 height 25
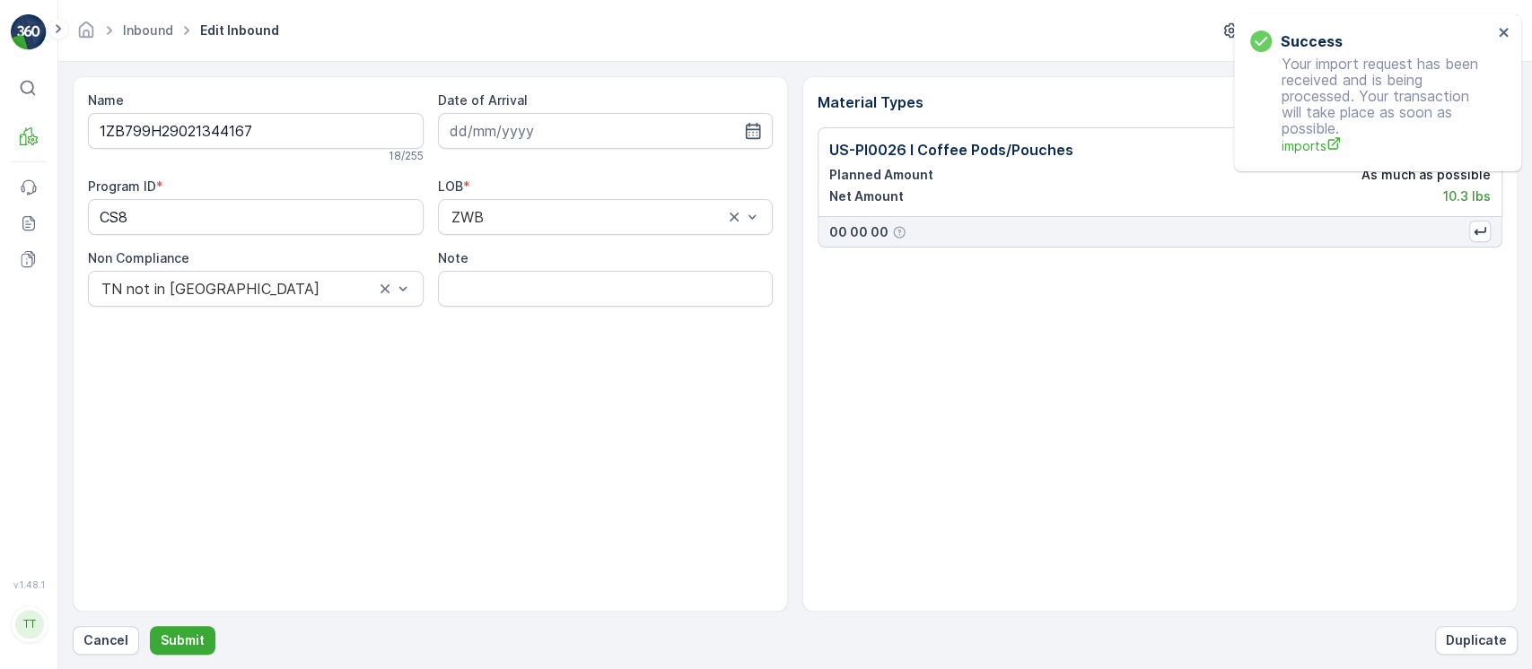
type input "21.08.2025"
drag, startPoint x: 201, startPoint y: 223, endPoint x: 0, endPoint y: 205, distance: 201.8
click at [0, 205] on div "⌘B MRF Events Reports Documents v 1.48.1 TT TC.GLOBAL clemence.vasseur@terracyc…" at bounding box center [766, 334] width 1532 height 669
paste ID "-S"
type ID "CS8-S"
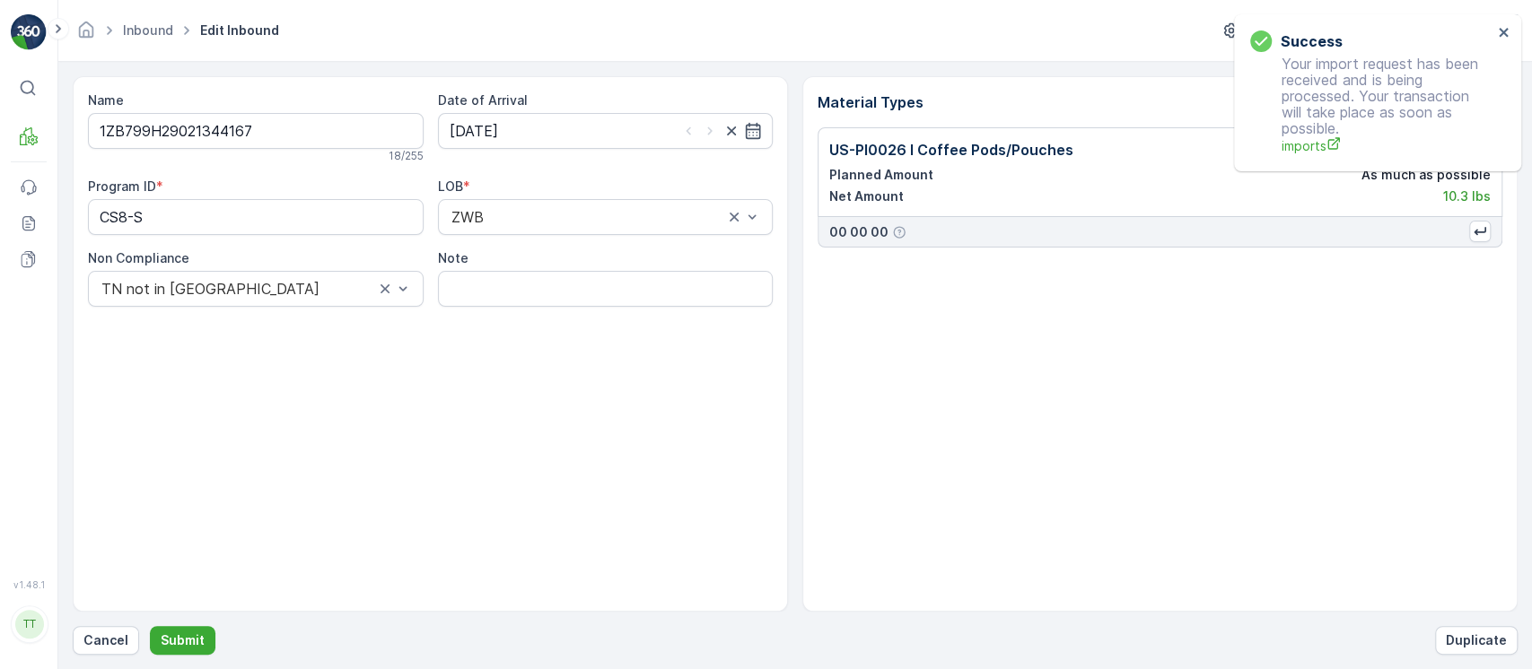
click at [628, 299] on input "Note" at bounding box center [606, 289] width 336 height 36
paste input "Solved. I didn't upload the file on time (Spree) GV Aug 24, 2025"
type input "Solved. I didn't upload the file on time (Spree) GV Aug 24, 2025"
click at [150, 626] on button "Submit" at bounding box center [183, 640] width 66 height 29
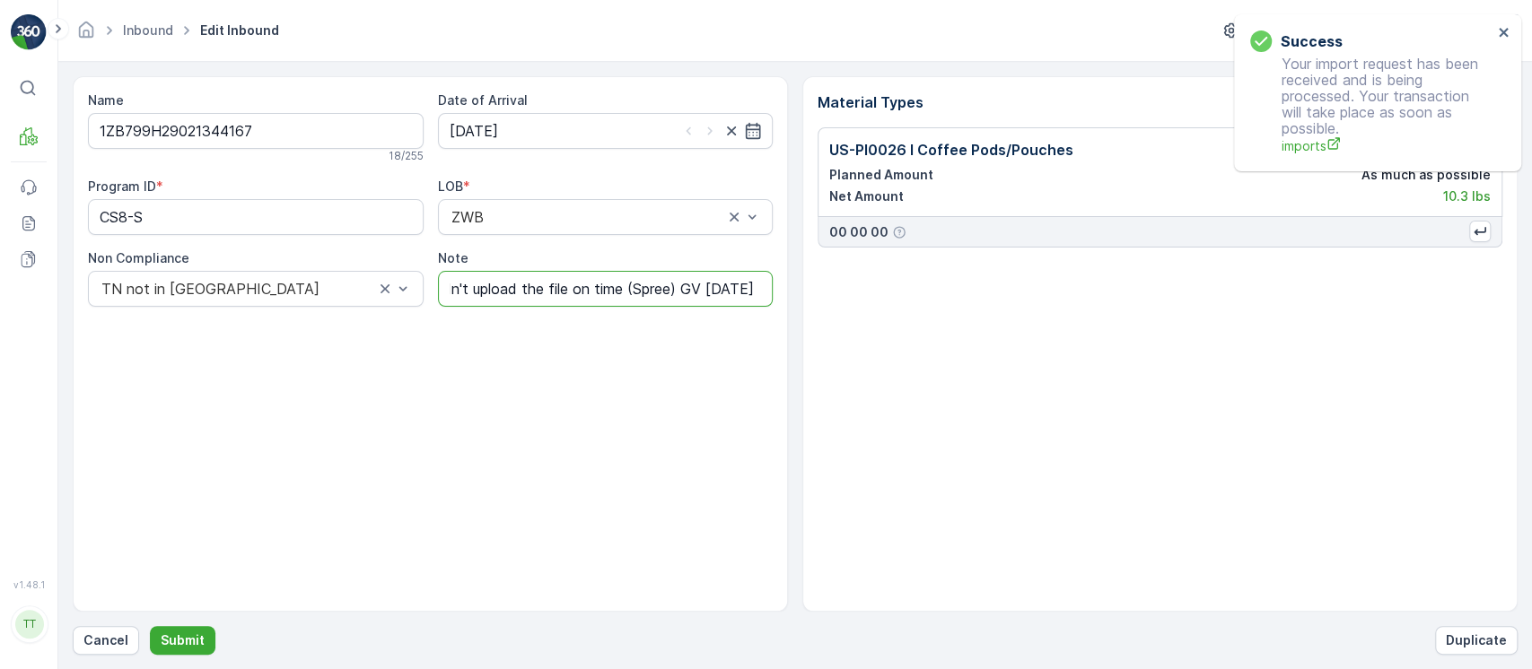
scroll to position [0, 0]
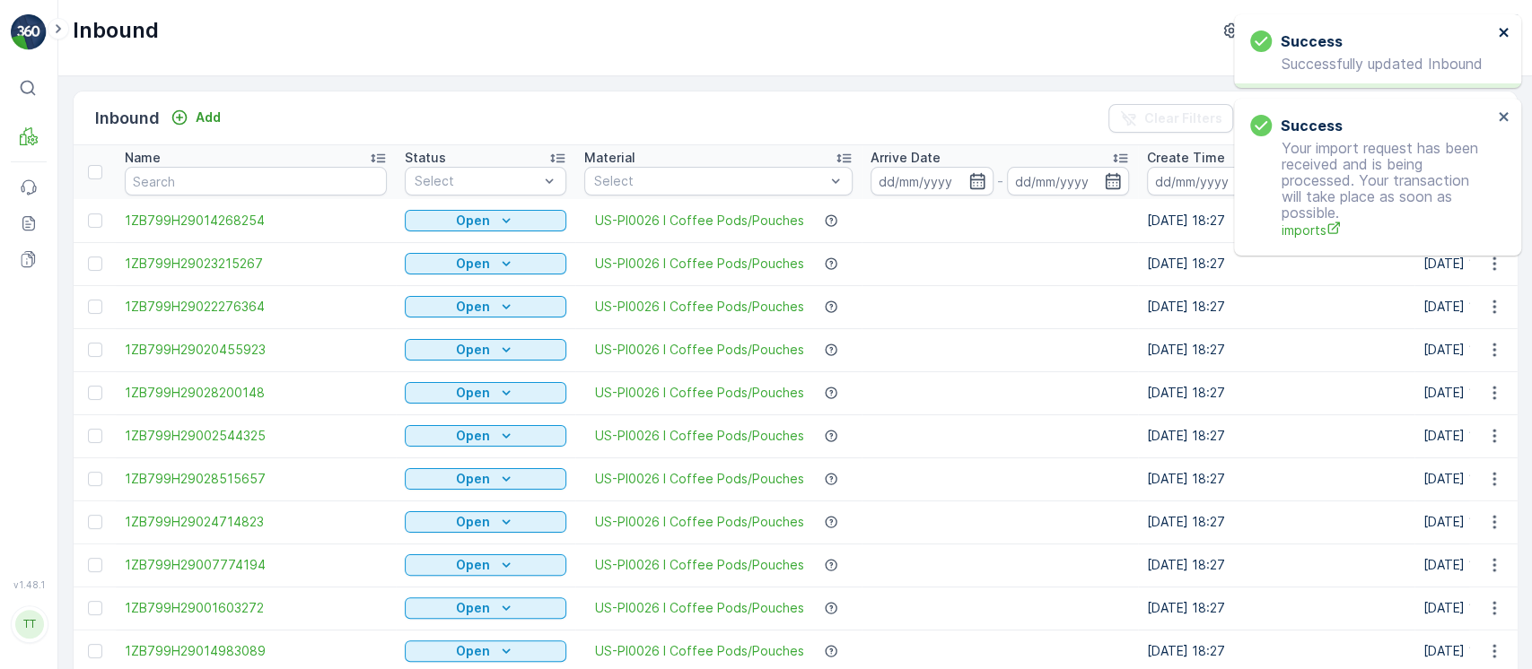
click at [1500, 31] on icon "close" at bounding box center [1502, 32] width 9 height 9
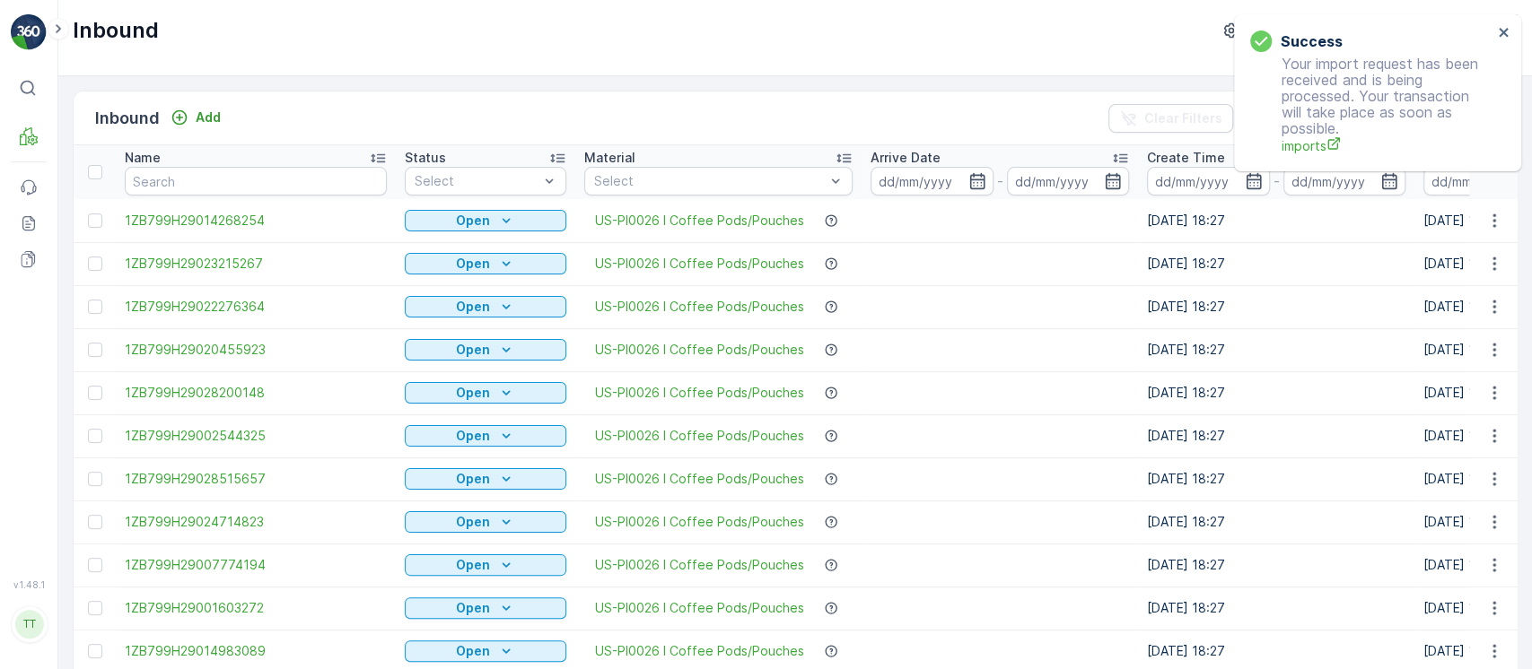
click at [1499, 31] on div "Success Your import request has been received and is being processed. Your tran…" at bounding box center [1377, 92] width 287 height 157
click at [1498, 25] on icon "close" at bounding box center [1504, 32] width 13 height 14
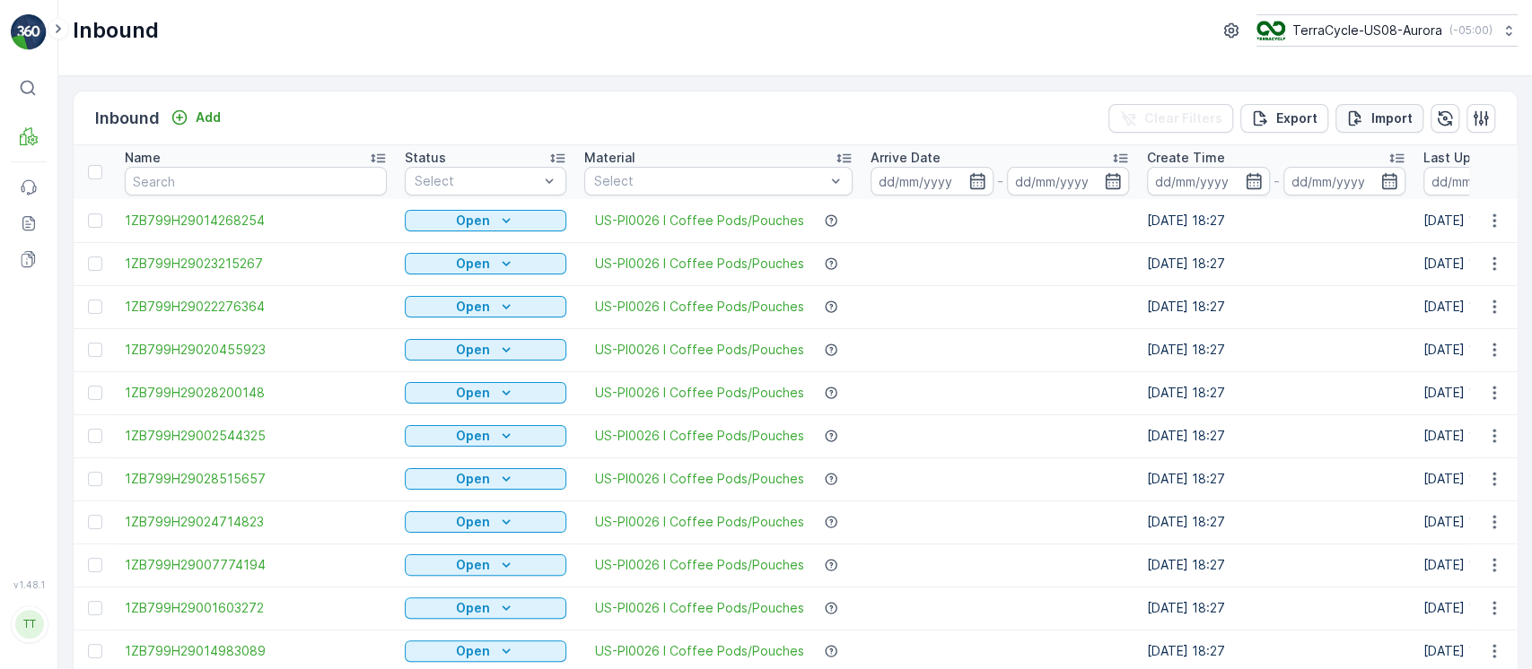
click at [1393, 112] on p "Import" at bounding box center [1391, 118] width 41 height 18
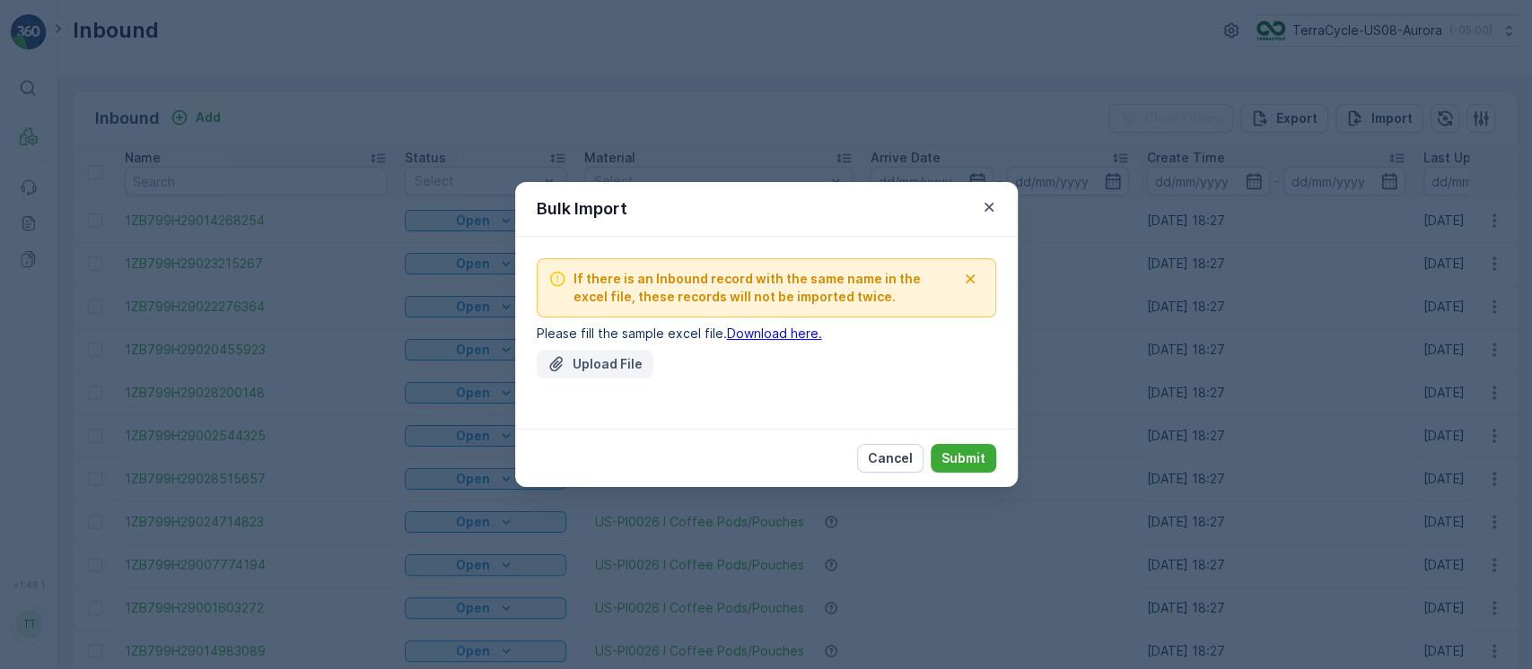
click at [576, 373] on button "Upload File" at bounding box center [595, 364] width 117 height 29
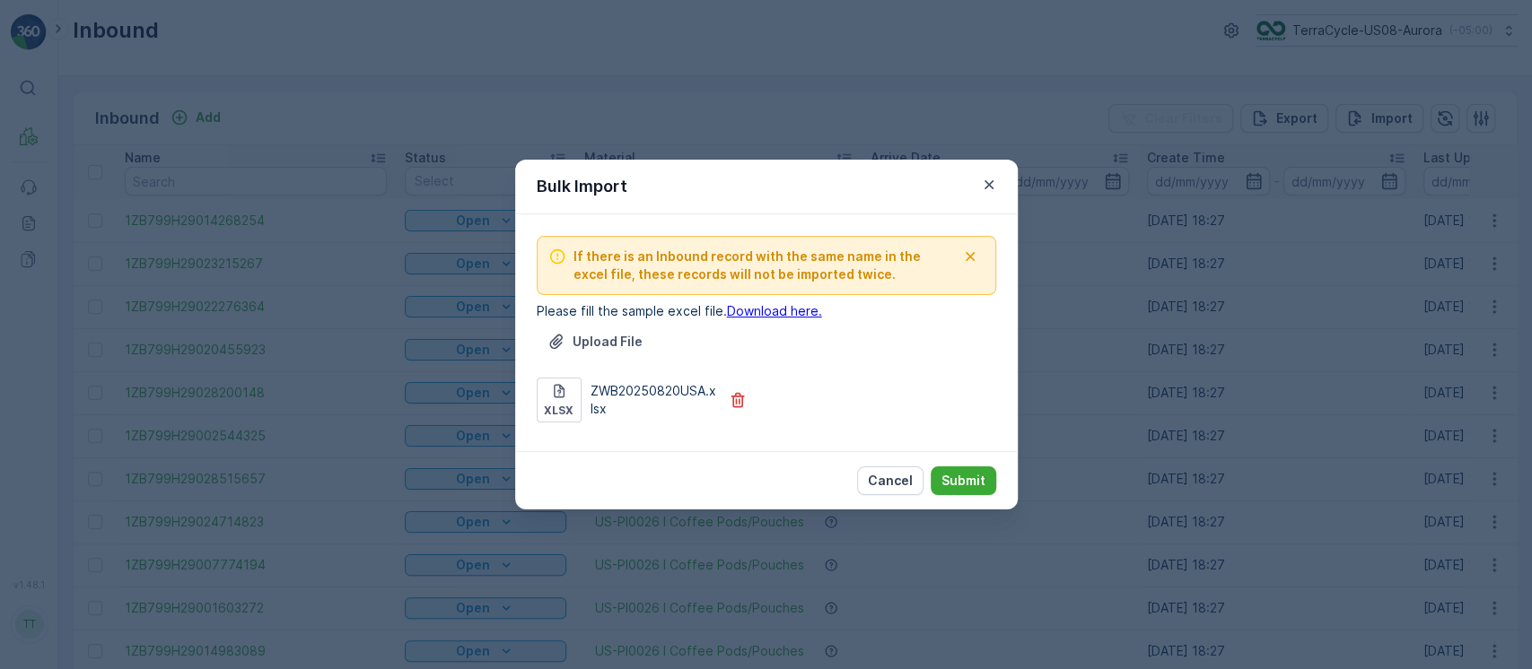
click at [978, 495] on div "Cancel Submit" at bounding box center [766, 480] width 502 height 58
click at [989, 477] on button "Submit" at bounding box center [963, 481] width 66 height 29
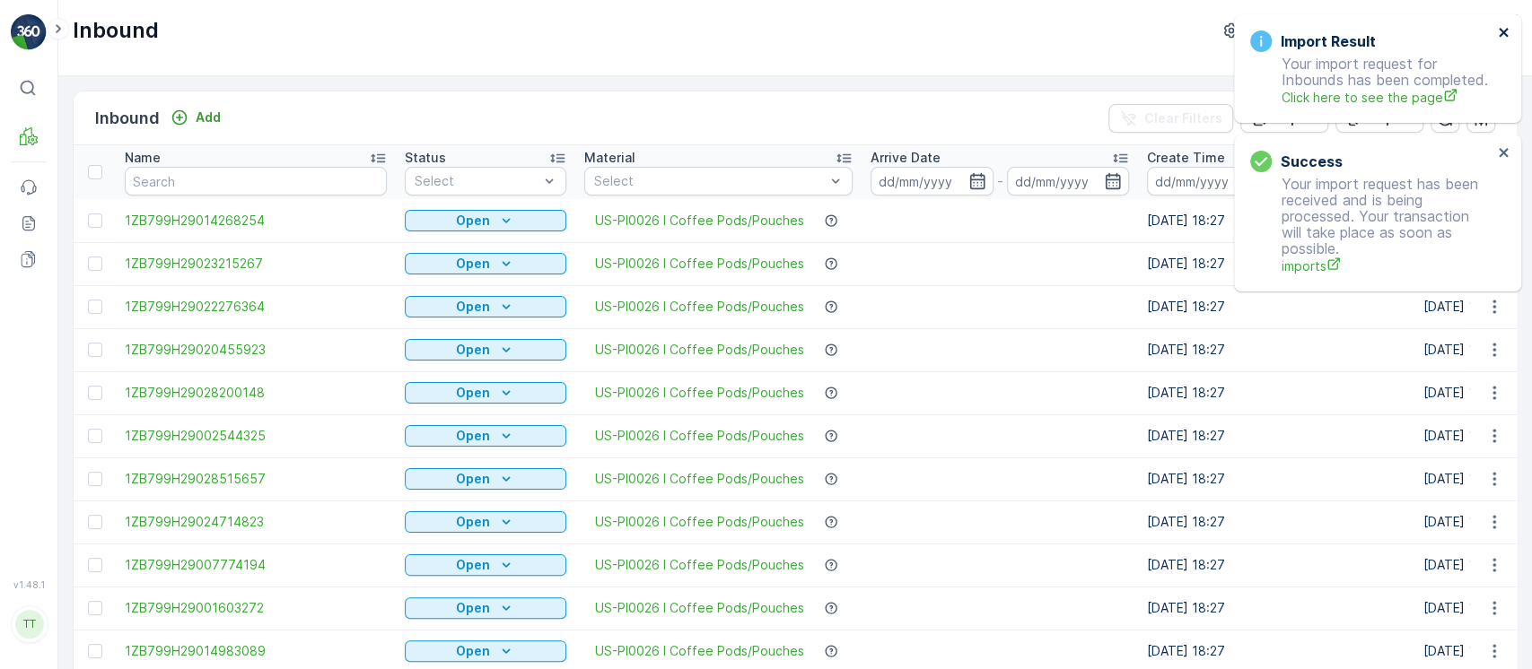
click at [1505, 35] on icon "close" at bounding box center [1502, 32] width 9 height 9
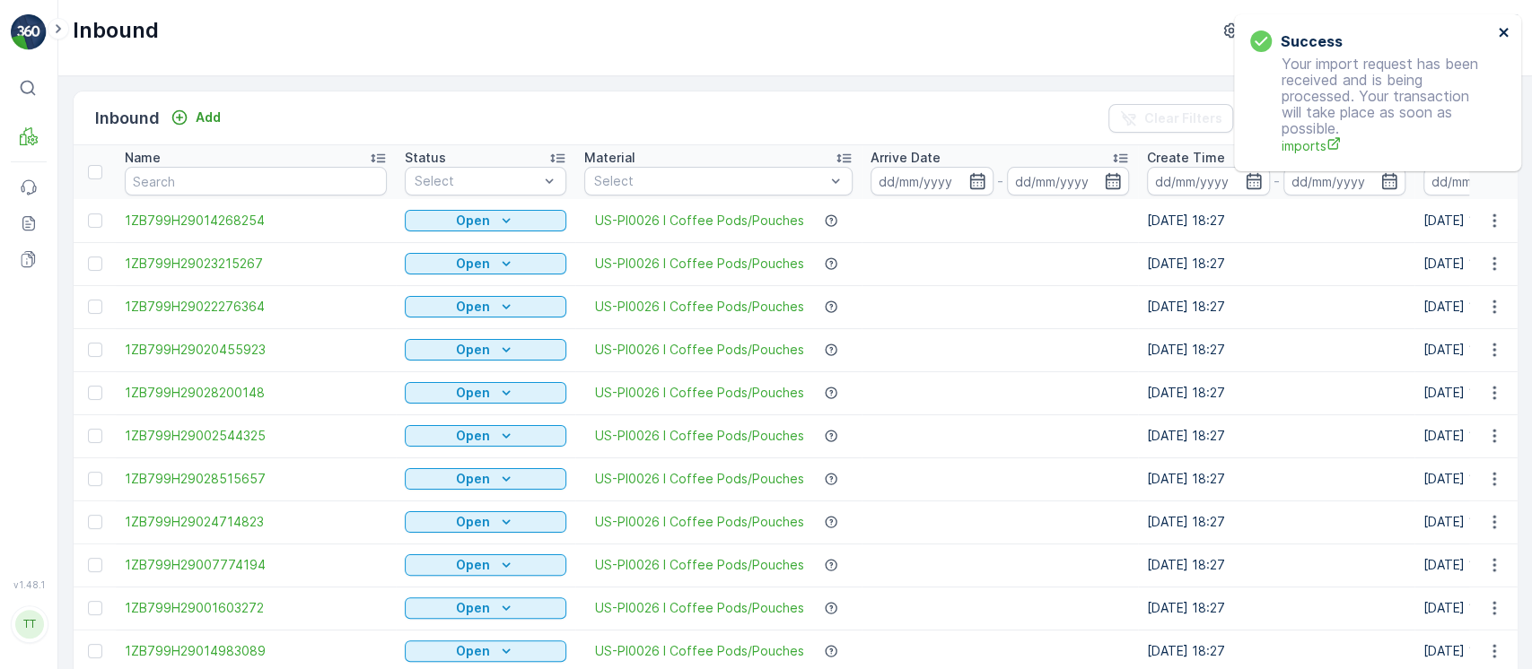
click at [1505, 34] on icon "close" at bounding box center [1502, 32] width 9 height 9
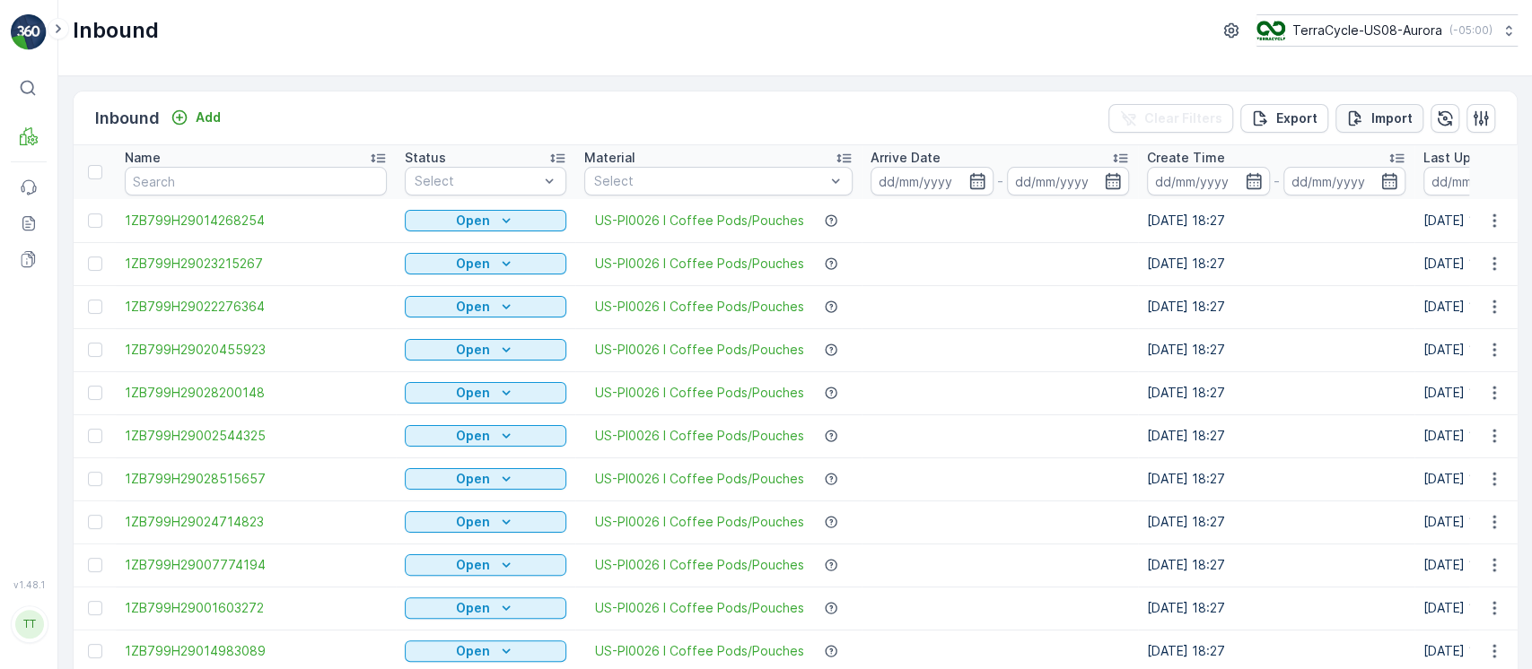
click at [1391, 110] on p "Import" at bounding box center [1391, 118] width 41 height 18
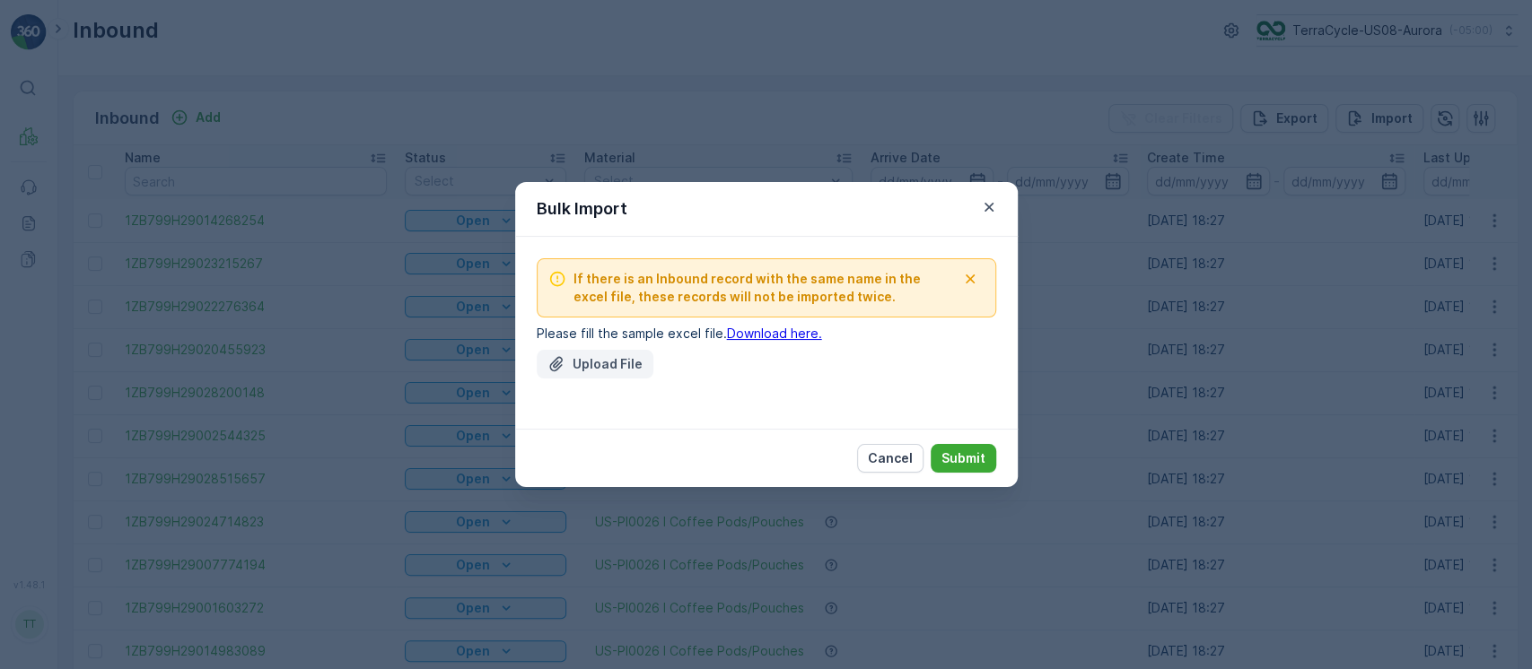
click at [588, 366] on p "Upload File" at bounding box center [607, 364] width 70 height 18
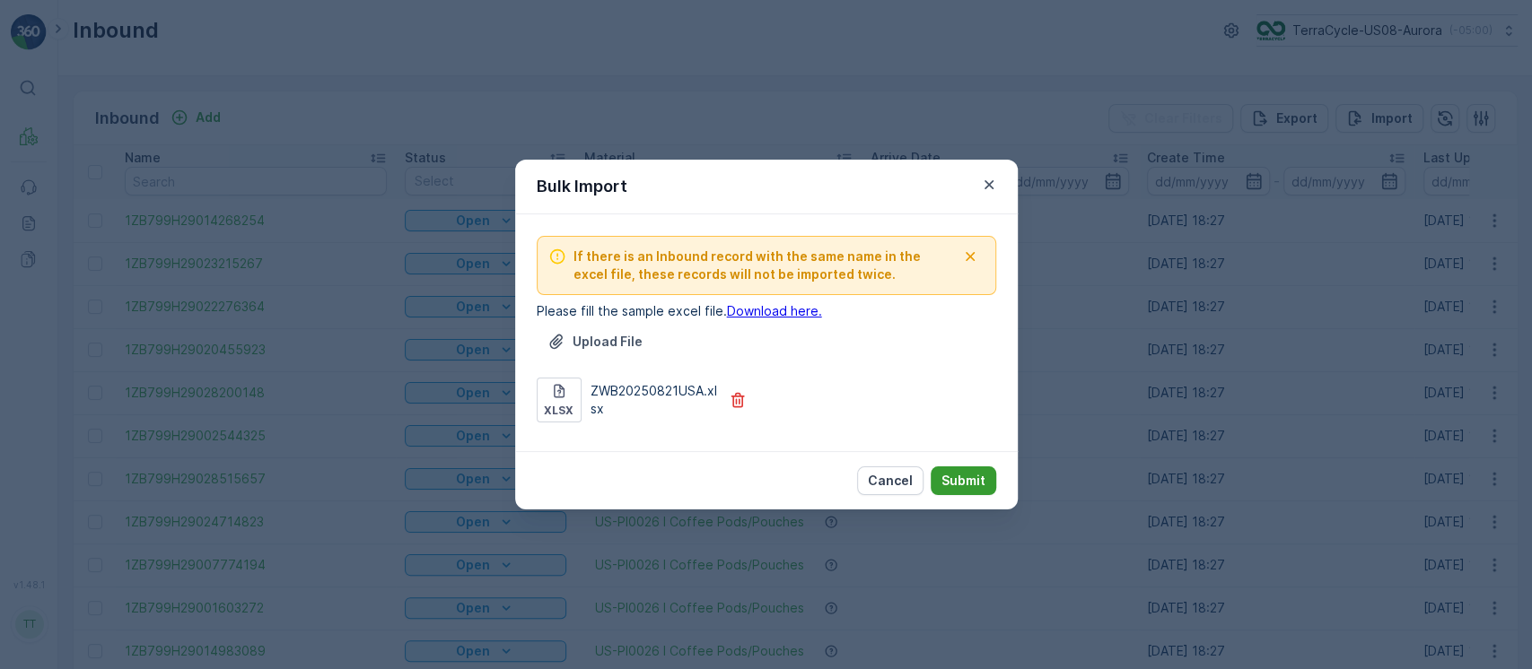
click at [951, 477] on p "Submit" at bounding box center [963, 481] width 44 height 18
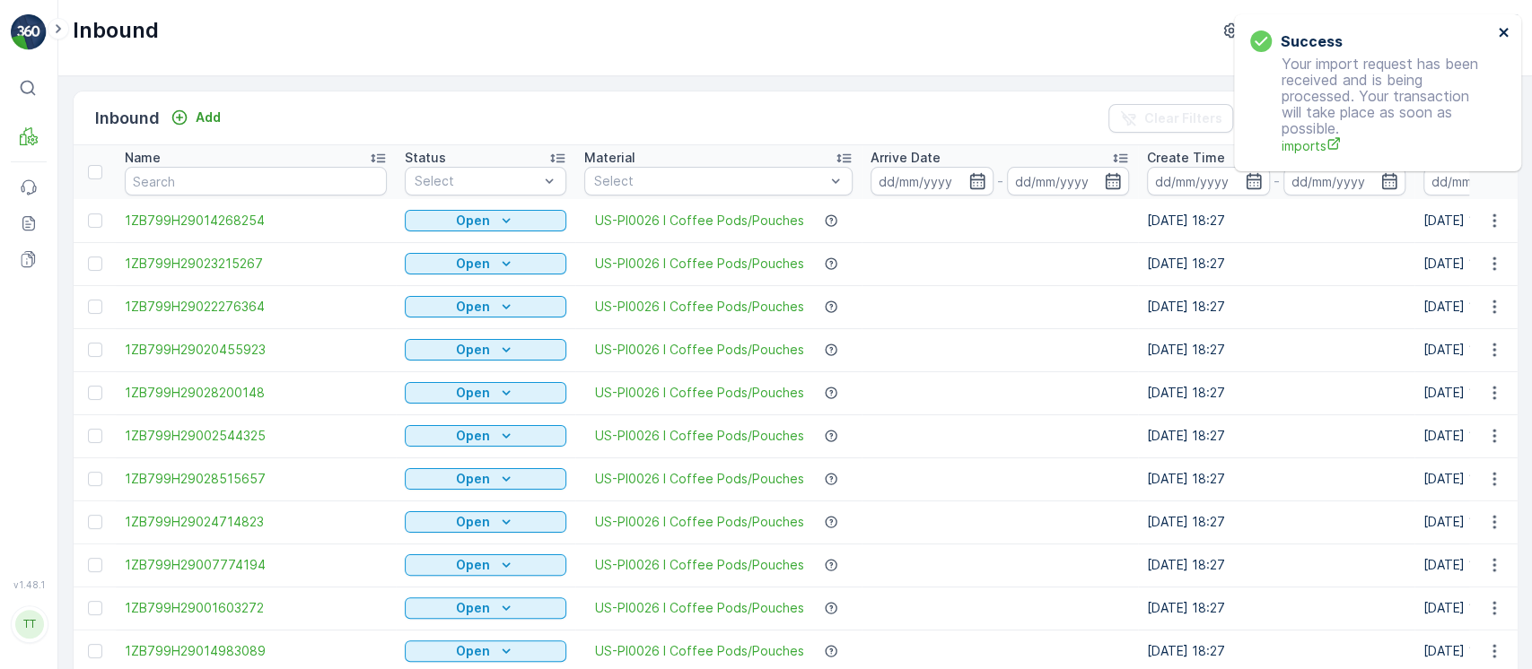
click at [1508, 39] on button "close" at bounding box center [1504, 33] width 13 height 17
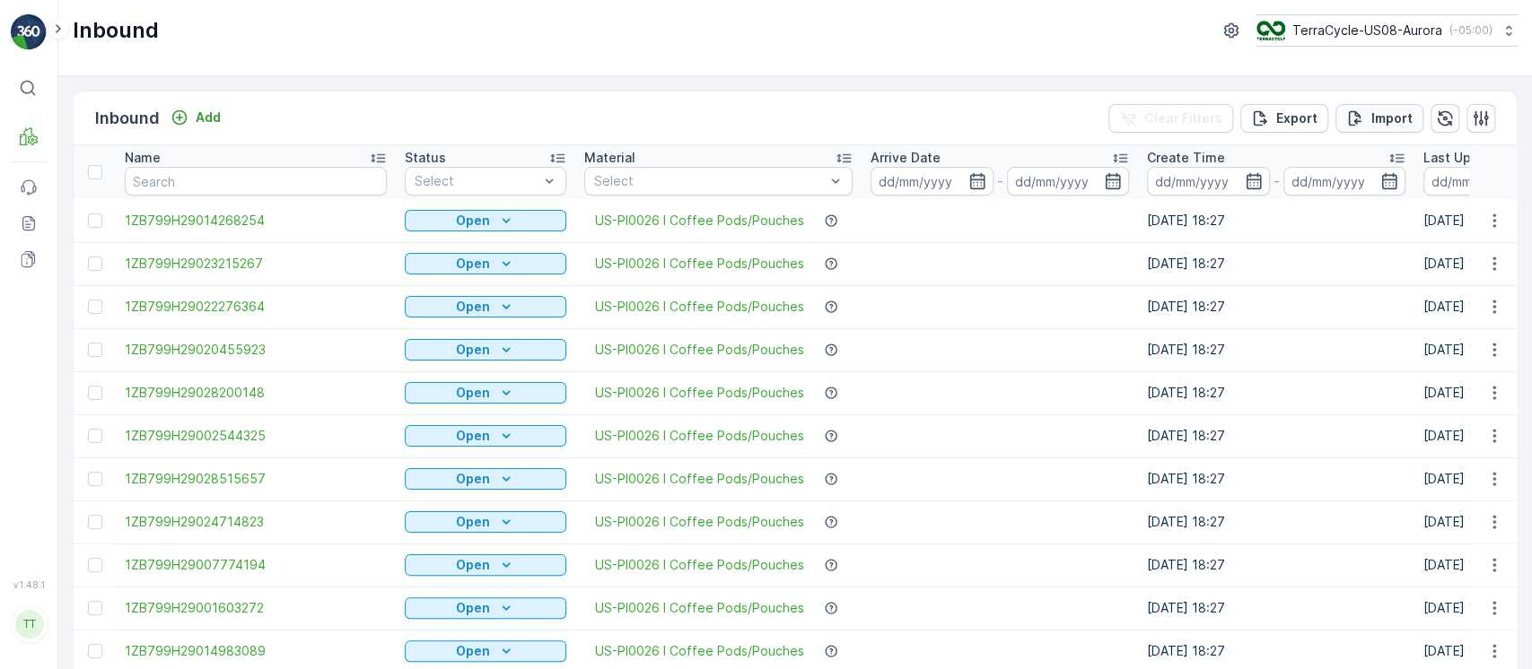
click at [1377, 118] on p "Import" at bounding box center [1391, 118] width 41 height 18
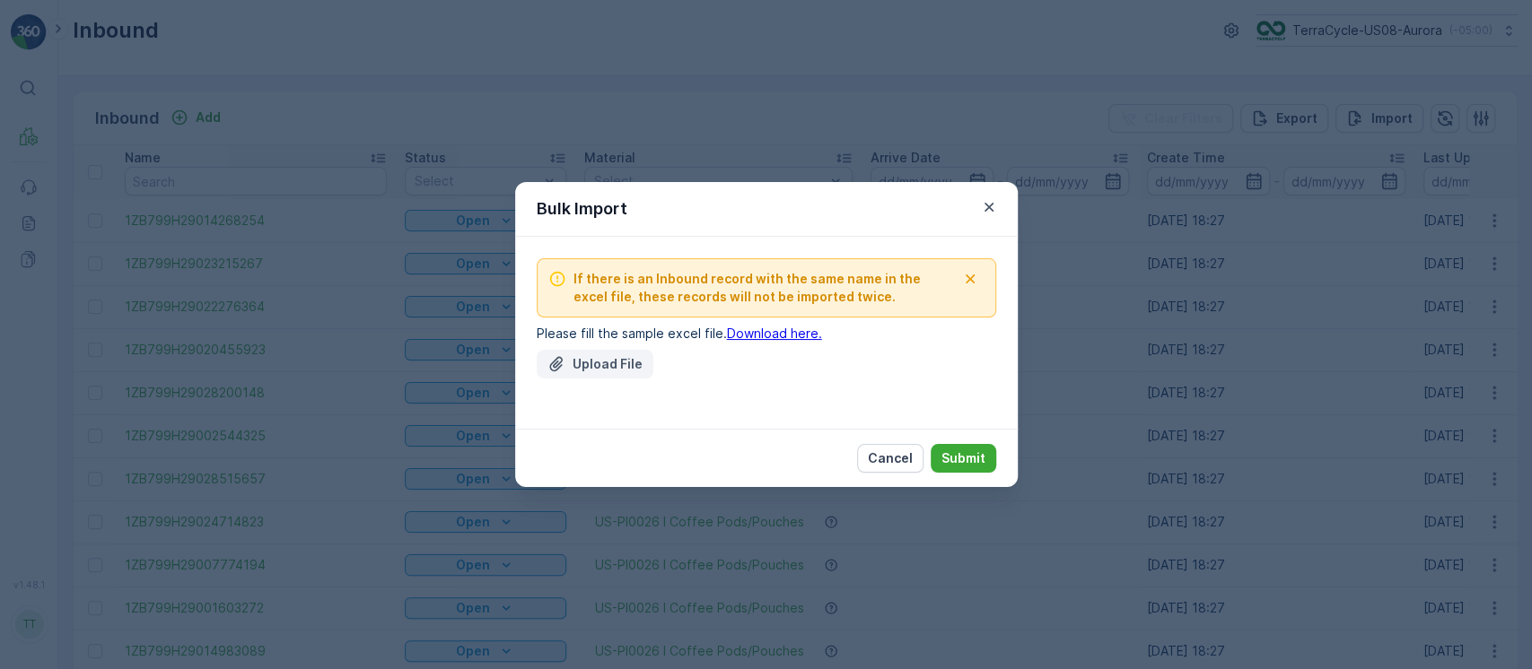
click at [615, 357] on p "Upload File" at bounding box center [607, 364] width 70 height 18
click at [985, 202] on icon "button" at bounding box center [989, 207] width 18 height 18
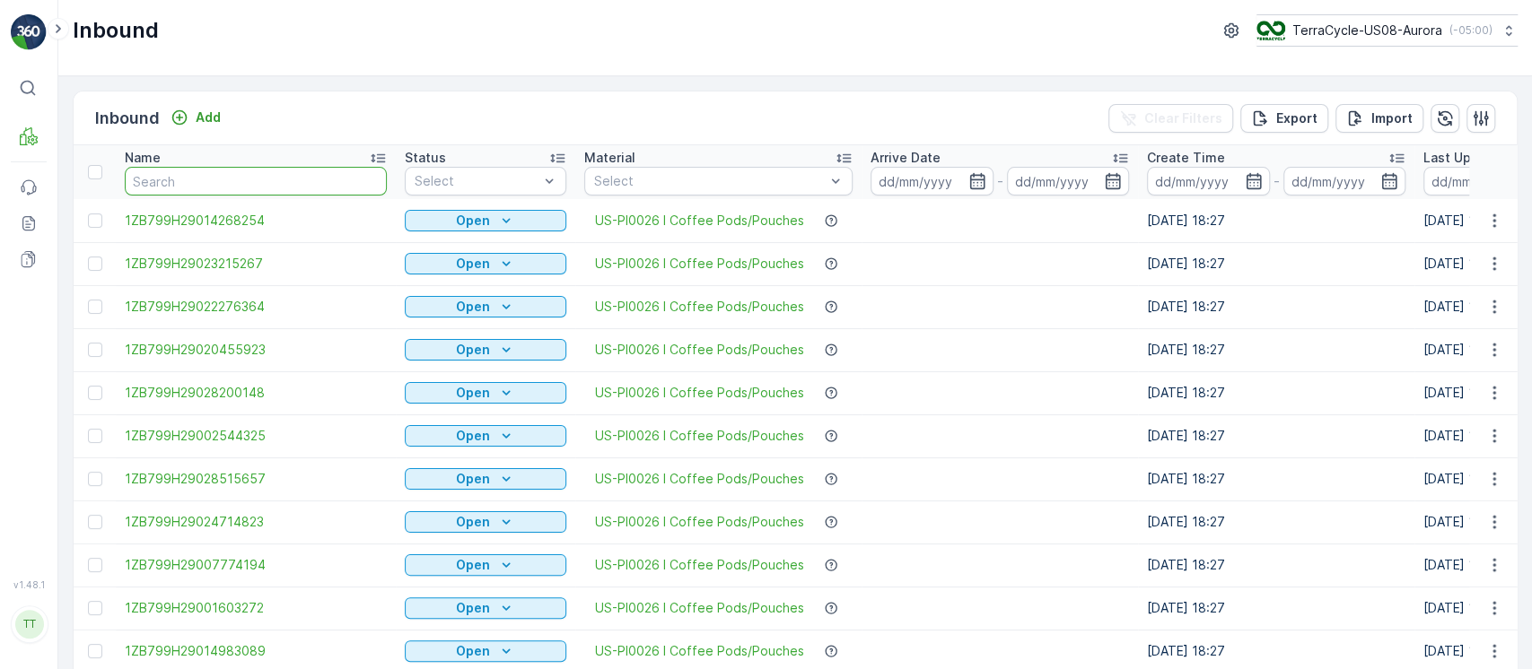
click at [296, 170] on input "text" at bounding box center [256, 181] width 262 height 29
paste input "4206050655809201990371818100103731"
type input "4206050655809201990371818100103731"
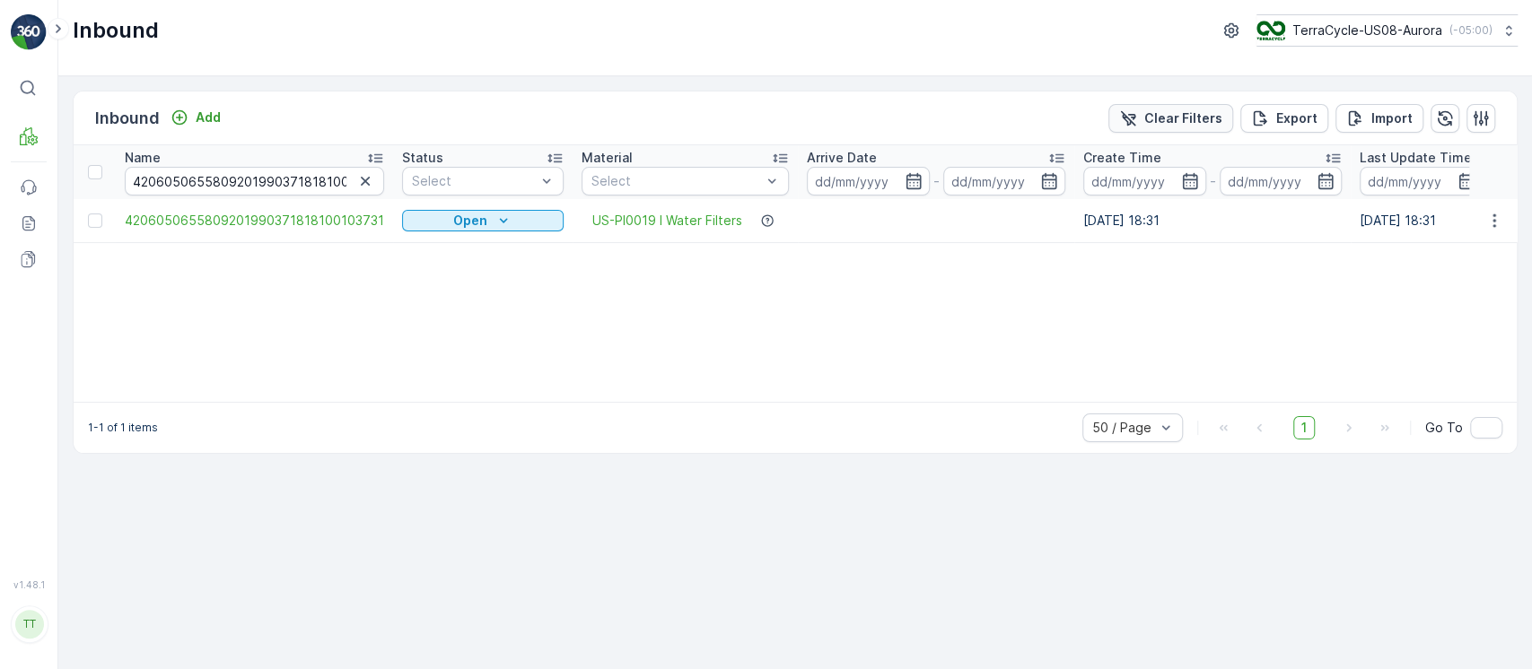
click at [1195, 122] on p "Clear Filters" at bounding box center [1183, 118] width 78 height 18
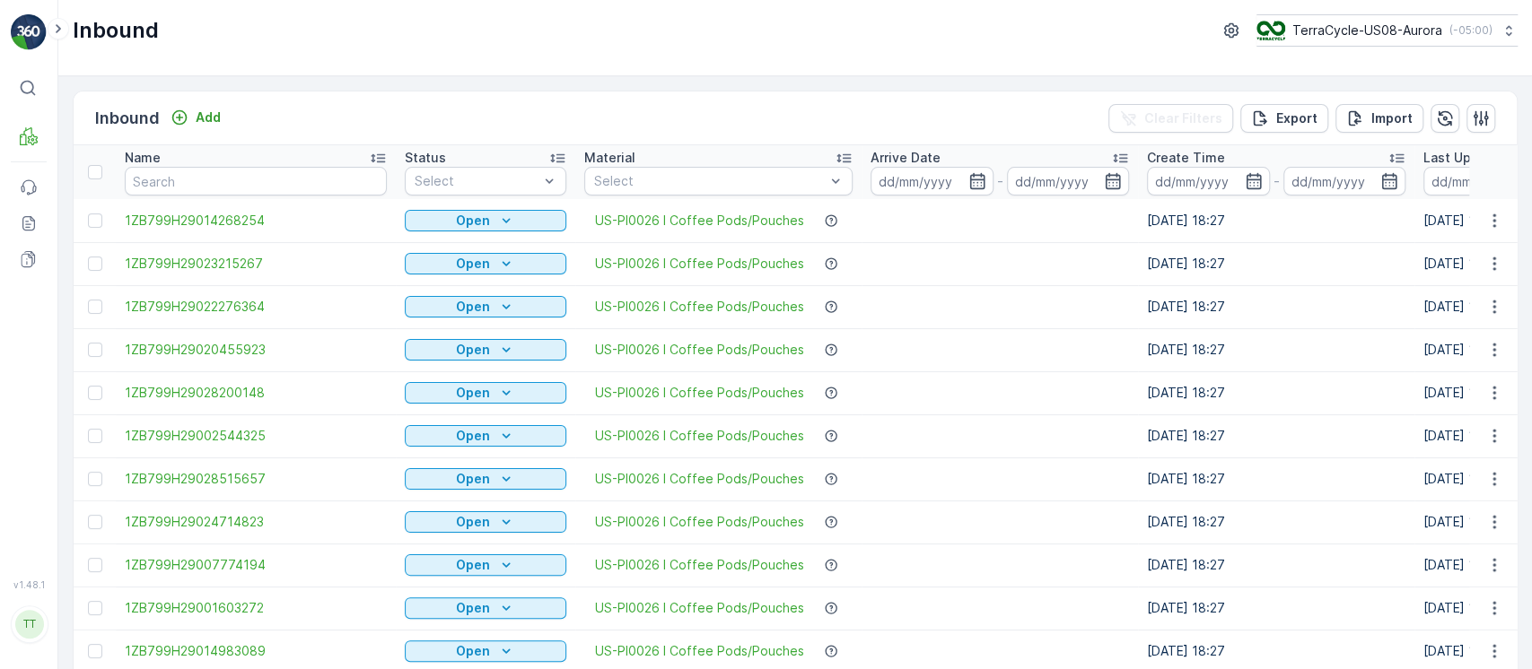
click at [265, 169] on input "text" at bounding box center [256, 181] width 262 height 29
paste input "4206050655809201990371818100103809"
type input "4206050655809201990371818100103809"
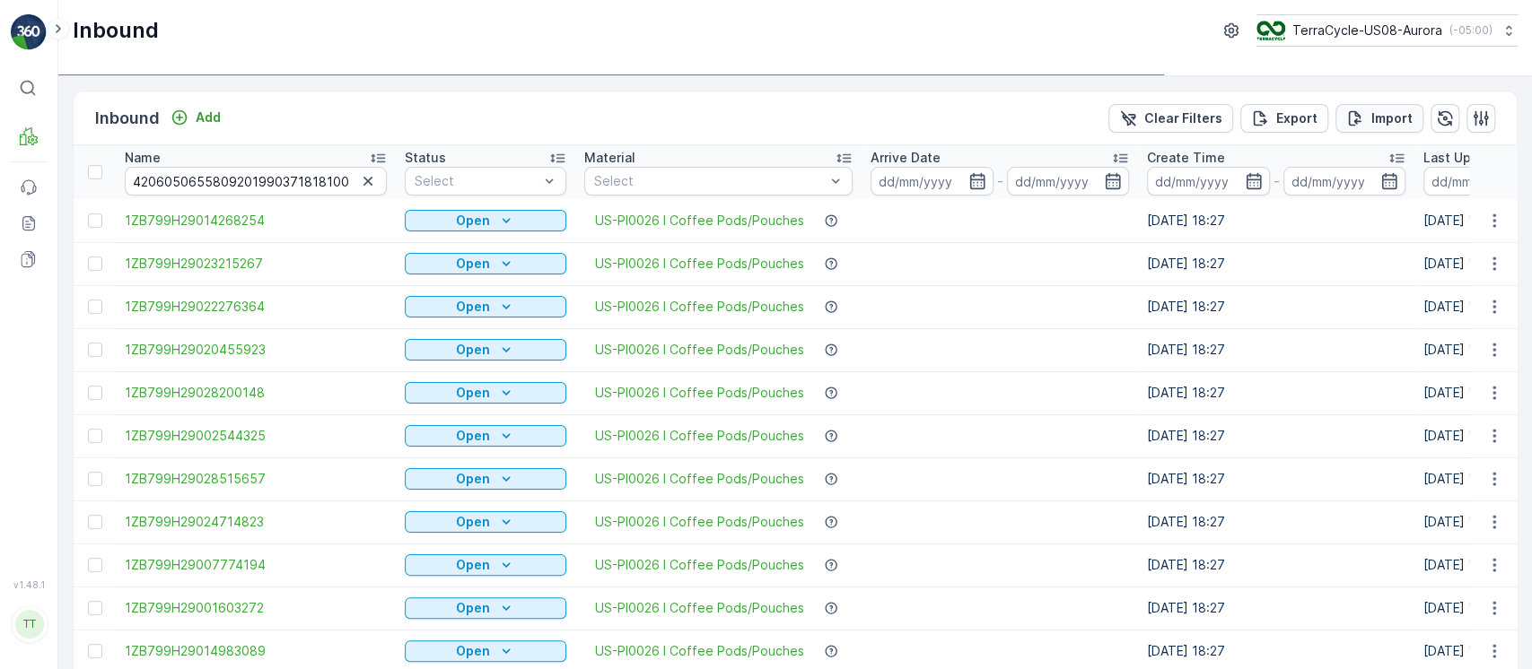
click at [1371, 110] on p "Import" at bounding box center [1391, 118] width 41 height 18
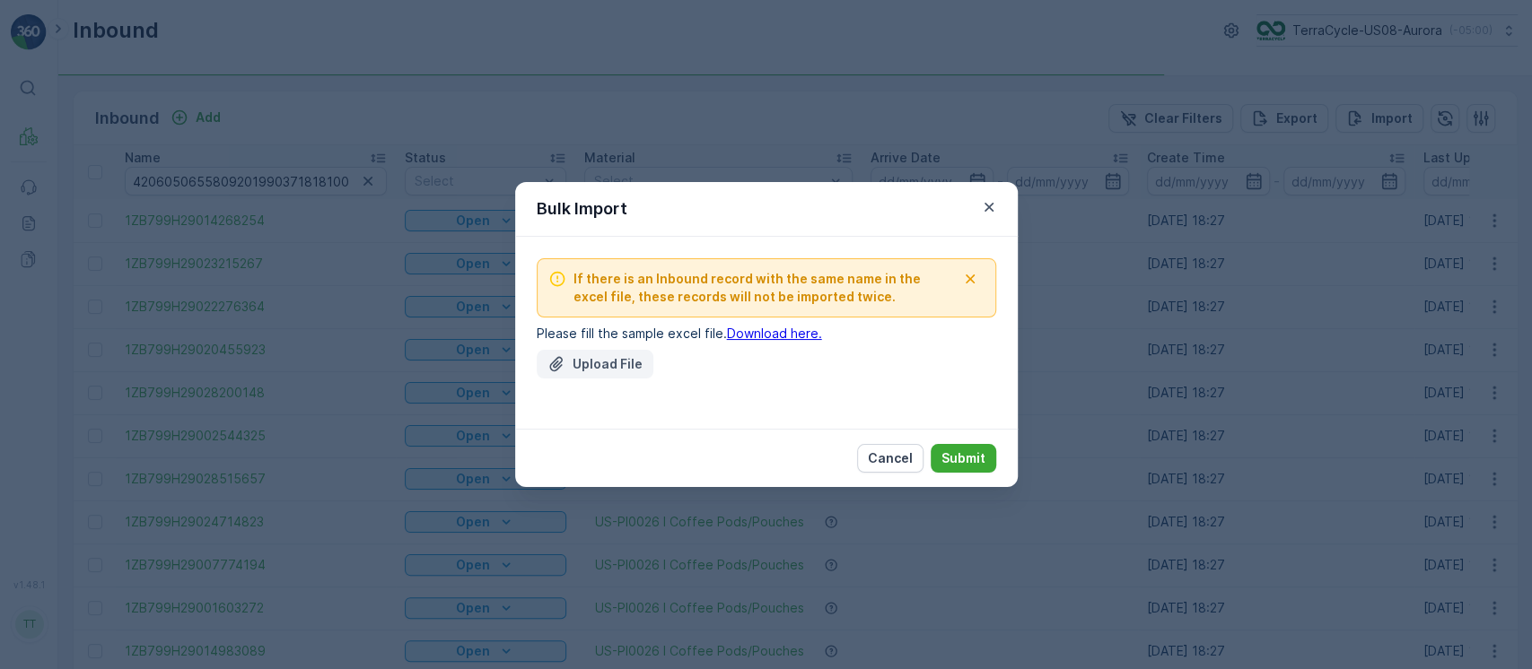
click at [578, 365] on p "Upload File" at bounding box center [607, 364] width 70 height 18
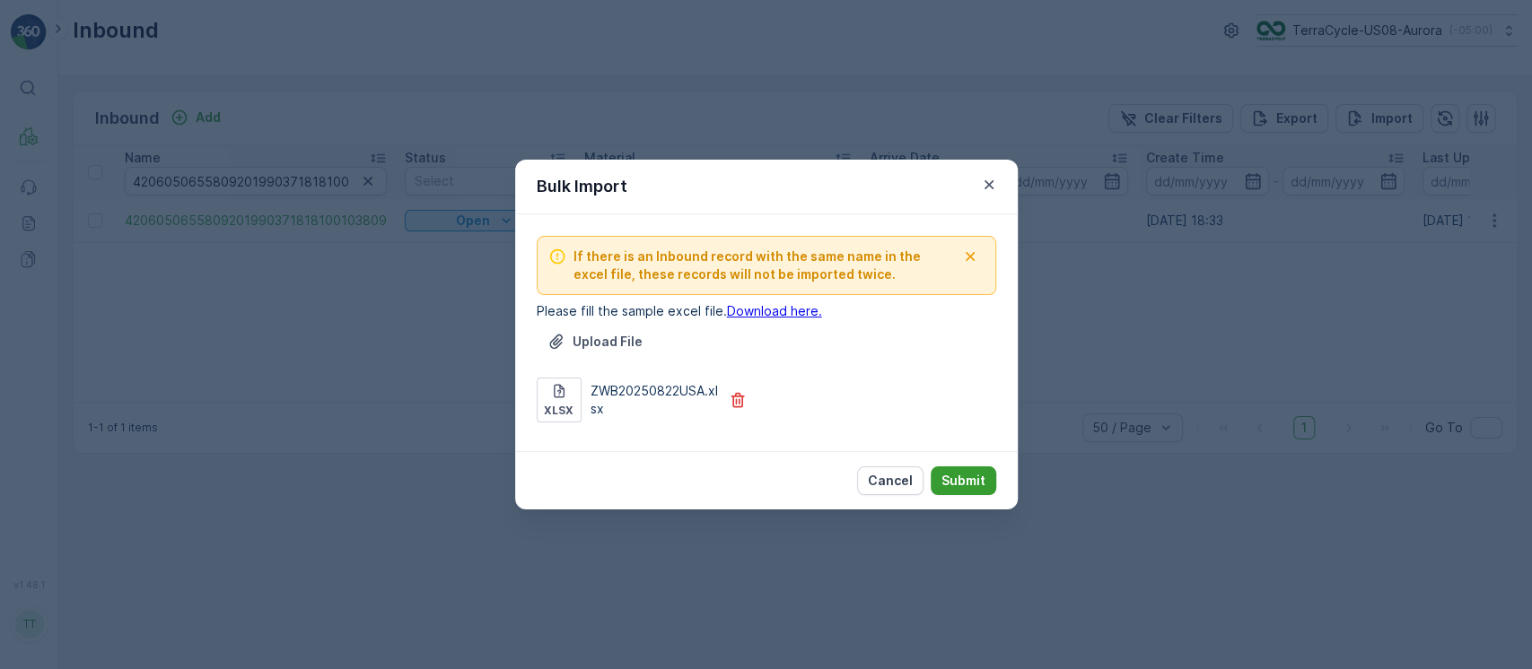
click at [979, 481] on p "Submit" at bounding box center [963, 481] width 44 height 18
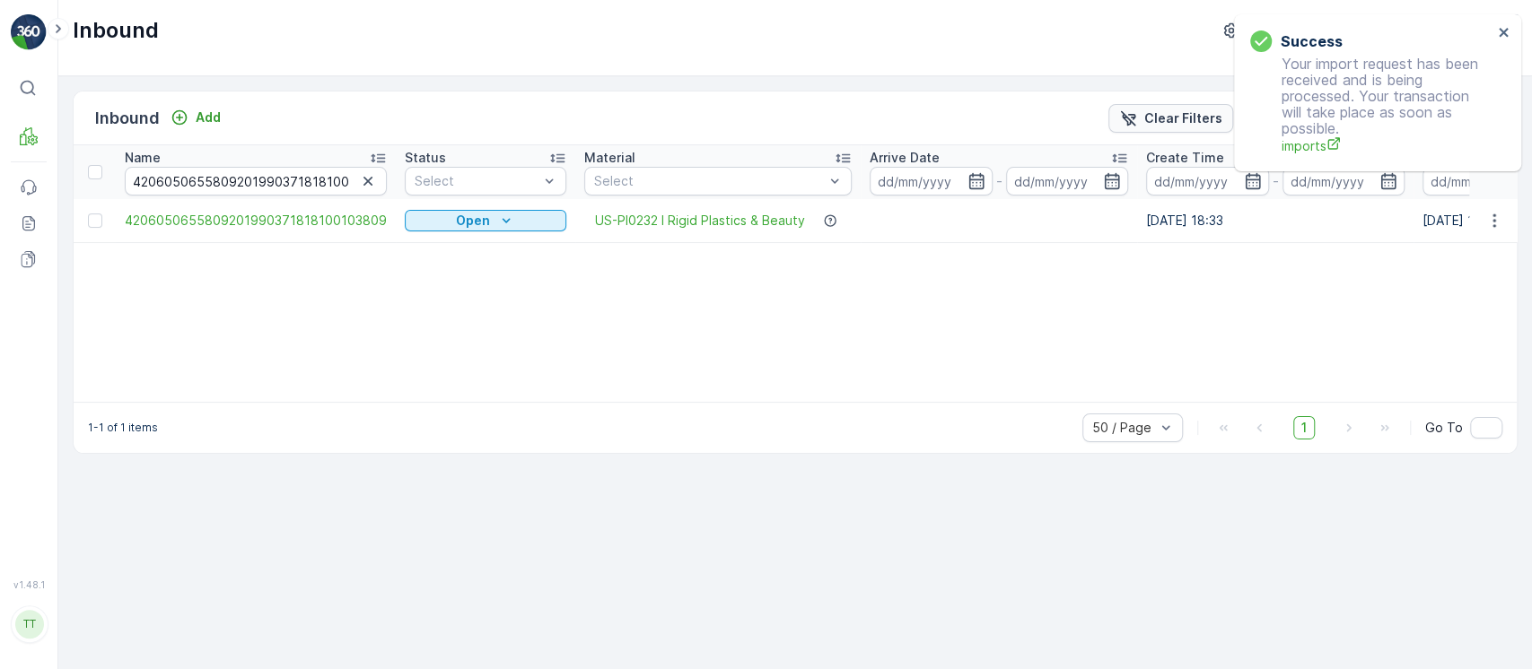
click at [1158, 124] on p "Clear Filters" at bounding box center [1183, 118] width 78 height 18
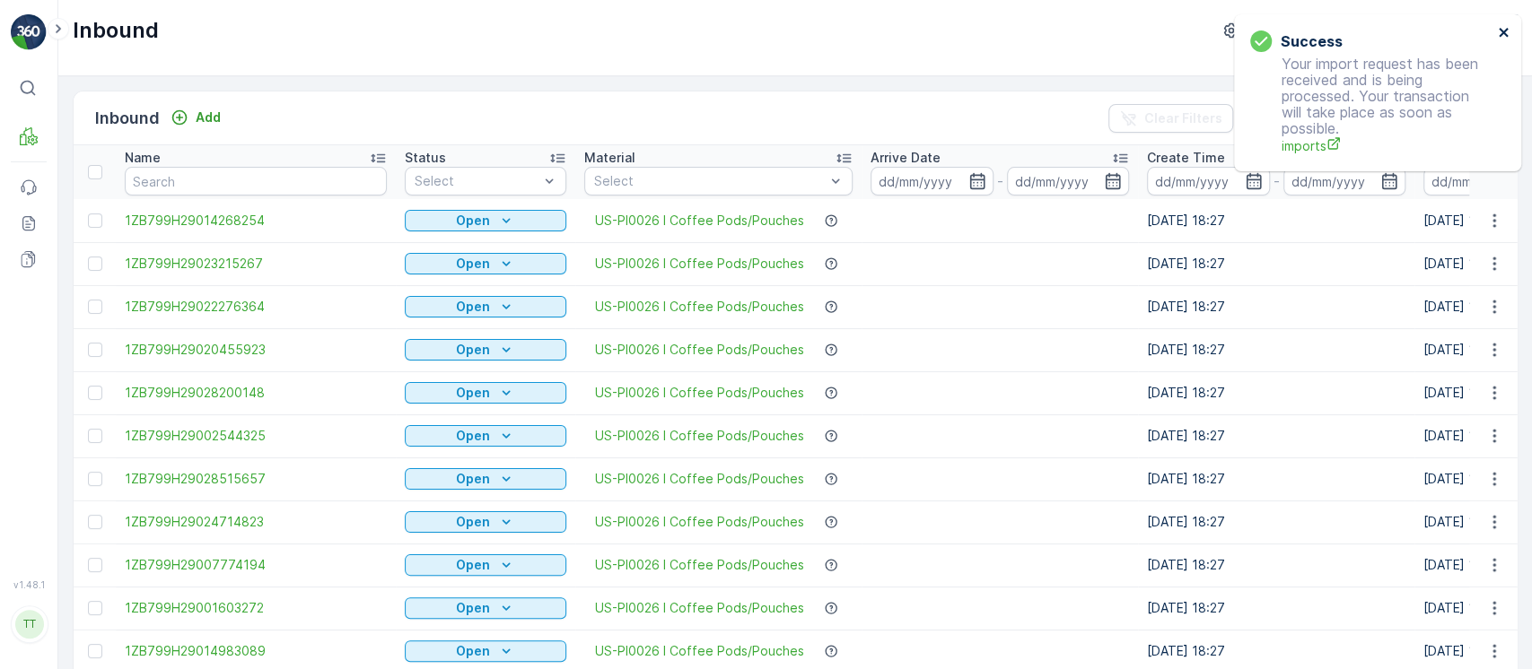
click at [1504, 31] on icon "close" at bounding box center [1502, 32] width 9 height 9
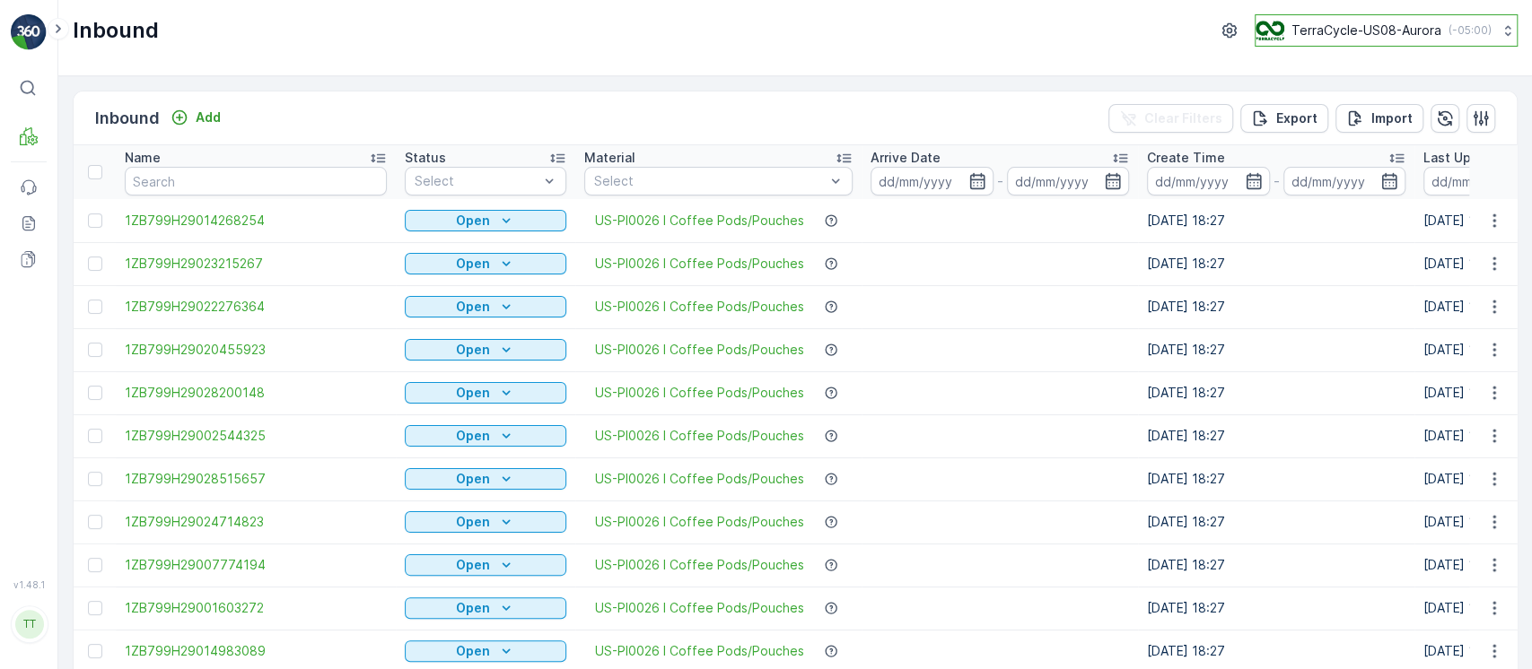
click at [1451, 25] on p "( -05:00 )" at bounding box center [1469, 30] width 43 height 14
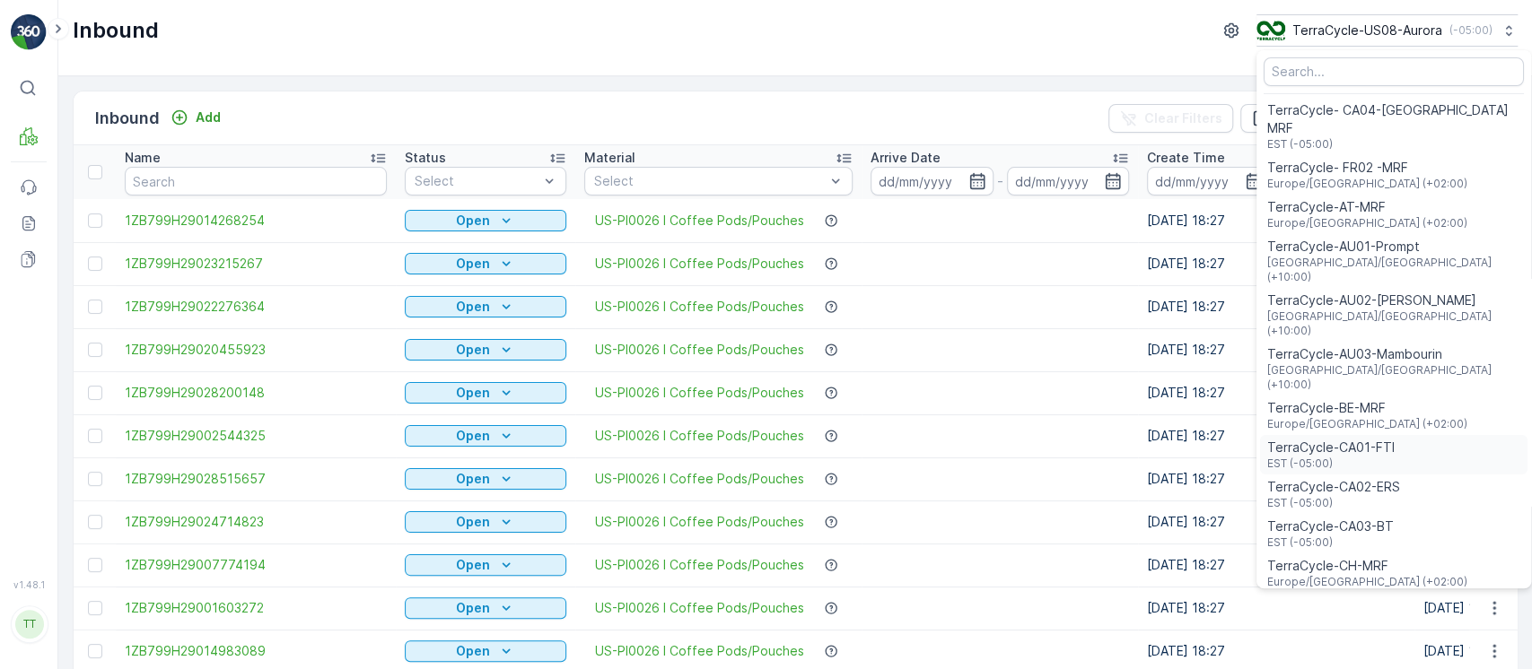
drag, startPoint x: 1333, startPoint y: 394, endPoint x: 1414, endPoint y: 403, distance: 81.3
click at [1414, 435] on div "TerraCycle-CA01-FTI EST (-05:00)" at bounding box center [1393, 454] width 267 height 39
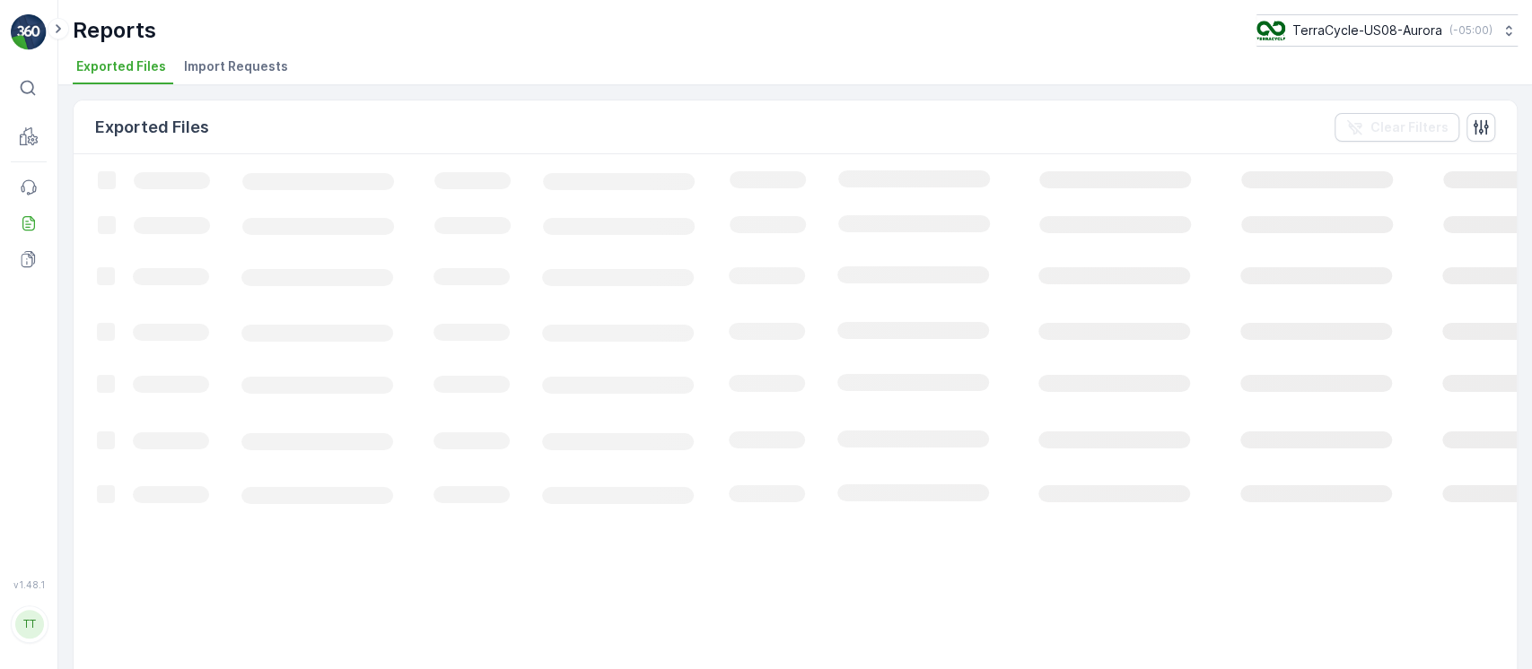
click at [252, 79] on li "Import Requests" at bounding box center [237, 69] width 115 height 31
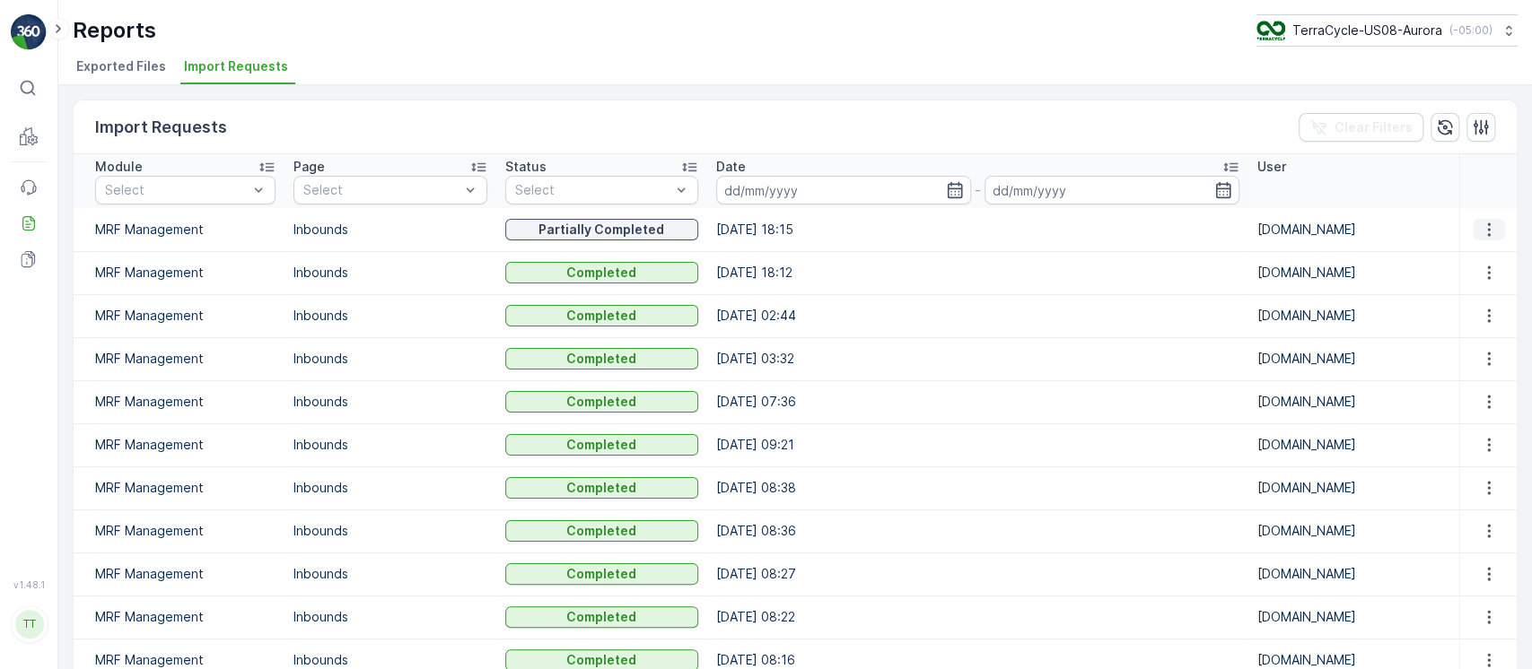
click at [1480, 228] on icon "button" at bounding box center [1489, 230] width 18 height 18
click at [1472, 255] on span "See More Details" at bounding box center [1472, 256] width 104 height 18
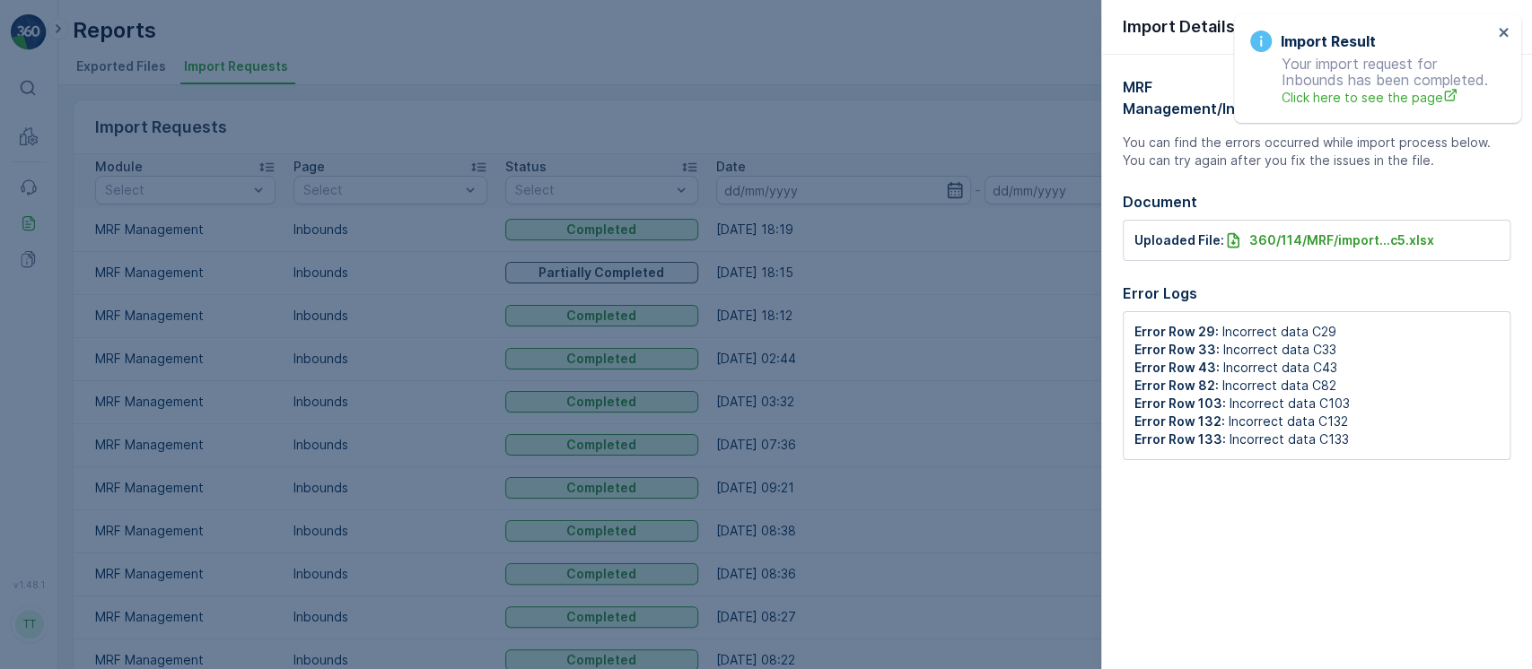
click at [974, 343] on div at bounding box center [766, 334] width 1532 height 669
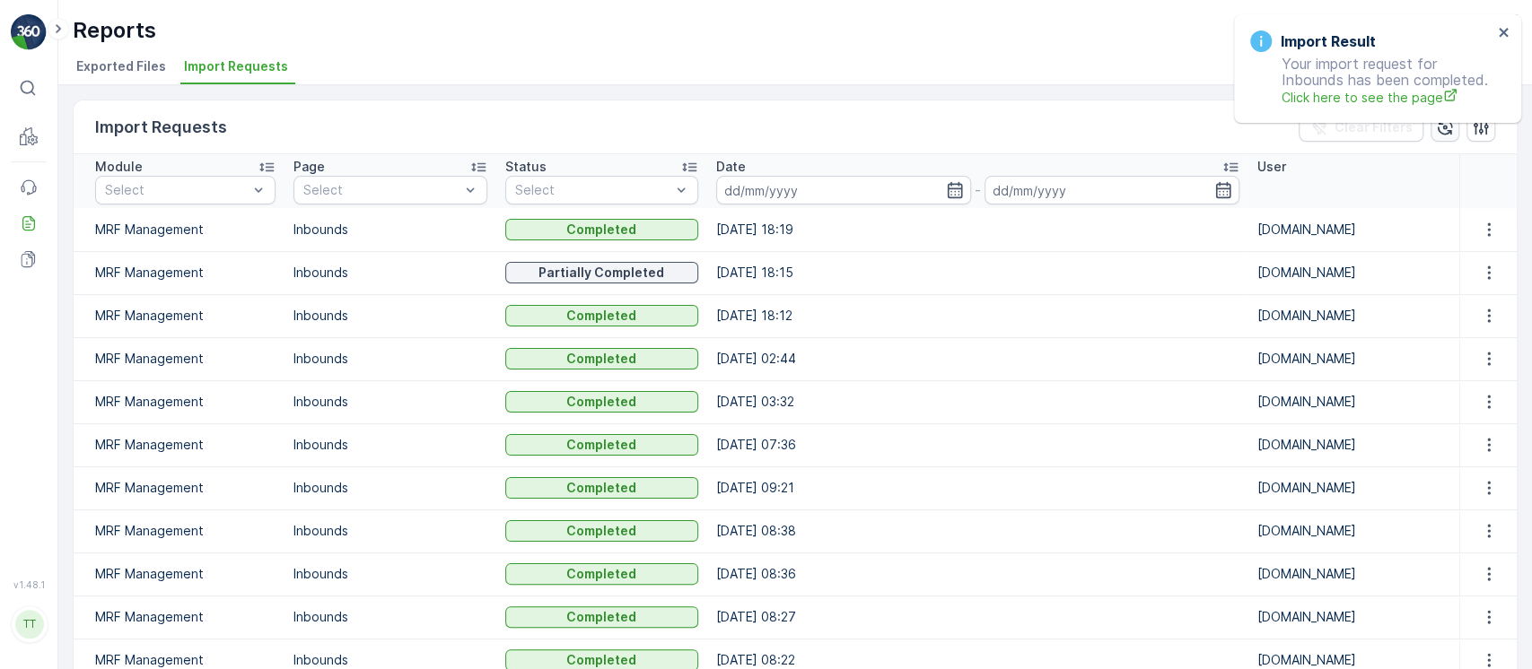
click at [1446, 132] on icon "button" at bounding box center [1444, 126] width 15 height 15
click at [1445, 135] on button "button" at bounding box center [1444, 127] width 29 height 29
click at [1506, 34] on icon "close" at bounding box center [1502, 32] width 9 height 9
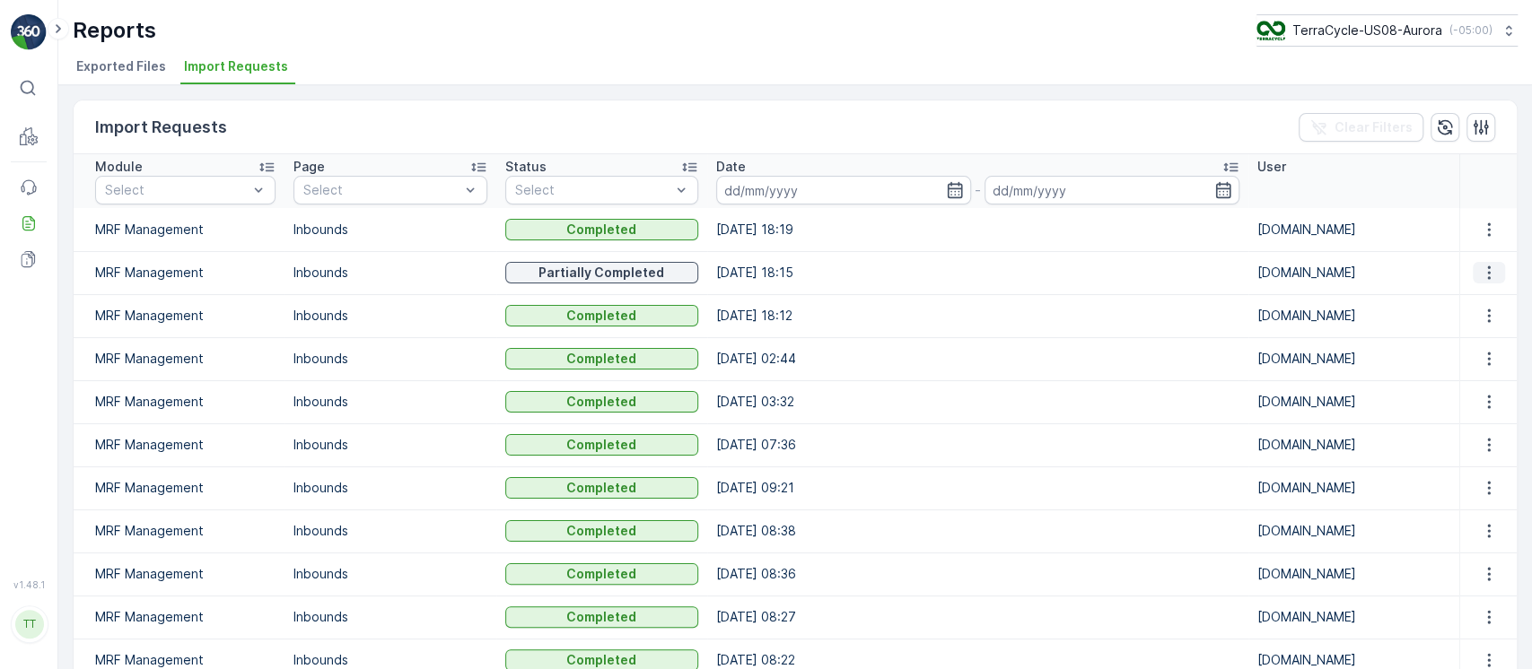
click at [1480, 270] on icon "button" at bounding box center [1489, 273] width 18 height 18
click at [1481, 305] on span "See More Details" at bounding box center [1472, 300] width 104 height 18
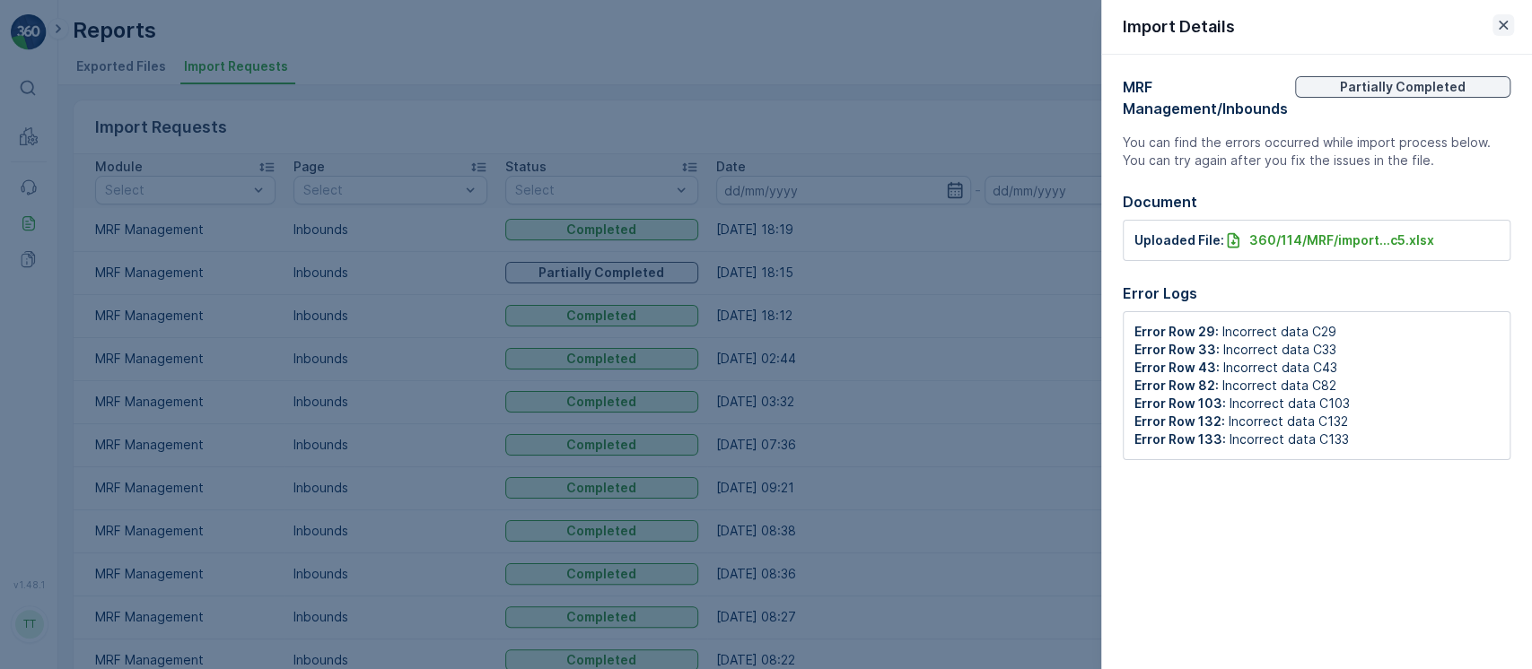
click at [1506, 23] on icon "button" at bounding box center [1503, 25] width 18 height 18
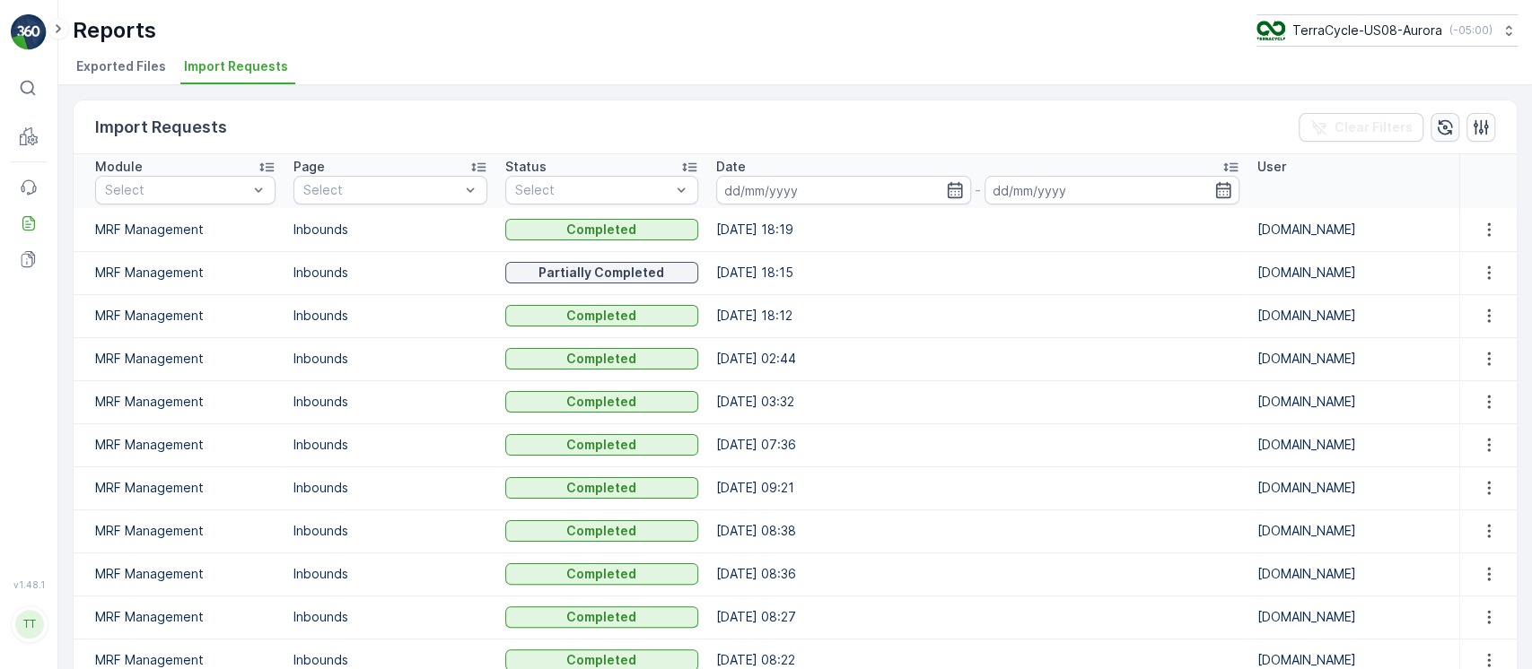
click at [1437, 120] on icon "button" at bounding box center [1444, 126] width 15 height 15
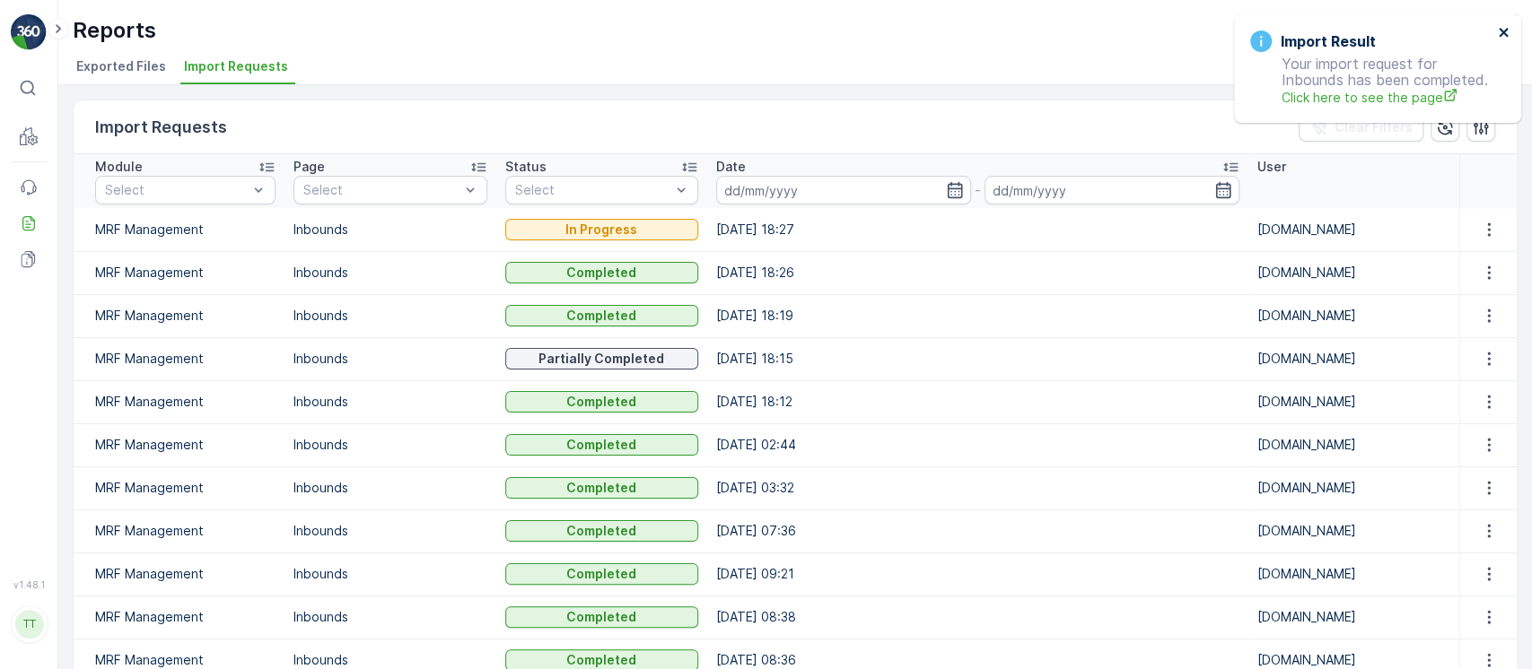
click at [1500, 26] on icon "close" at bounding box center [1504, 32] width 13 height 14
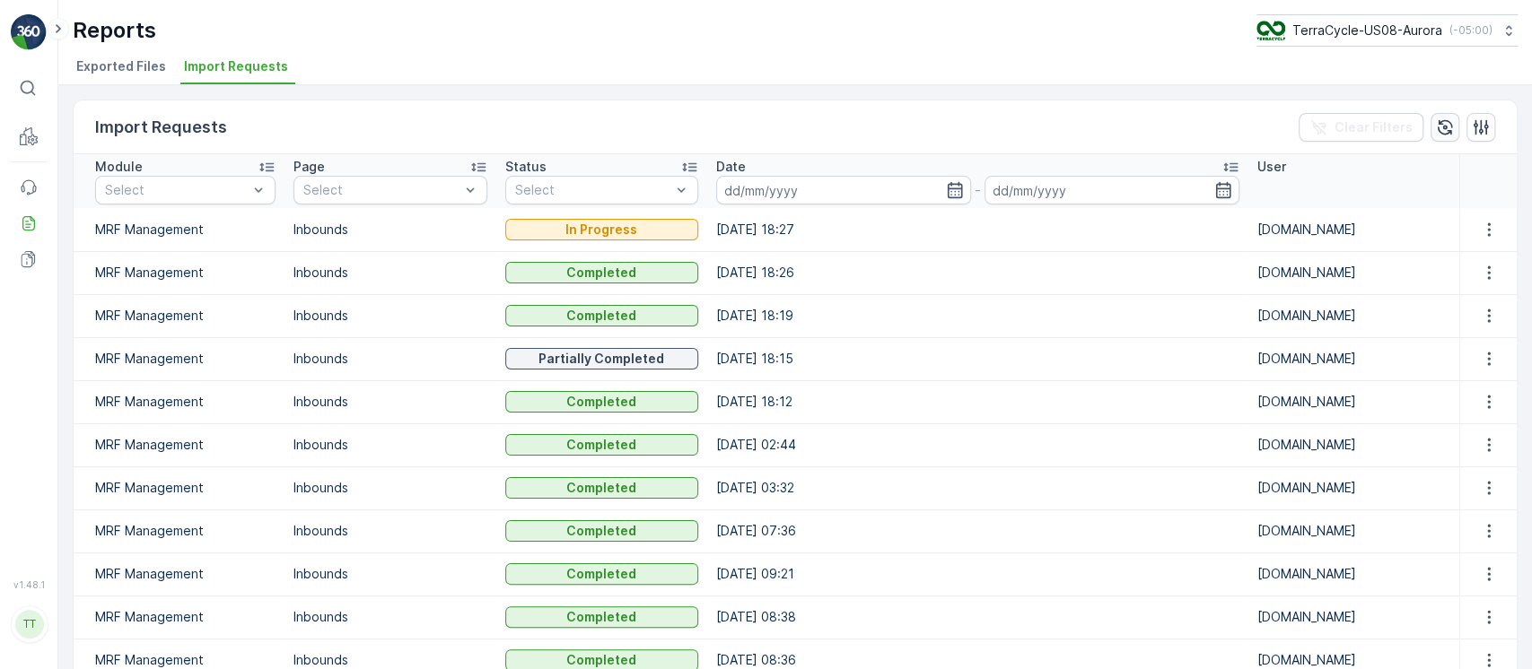
click at [1446, 119] on icon "button" at bounding box center [1445, 127] width 18 height 18
click at [1442, 127] on icon "button" at bounding box center [1445, 127] width 18 height 18
drag, startPoint x: 1442, startPoint y: 127, endPoint x: 878, endPoint y: 83, distance: 566.2
click at [878, 83] on div "Reports TerraCycle-US08-Aurora ( -05:00 ) Exported Files Import Requests Import…" at bounding box center [794, 334] width 1473 height 669
click at [1436, 127] on icon "button" at bounding box center [1445, 127] width 18 height 18
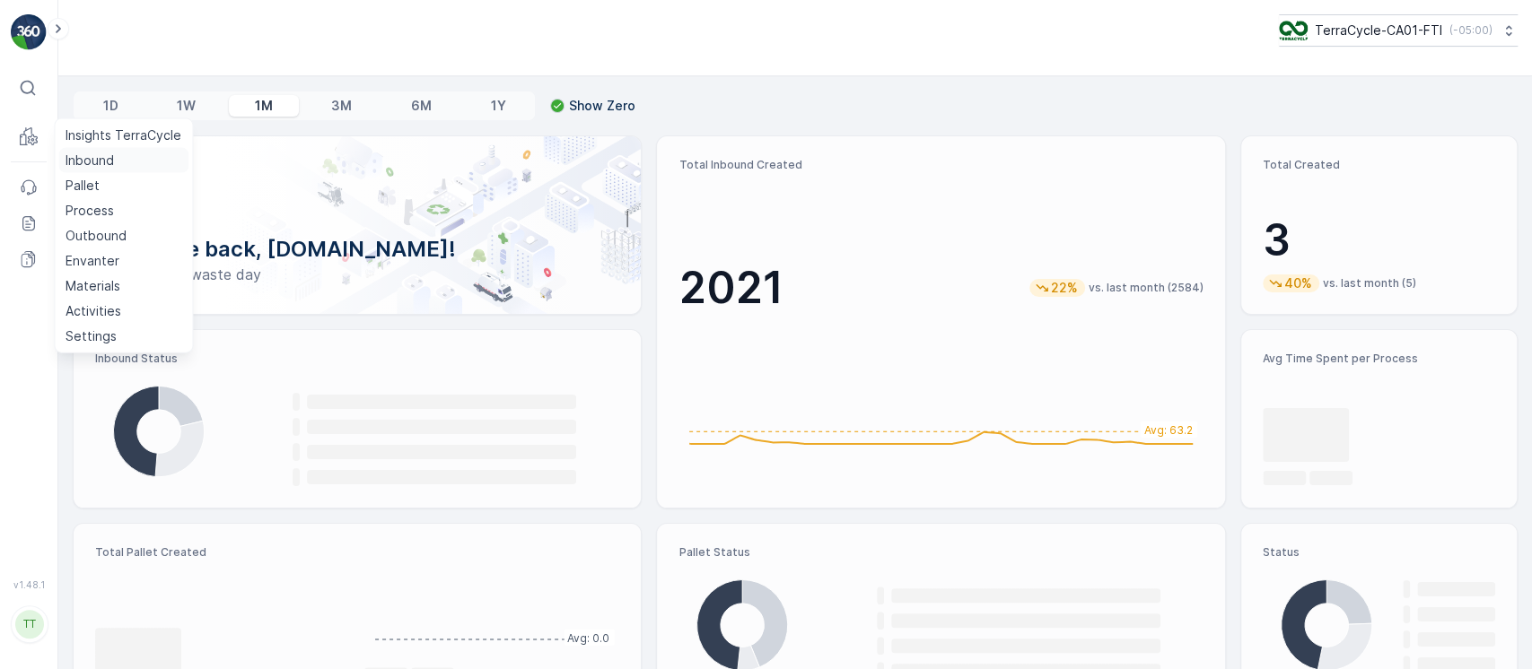
click at [91, 154] on p "Inbound" at bounding box center [90, 161] width 48 height 18
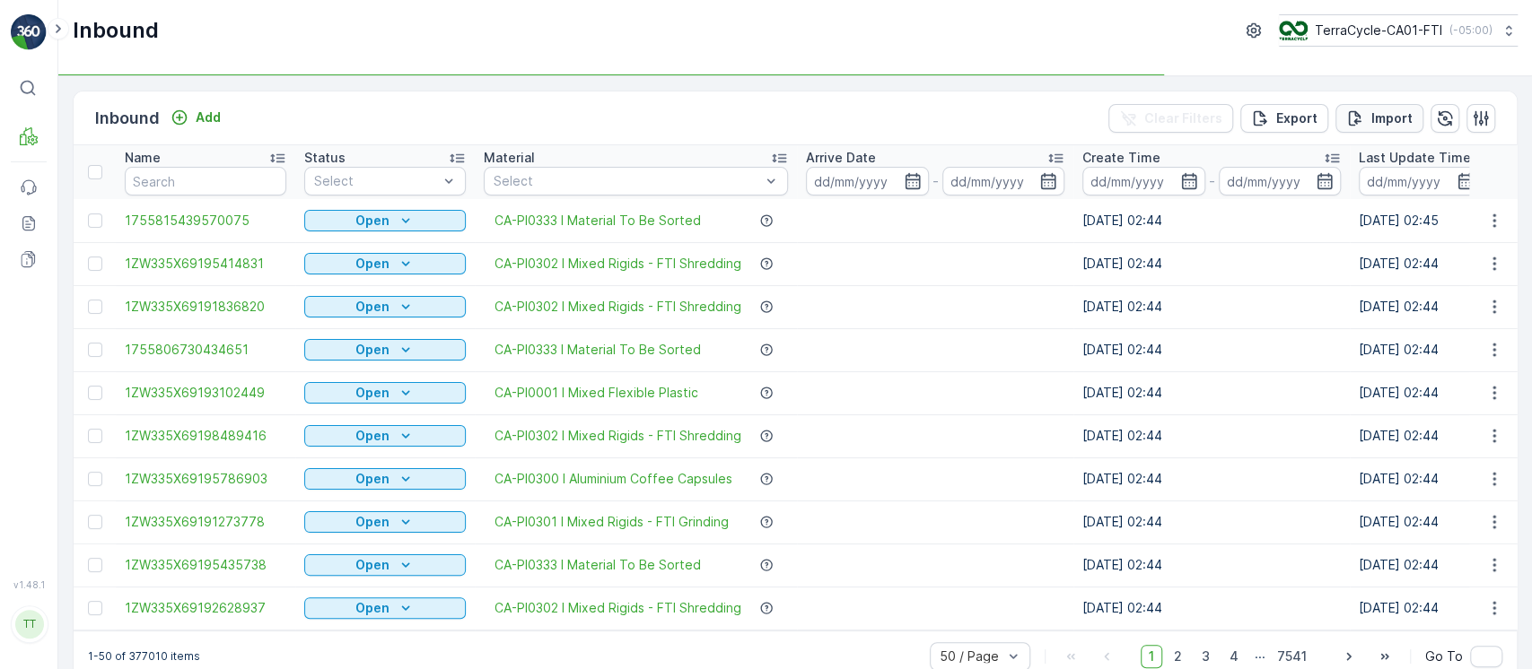
click at [1376, 117] on p "Import" at bounding box center [1391, 118] width 41 height 18
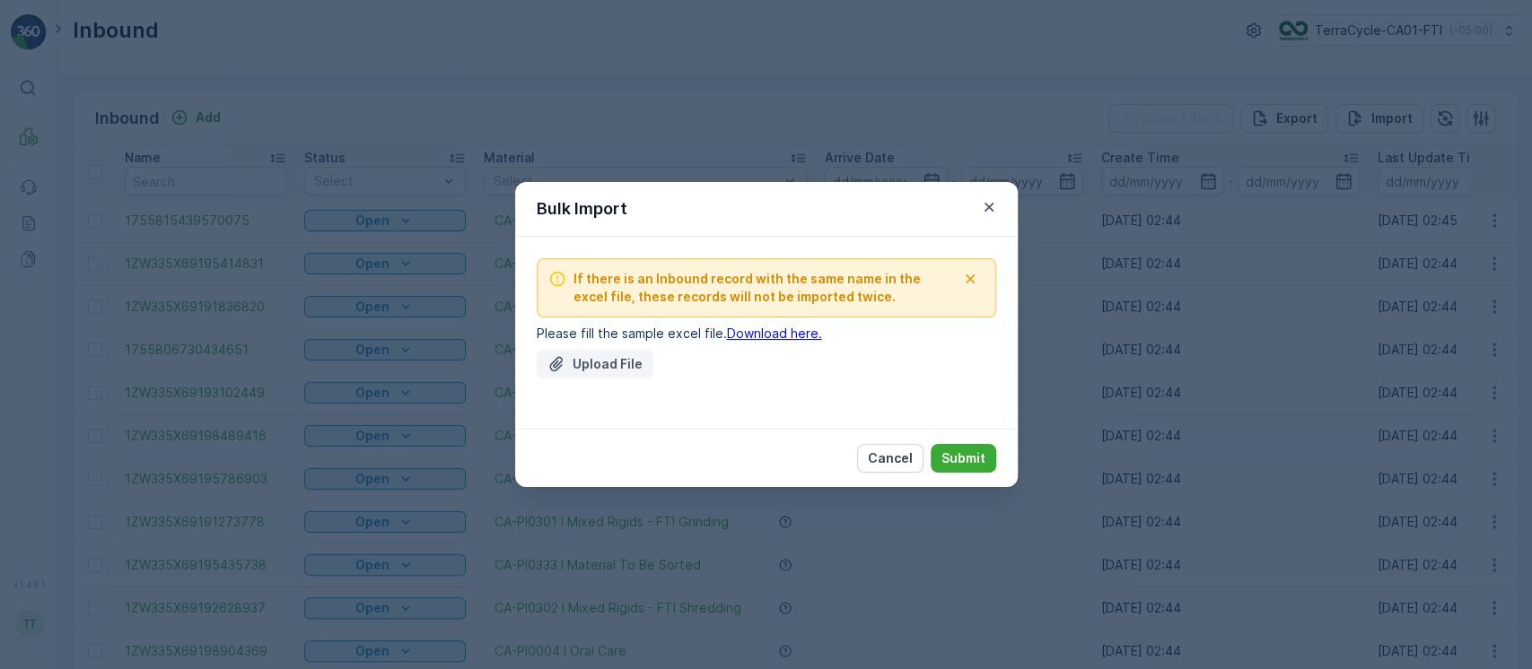
click at [598, 359] on p "Upload File" at bounding box center [607, 364] width 70 height 18
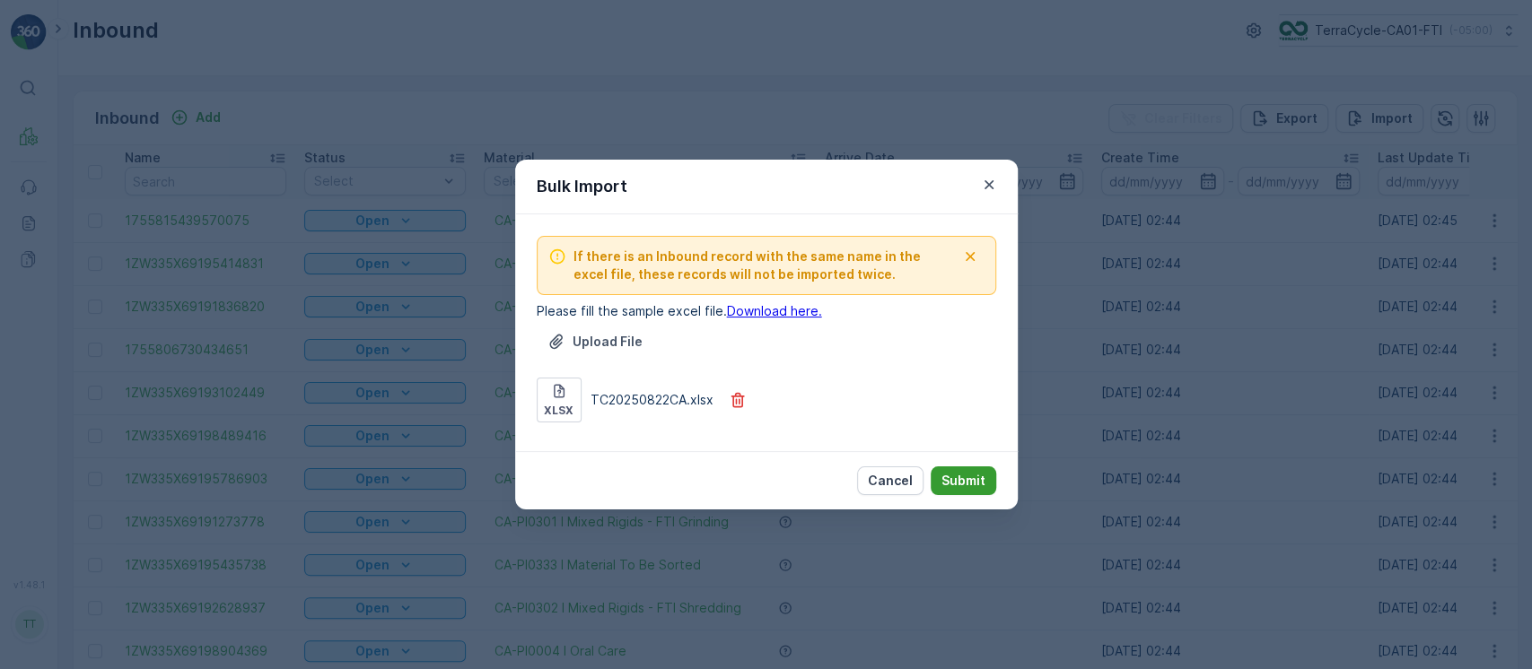
click at [955, 481] on p "Submit" at bounding box center [963, 481] width 44 height 18
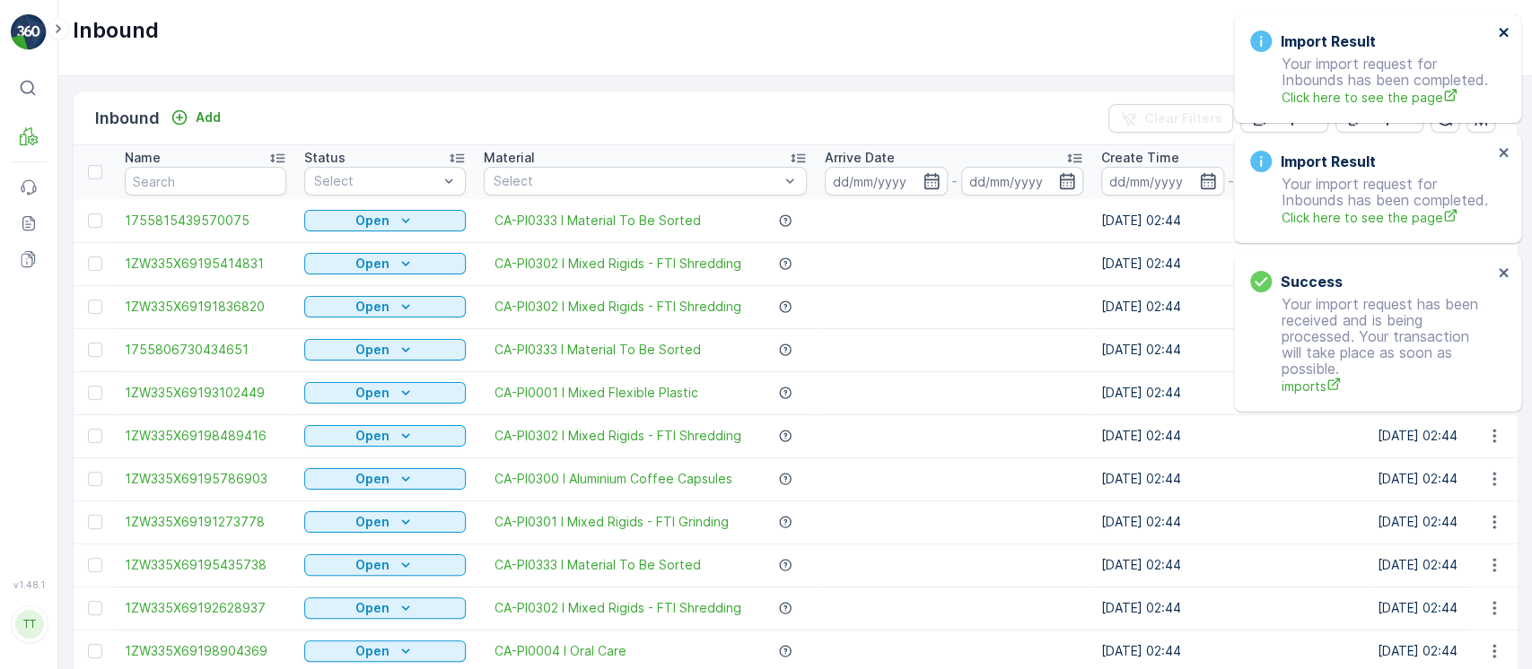
click at [1506, 29] on icon "close" at bounding box center [1502, 32] width 9 height 9
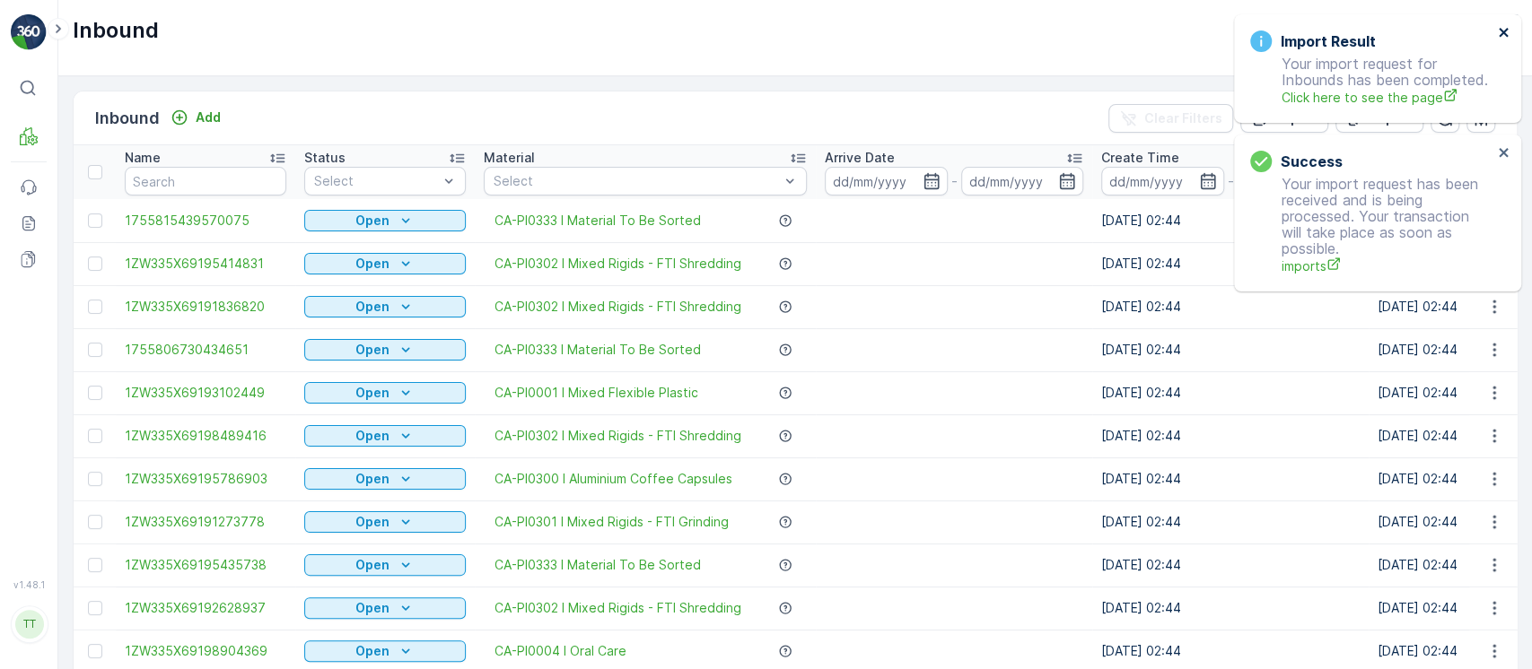
click at [1506, 28] on icon "close" at bounding box center [1502, 32] width 9 height 9
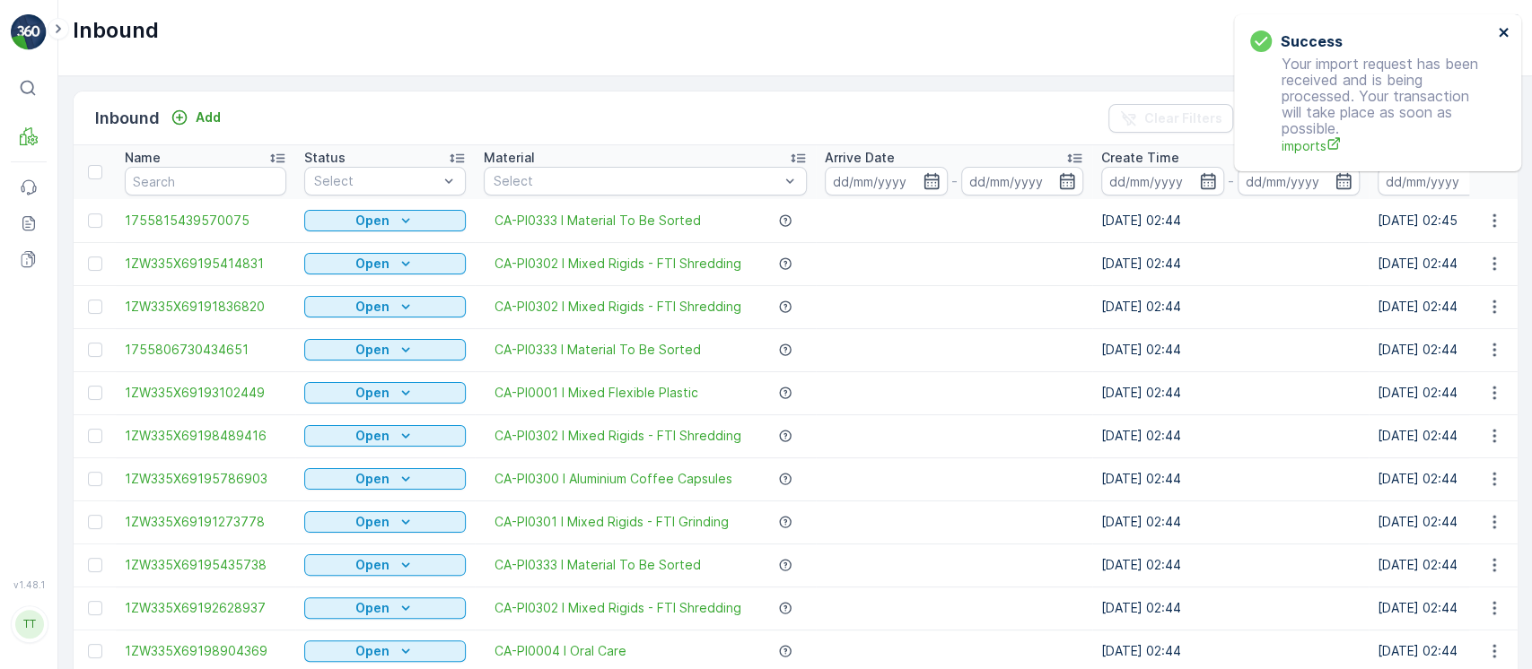
click at [1505, 39] on button "close" at bounding box center [1504, 33] width 13 height 17
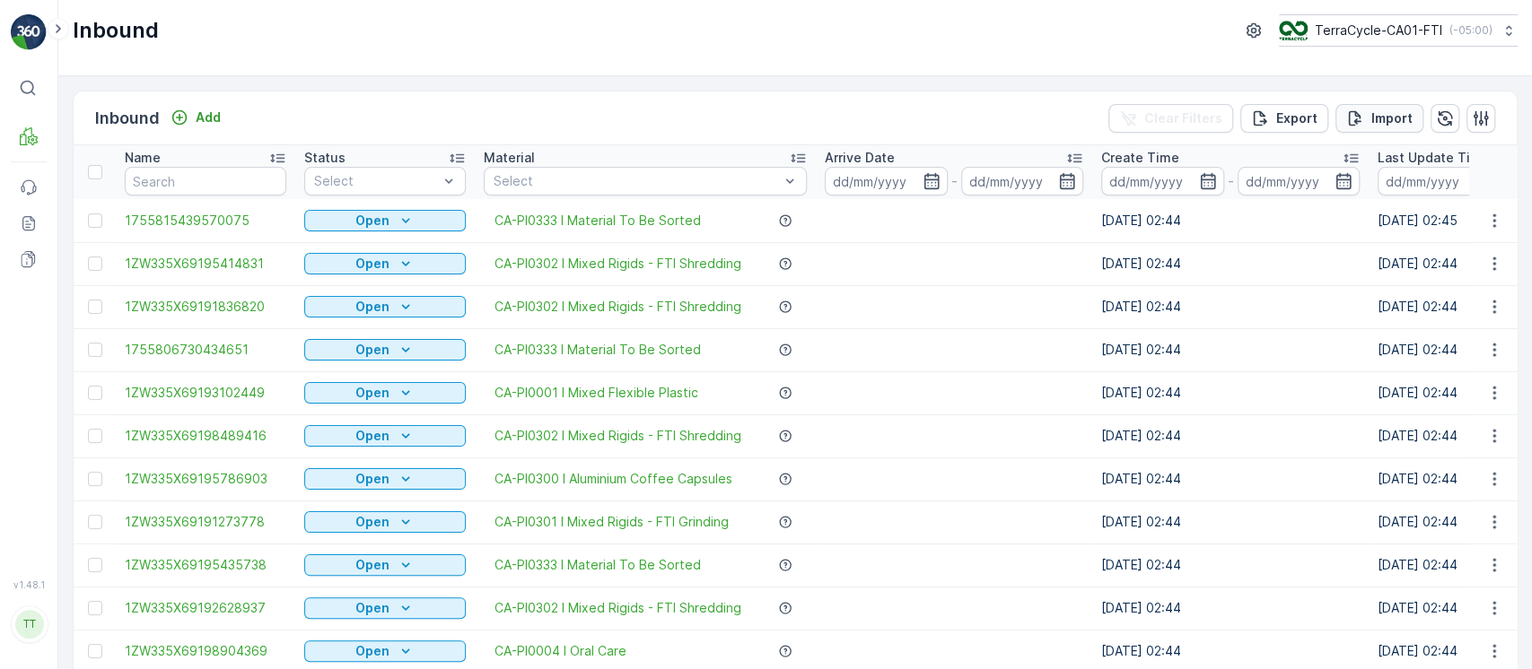
click at [1400, 123] on p "Import" at bounding box center [1391, 118] width 41 height 18
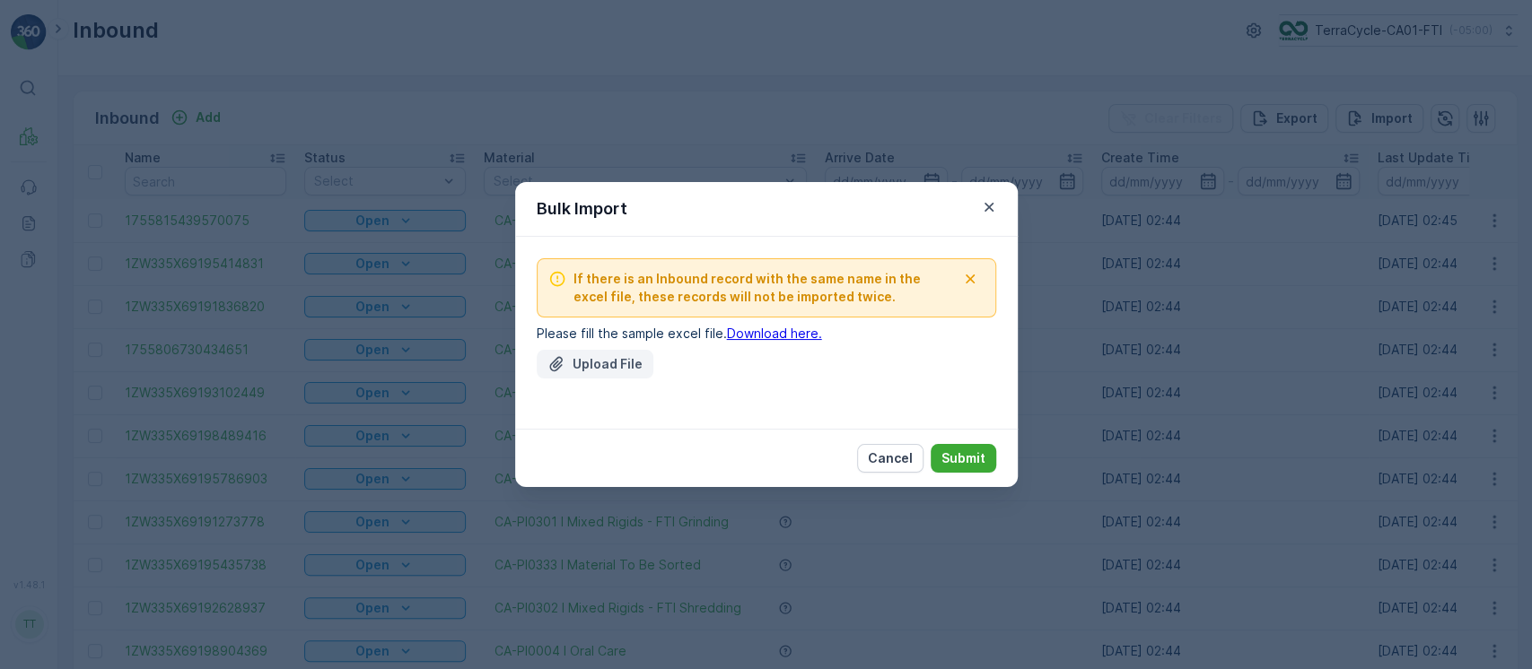
click at [603, 356] on p "Upload File" at bounding box center [607, 364] width 70 height 18
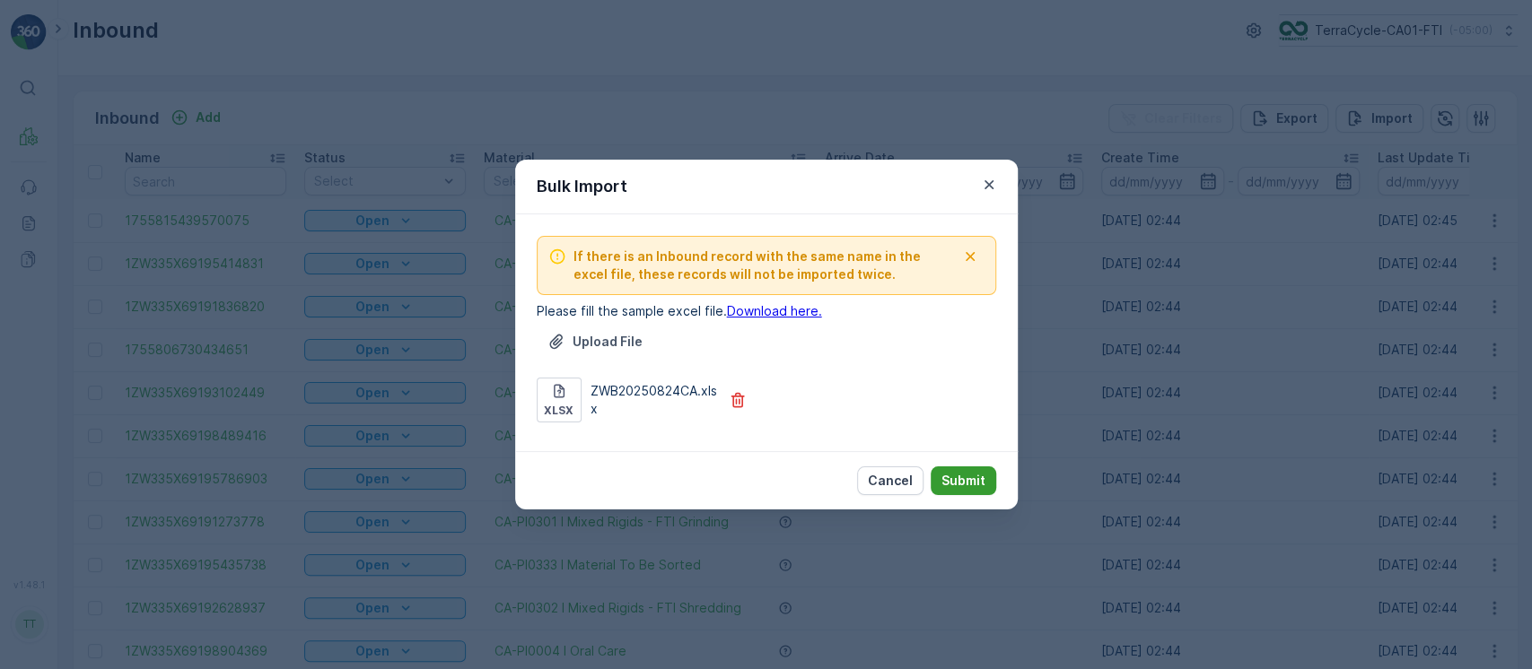
click at [973, 472] on p "Submit" at bounding box center [963, 481] width 44 height 18
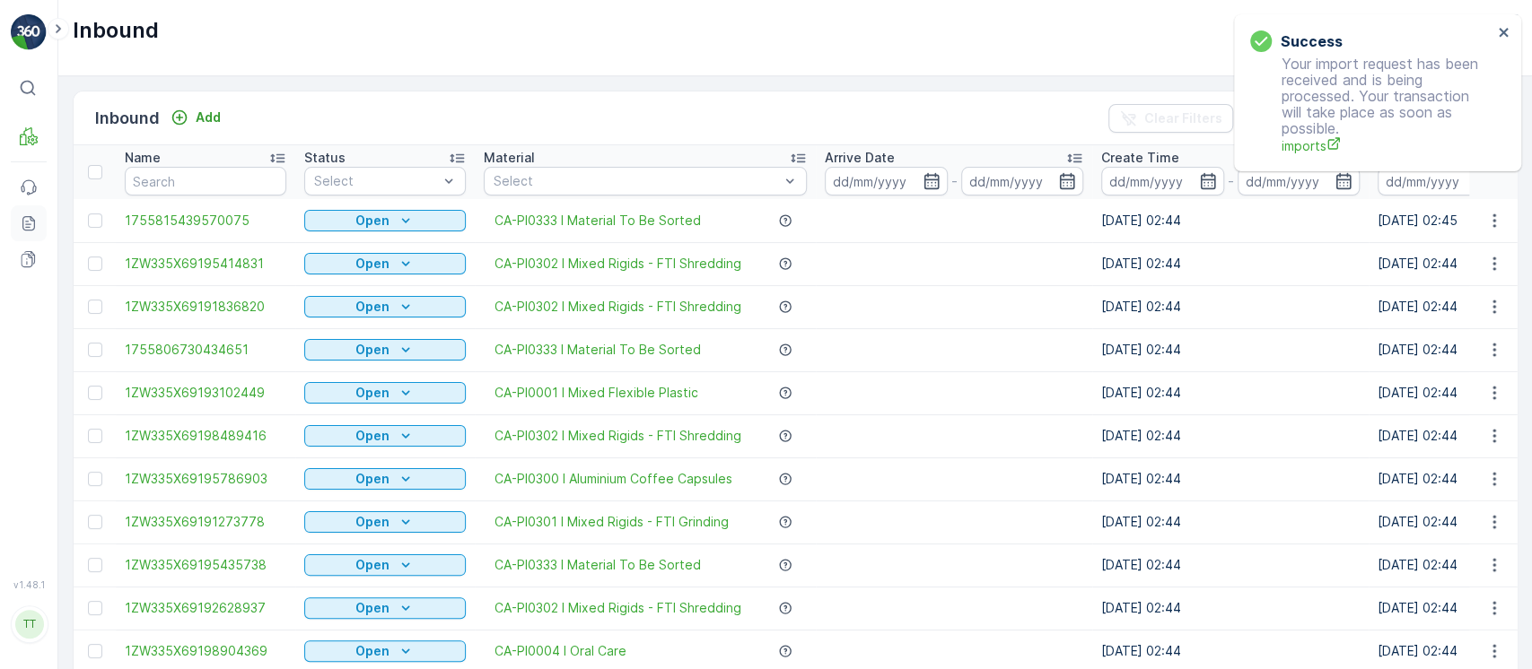
click at [22, 225] on icon at bounding box center [28, 223] width 13 height 14
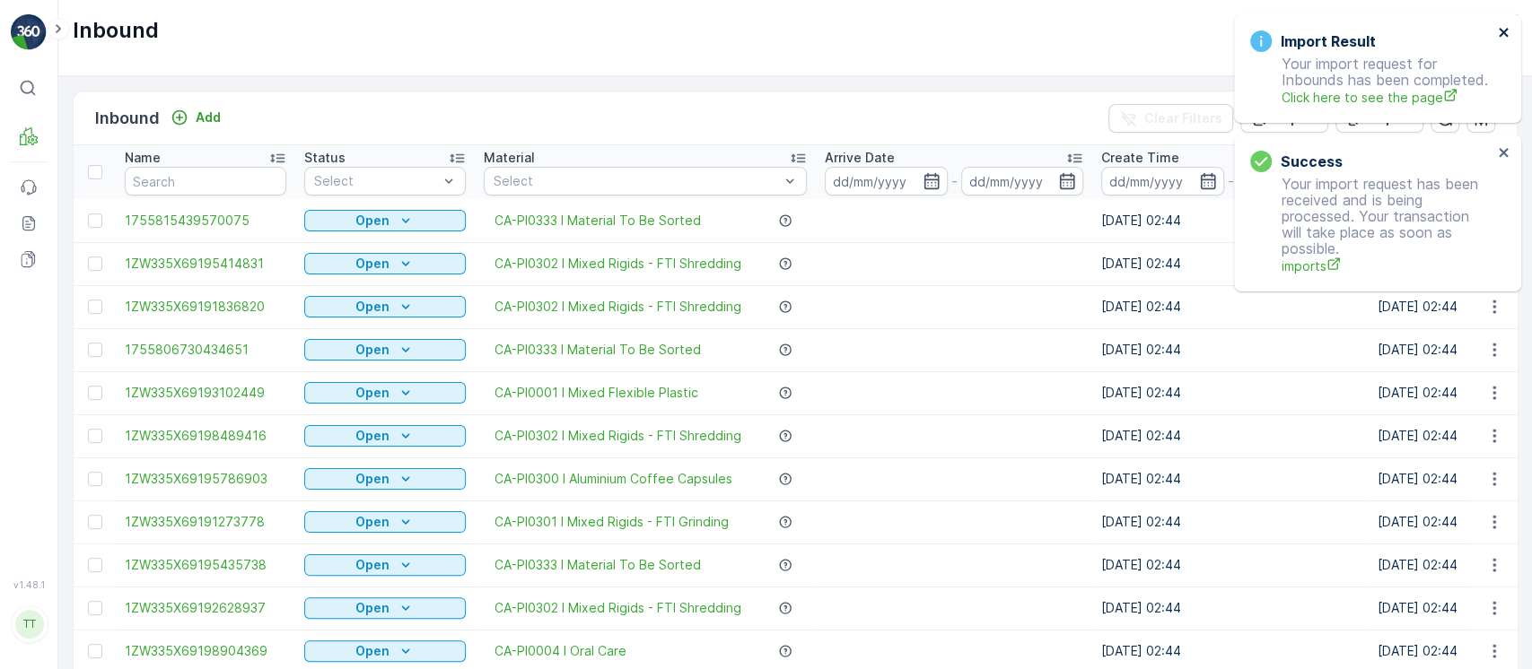
click at [1505, 25] on icon "close" at bounding box center [1504, 32] width 13 height 14
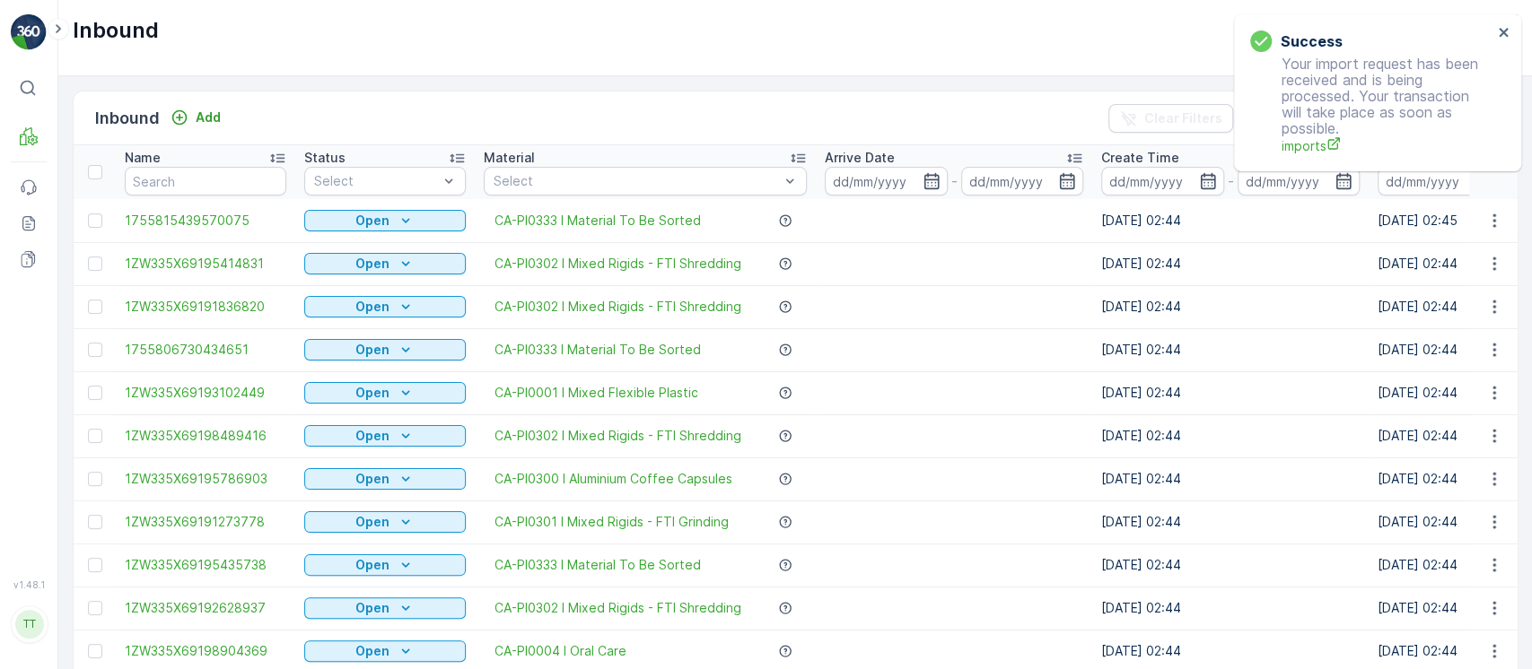
click at [1505, 25] on div "Success Your import request has been received and is being processed. Your tran…" at bounding box center [1377, 92] width 287 height 157
click at [1505, 25] on icon "close" at bounding box center [1504, 32] width 13 height 14
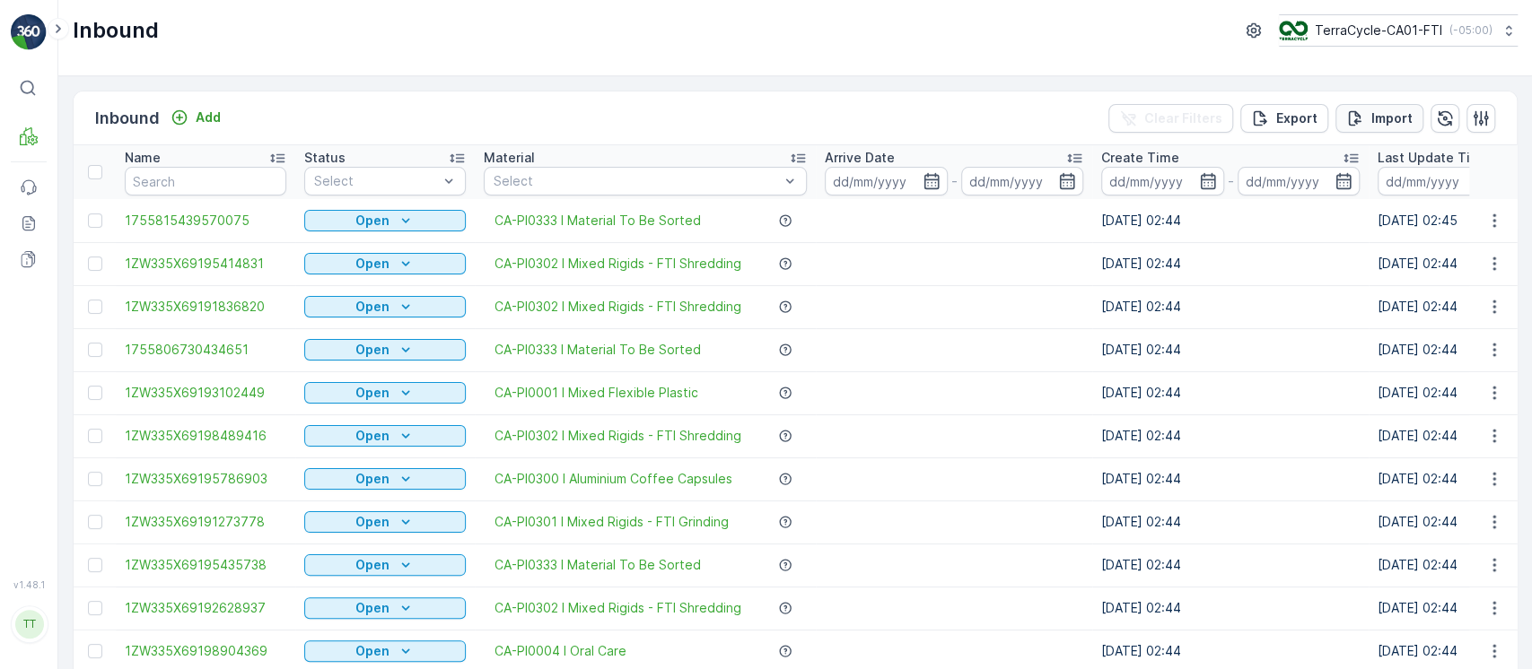
click at [1371, 118] on p "Import" at bounding box center [1391, 118] width 41 height 18
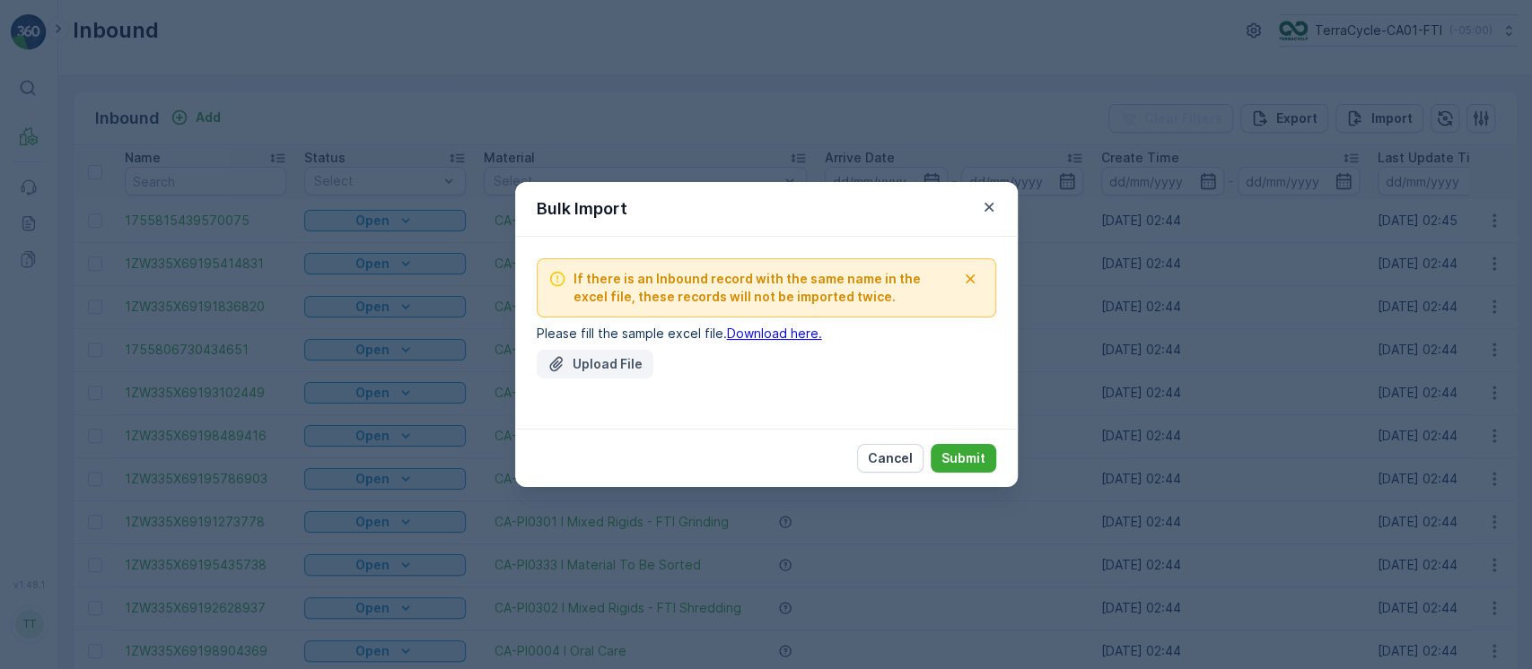
click at [603, 377] on button "Upload File" at bounding box center [595, 364] width 117 height 29
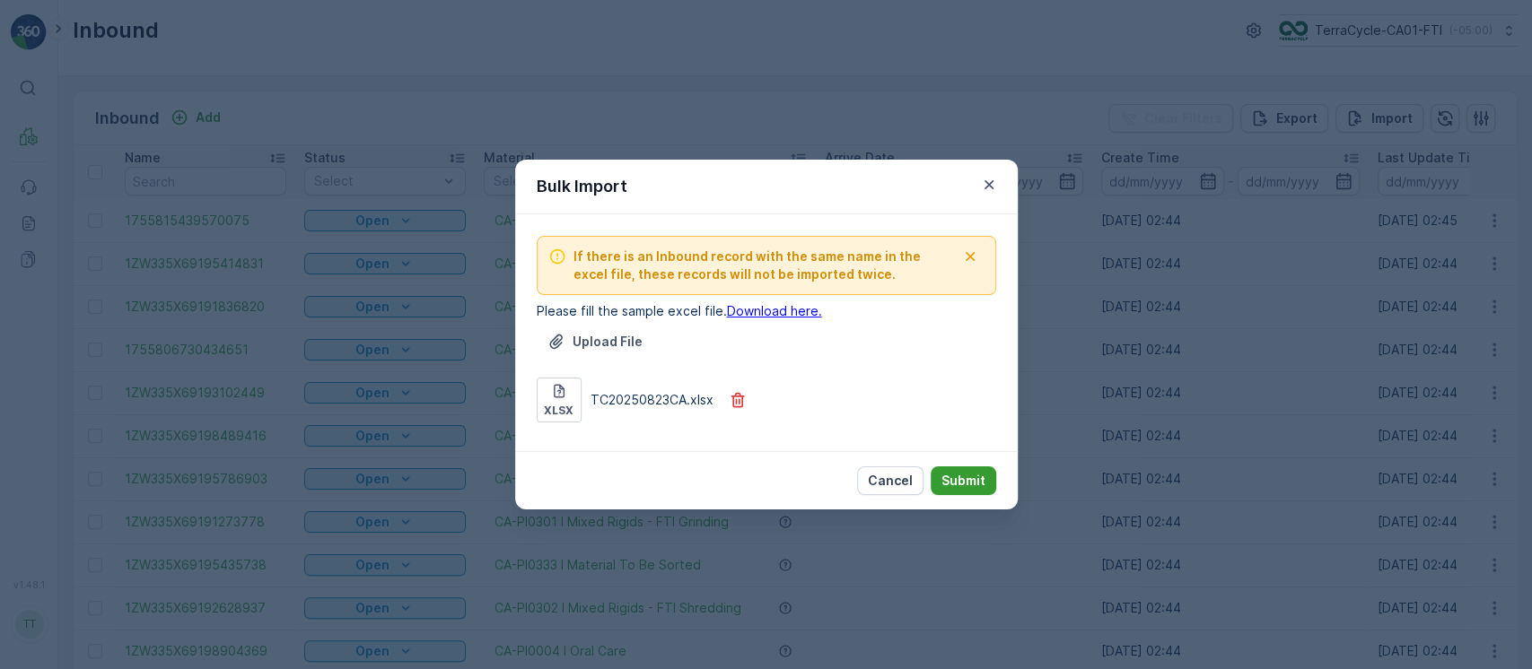
click at [978, 478] on p "Submit" at bounding box center [963, 481] width 44 height 18
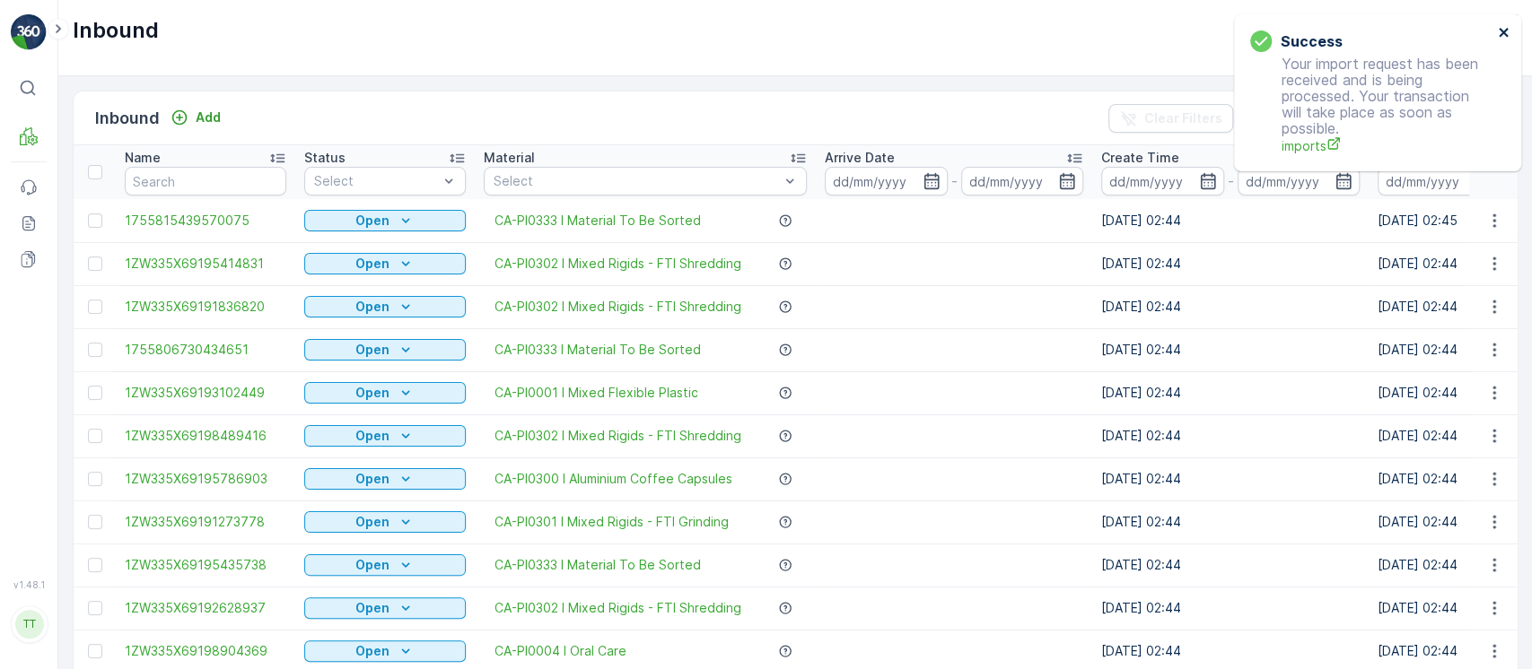
click at [1502, 31] on icon "close" at bounding box center [1502, 32] width 9 height 9
click at [1507, 34] on icon "close" at bounding box center [1504, 32] width 13 height 14
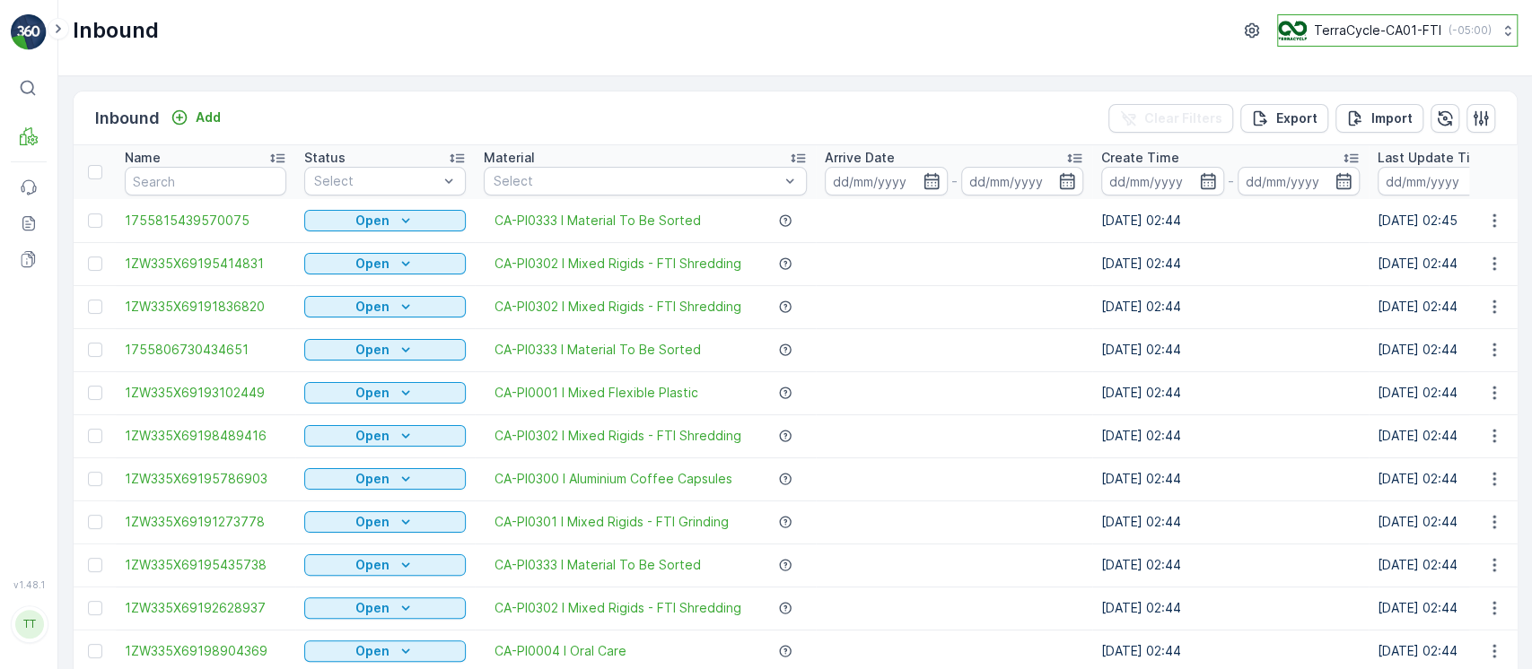
click at [1472, 31] on p "( -05:00 )" at bounding box center [1469, 30] width 43 height 14
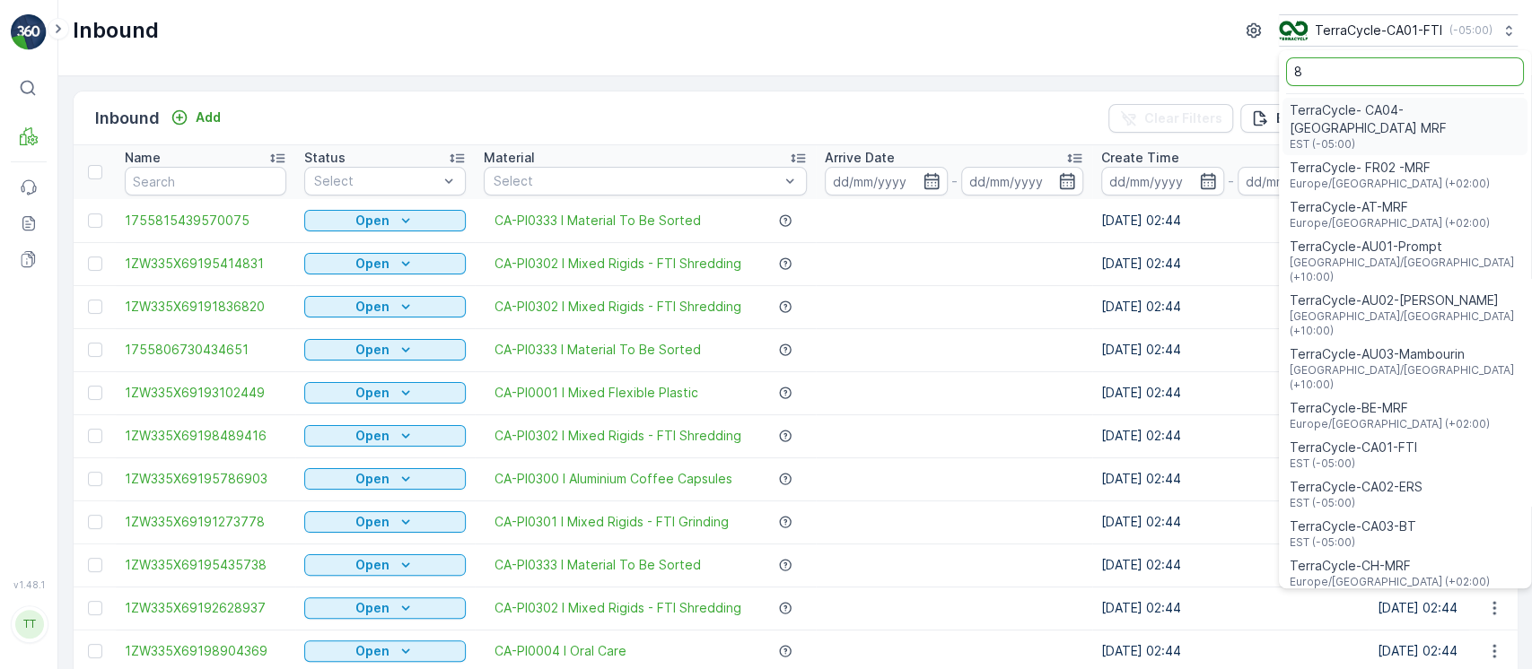
type input "8"
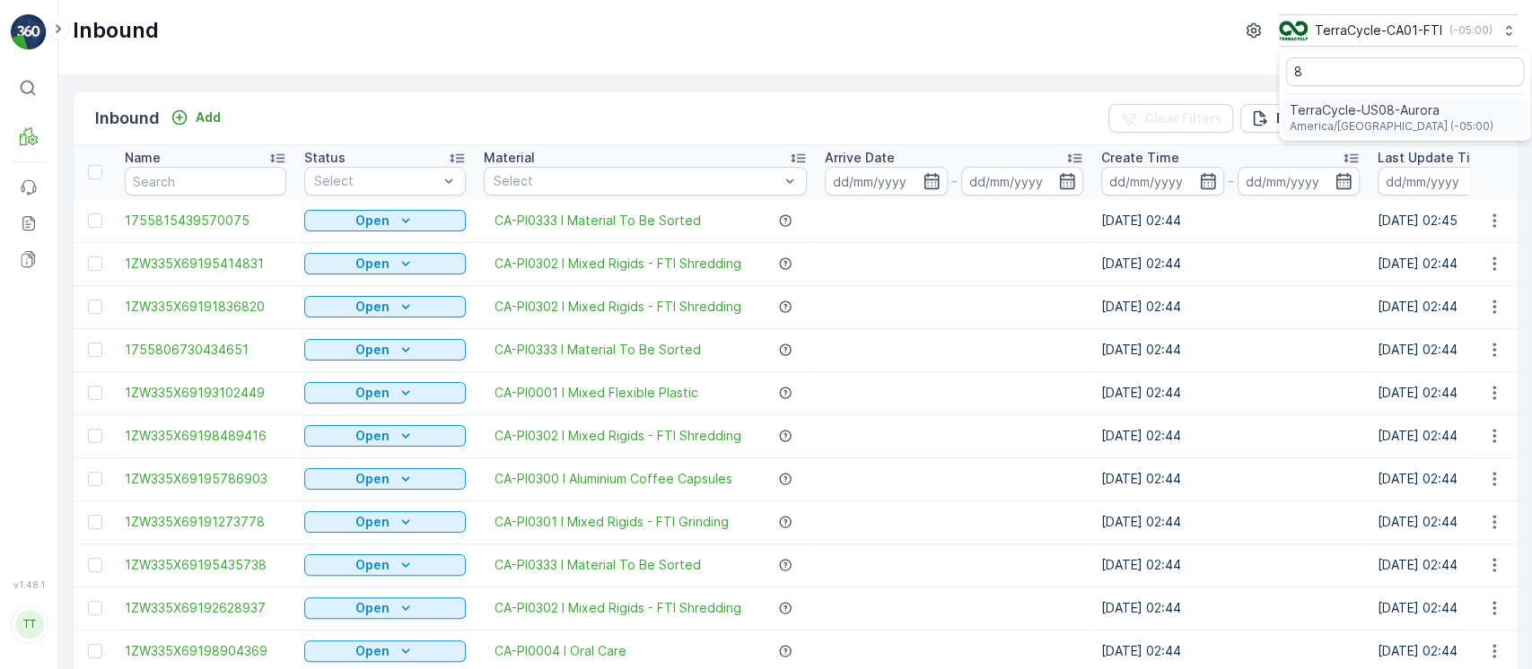
click at [1393, 126] on span "America/Chicago (-05:00)" at bounding box center [1391, 126] width 204 height 14
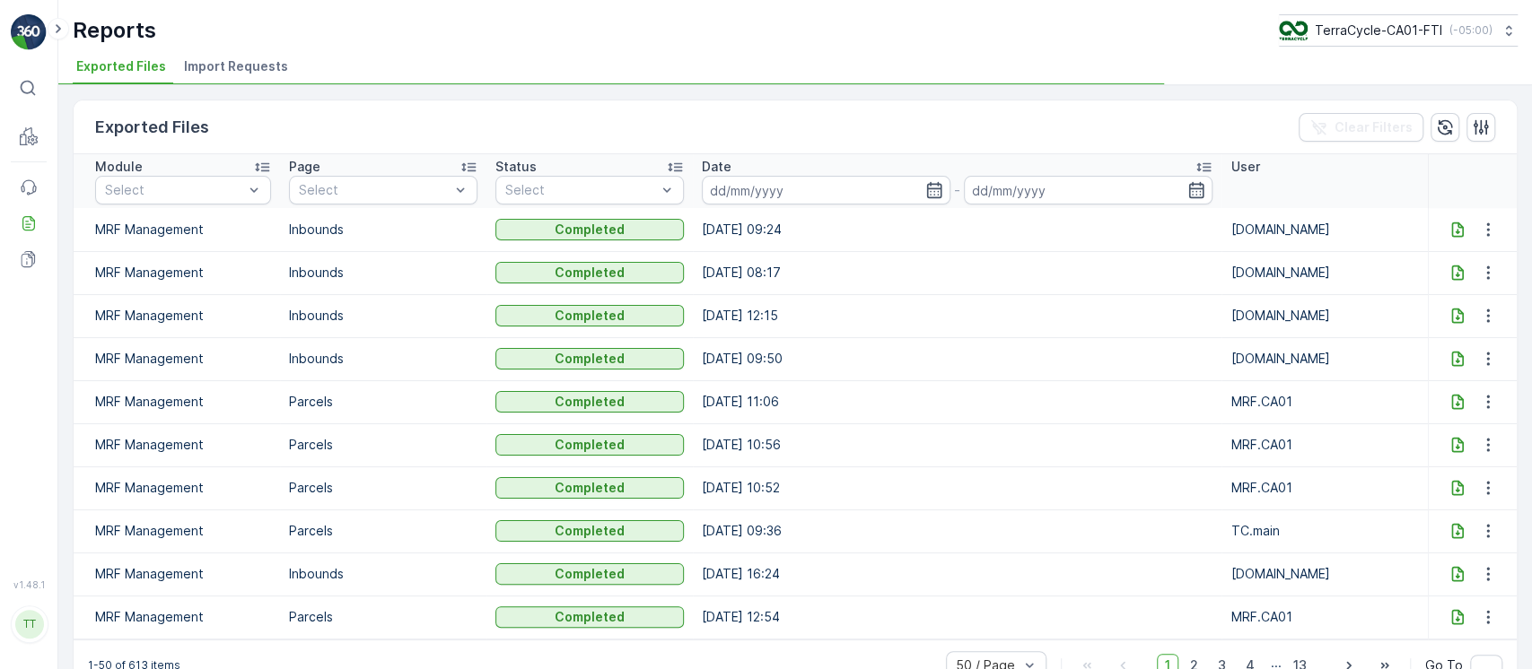
click at [254, 58] on span "Import Requests" at bounding box center [236, 66] width 104 height 18
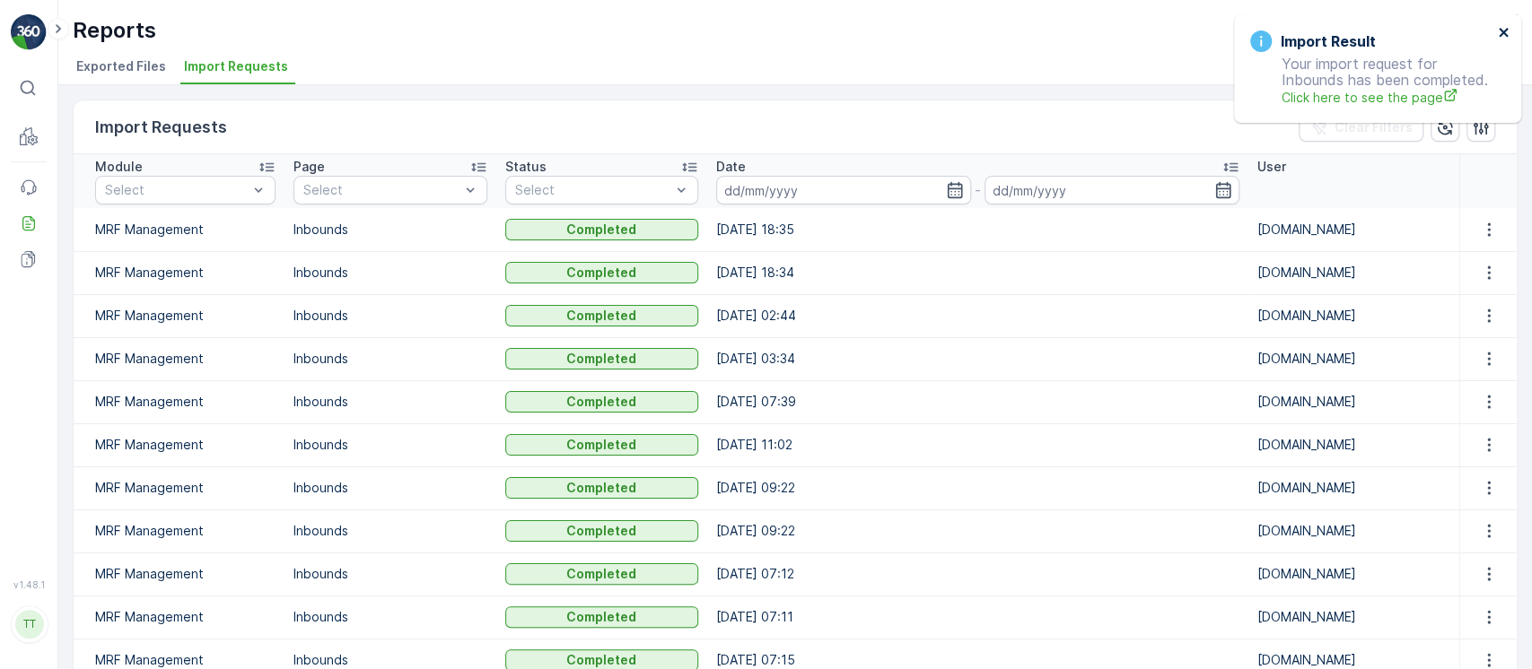
click at [1503, 30] on icon "close" at bounding box center [1504, 32] width 13 height 14
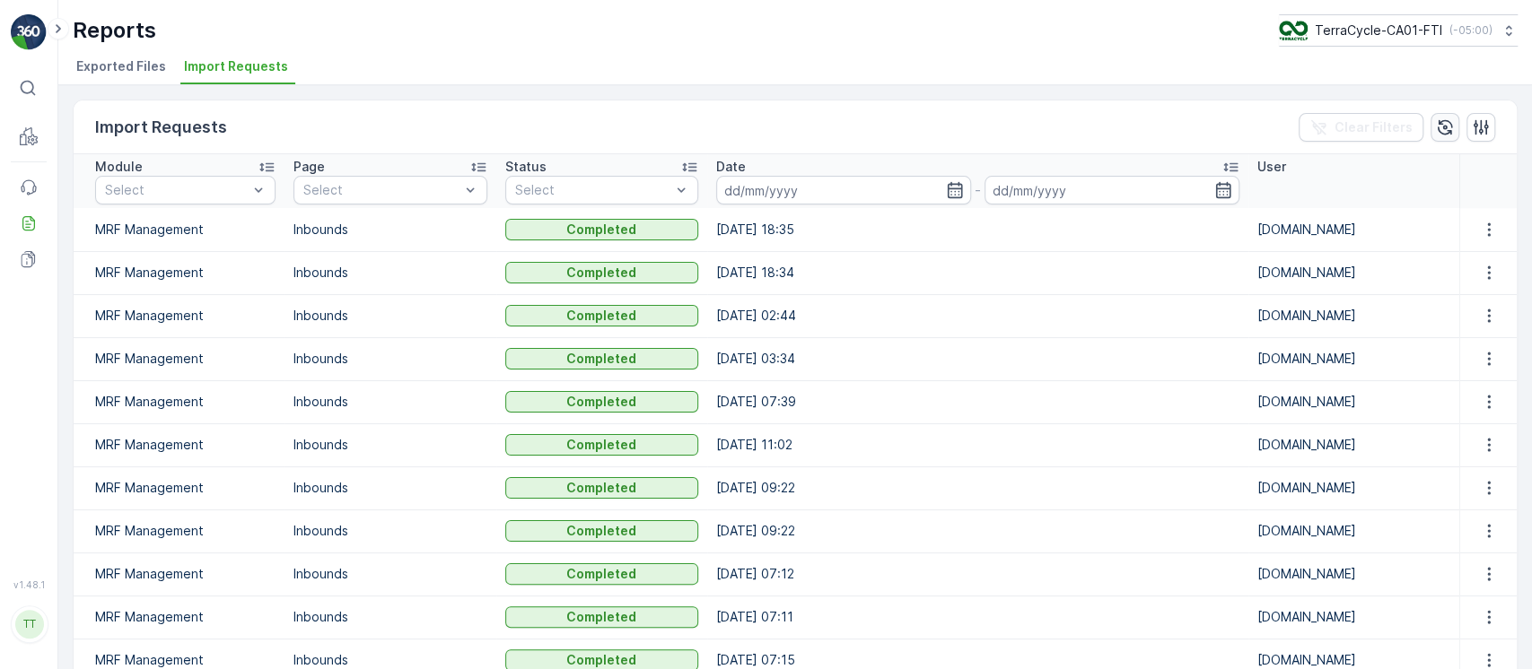
click at [1430, 126] on button "button" at bounding box center [1444, 127] width 29 height 29
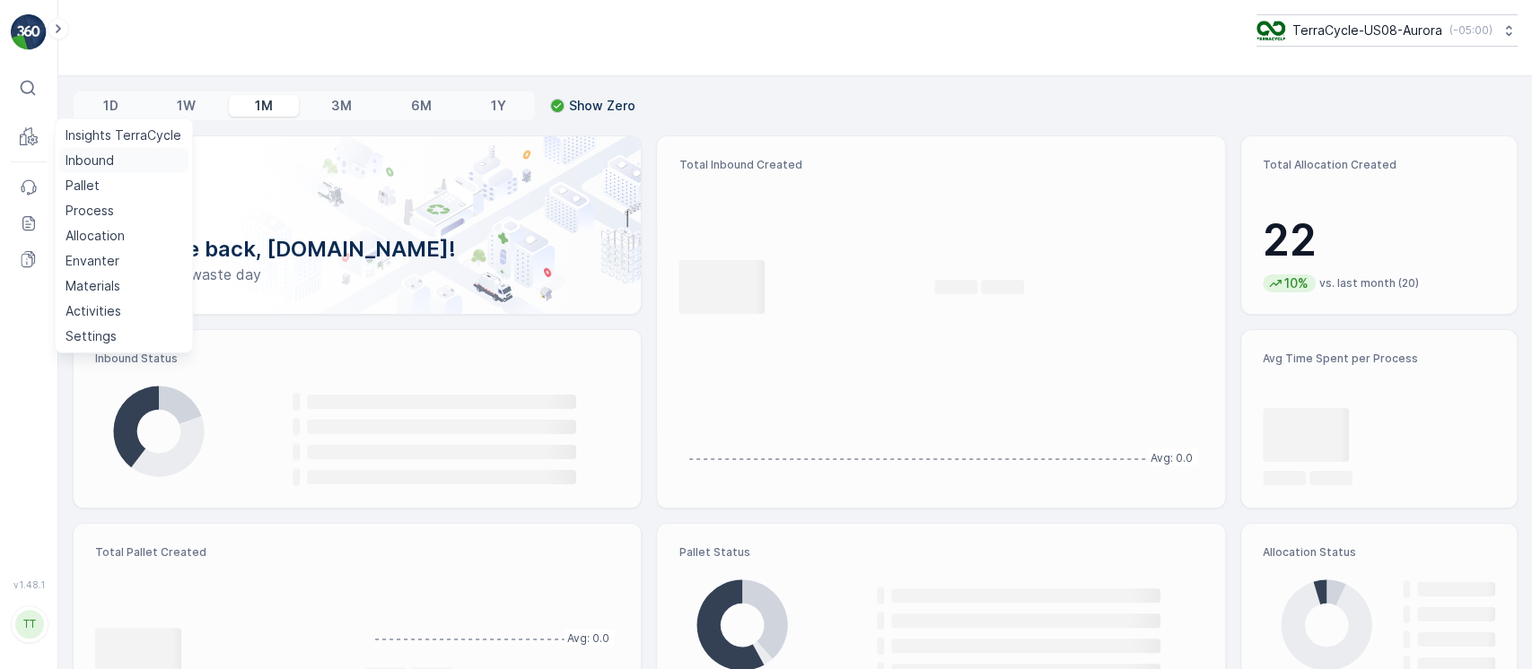
click at [79, 158] on p "Inbound" at bounding box center [90, 161] width 48 height 18
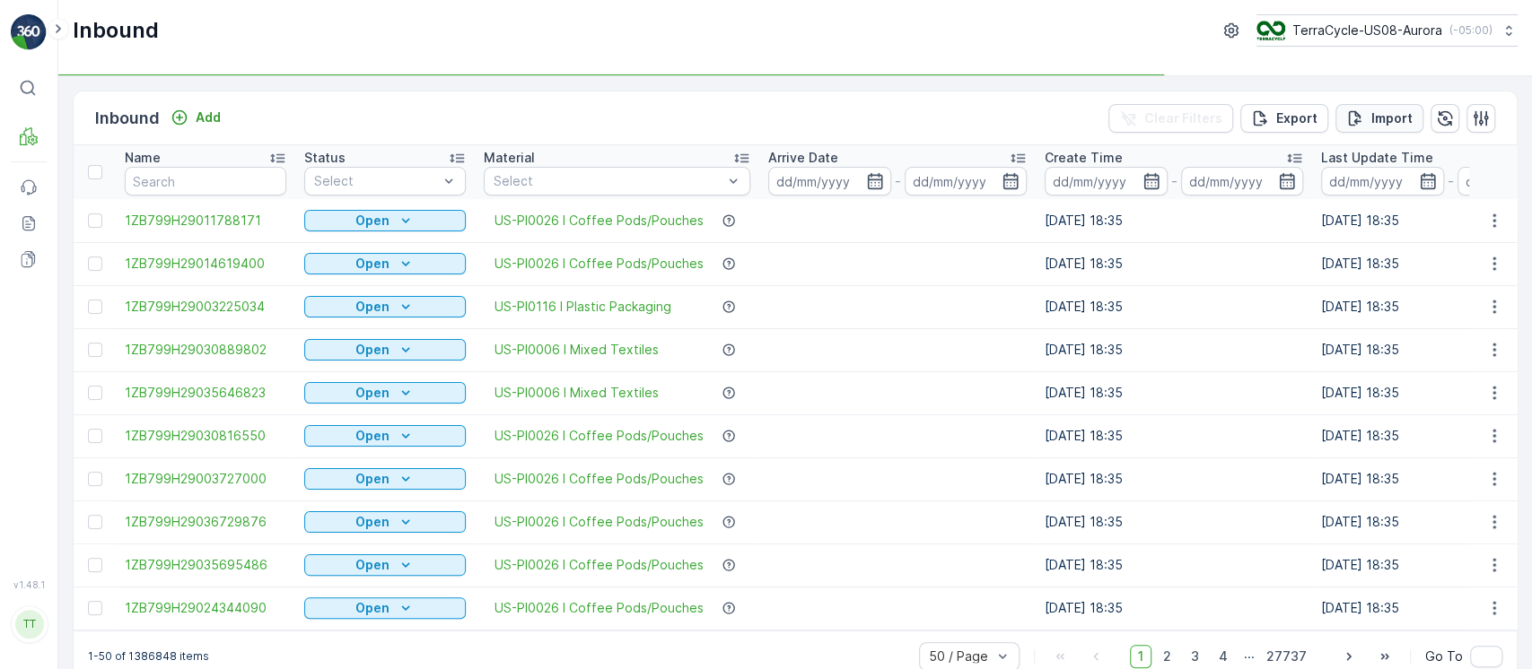
click at [1365, 121] on div "Import" at bounding box center [1379, 118] width 66 height 18
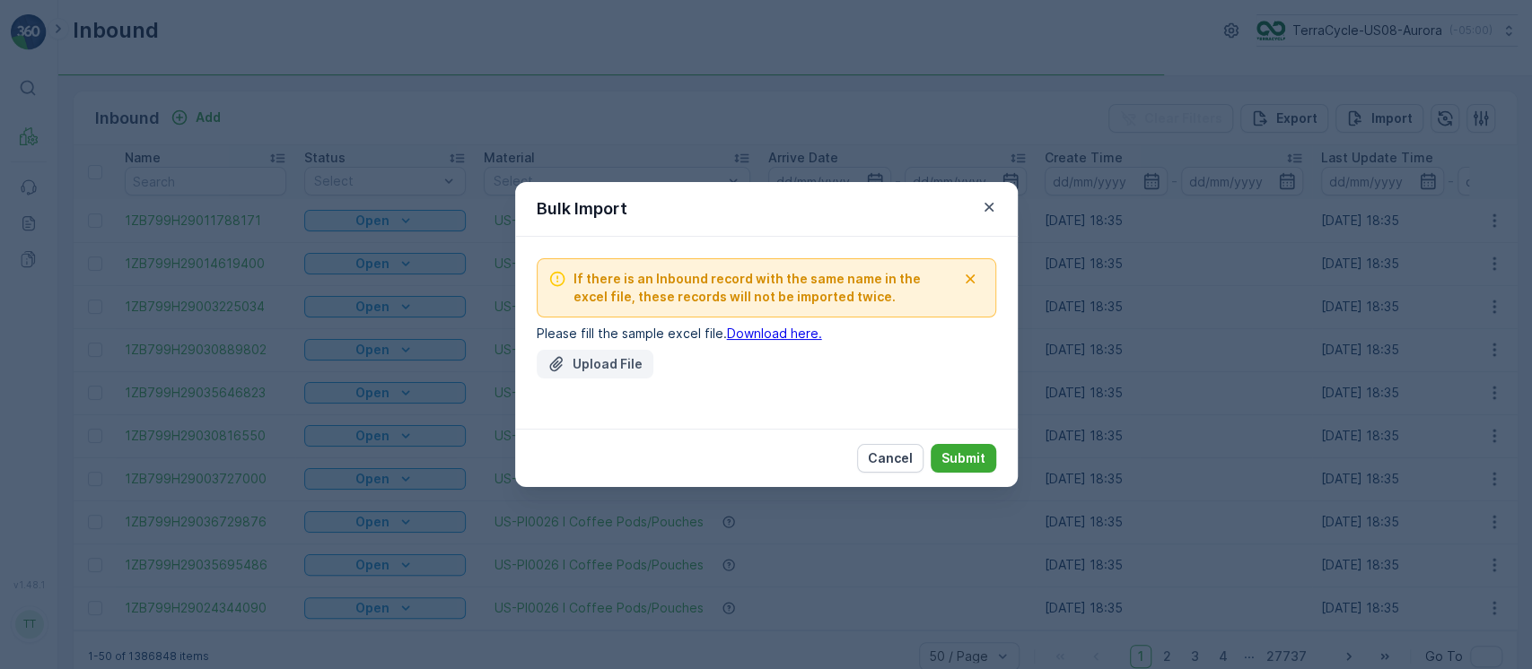
click at [567, 365] on div "Upload File" at bounding box center [594, 364] width 95 height 18
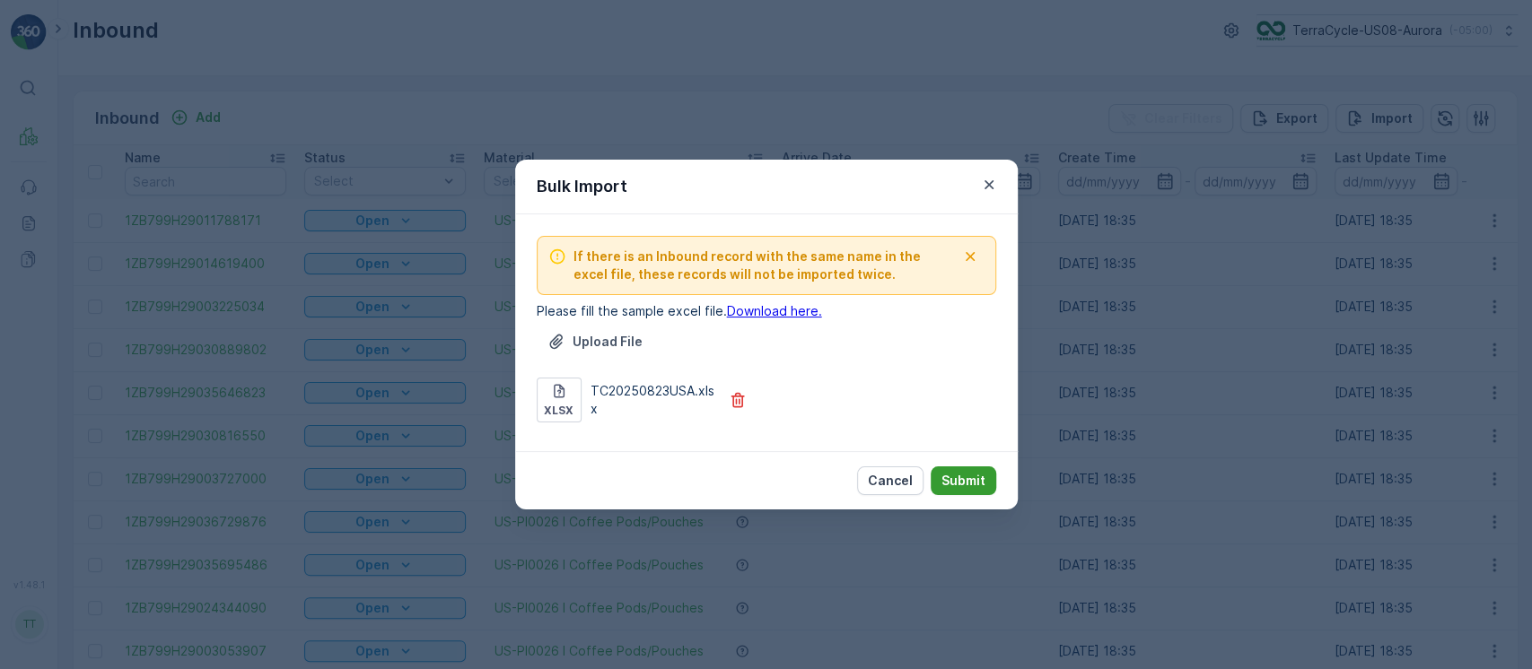
click at [945, 478] on p "Submit" at bounding box center [963, 481] width 44 height 18
